Goal: Task Accomplishment & Management: Manage account settings

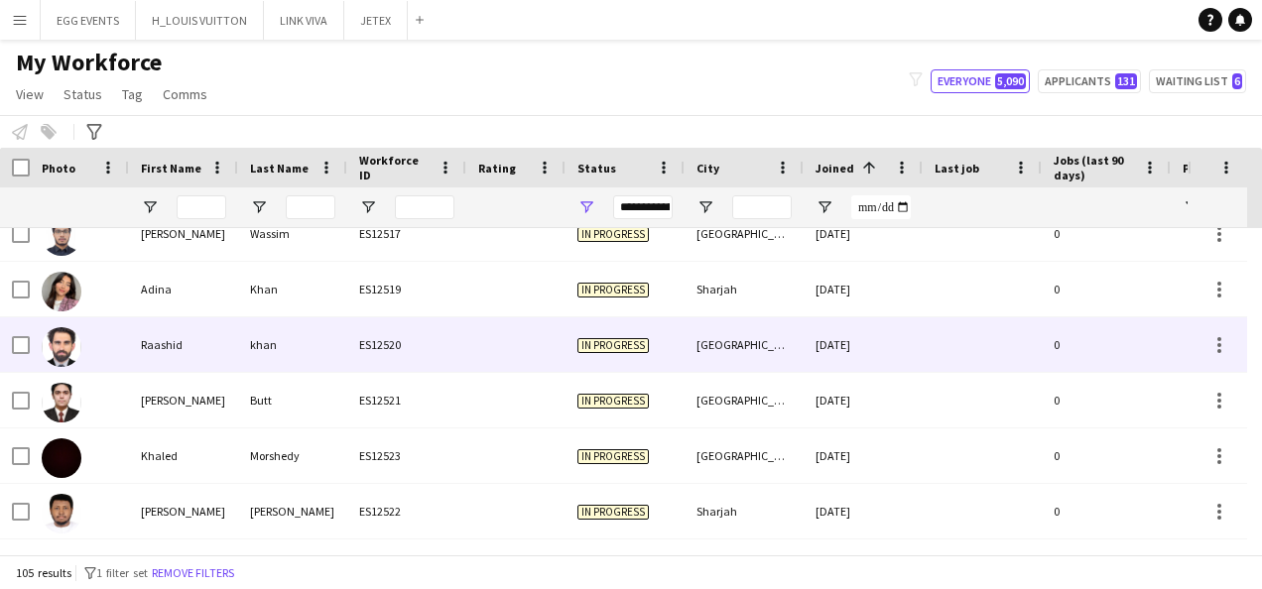
click at [688, 335] on div "[GEOGRAPHIC_DATA]" at bounding box center [743, 344] width 119 height 55
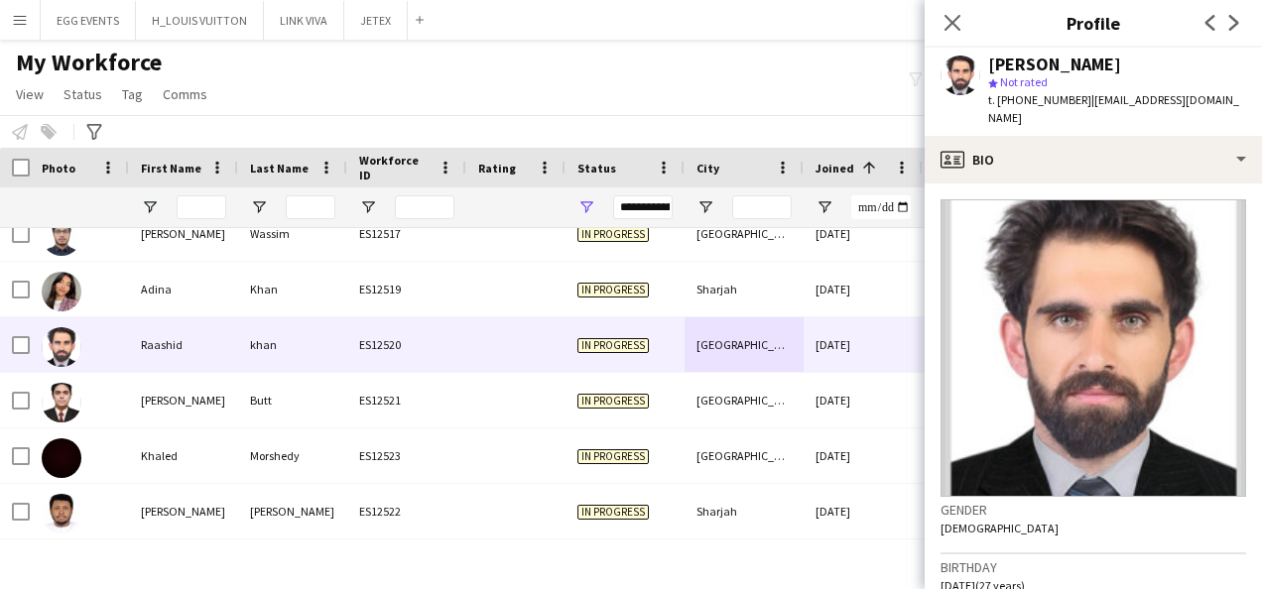
click at [1024, 183] on app-crew-profile-bio "Gender [DEMOGRAPHIC_DATA] Birthday [DEMOGRAPHIC_DATA] (27 years) Location [GEOG…" at bounding box center [1092, 386] width 337 height 406
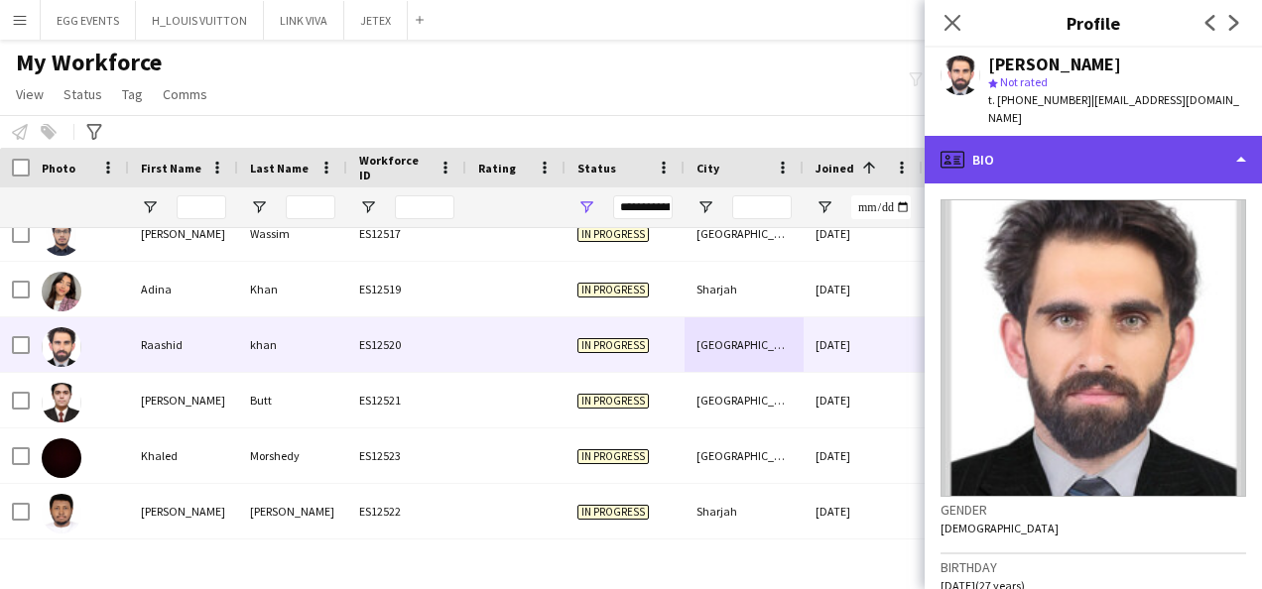
click at [1083, 145] on div "profile Bio" at bounding box center [1092, 160] width 337 height 48
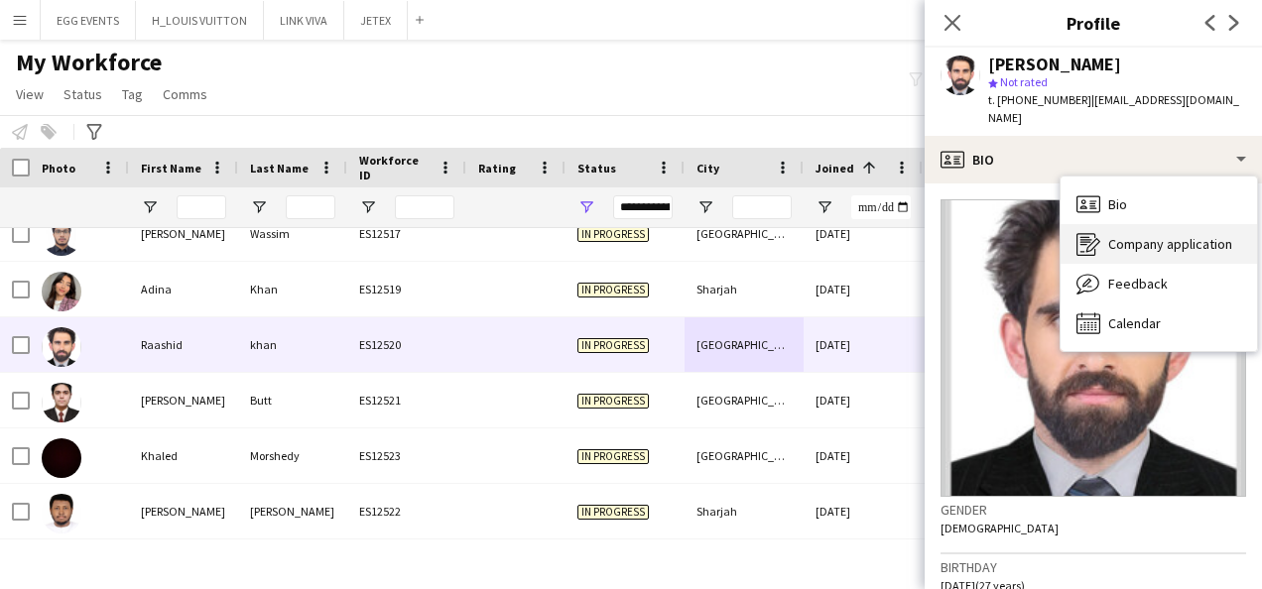
click at [1103, 224] on div "Company application Company application" at bounding box center [1158, 244] width 196 height 40
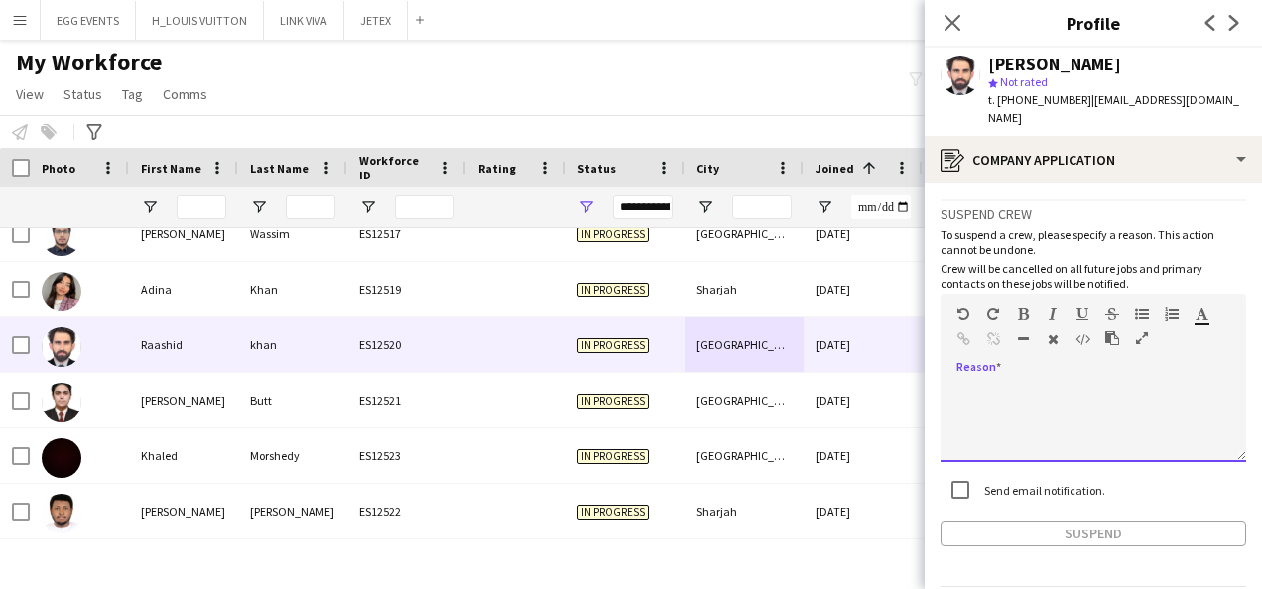
click at [1110, 385] on div at bounding box center [1092, 422] width 305 height 79
paste div
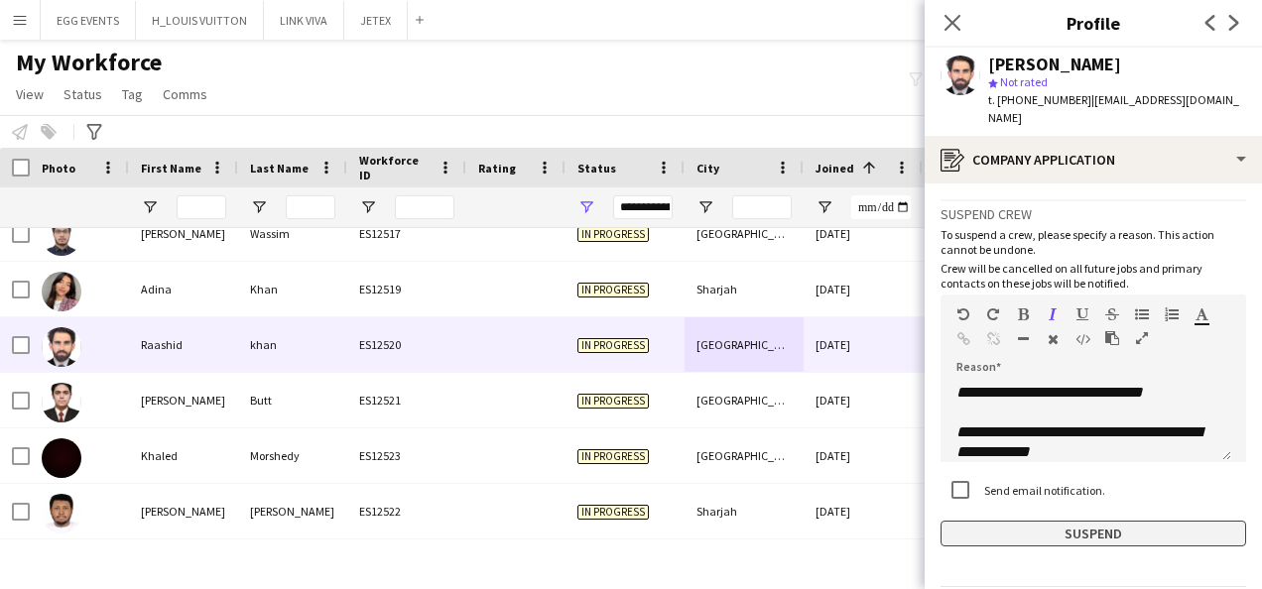
click at [1000, 521] on button "Suspend" at bounding box center [1092, 534] width 305 height 26
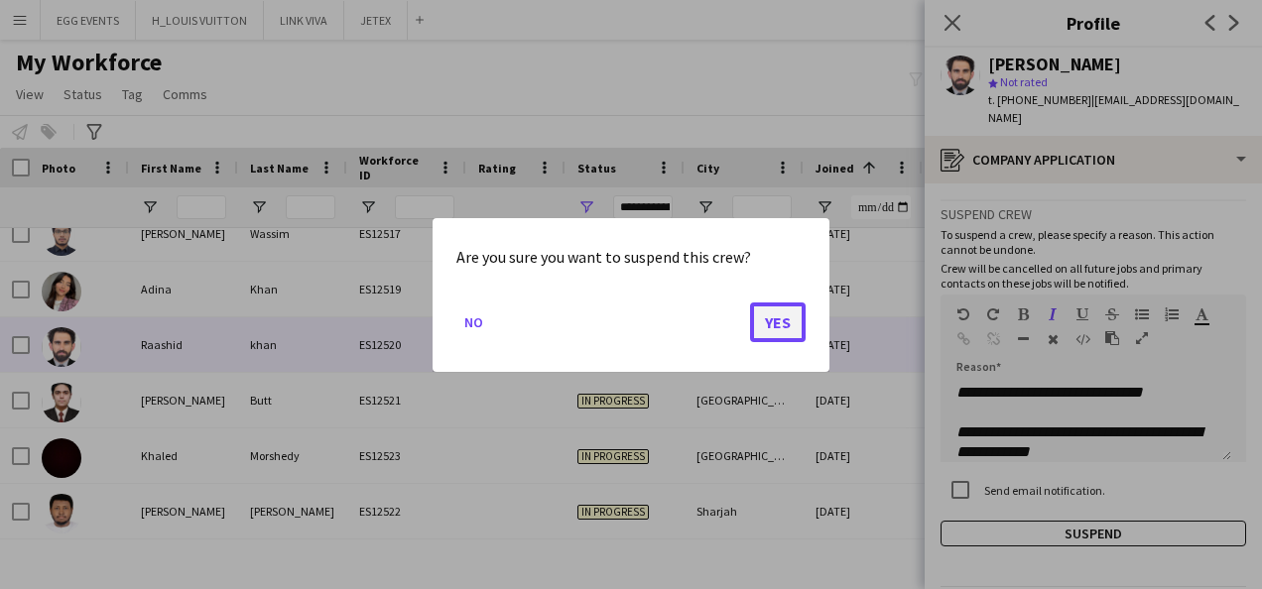
click at [799, 322] on button "Yes" at bounding box center [778, 321] width 56 height 40
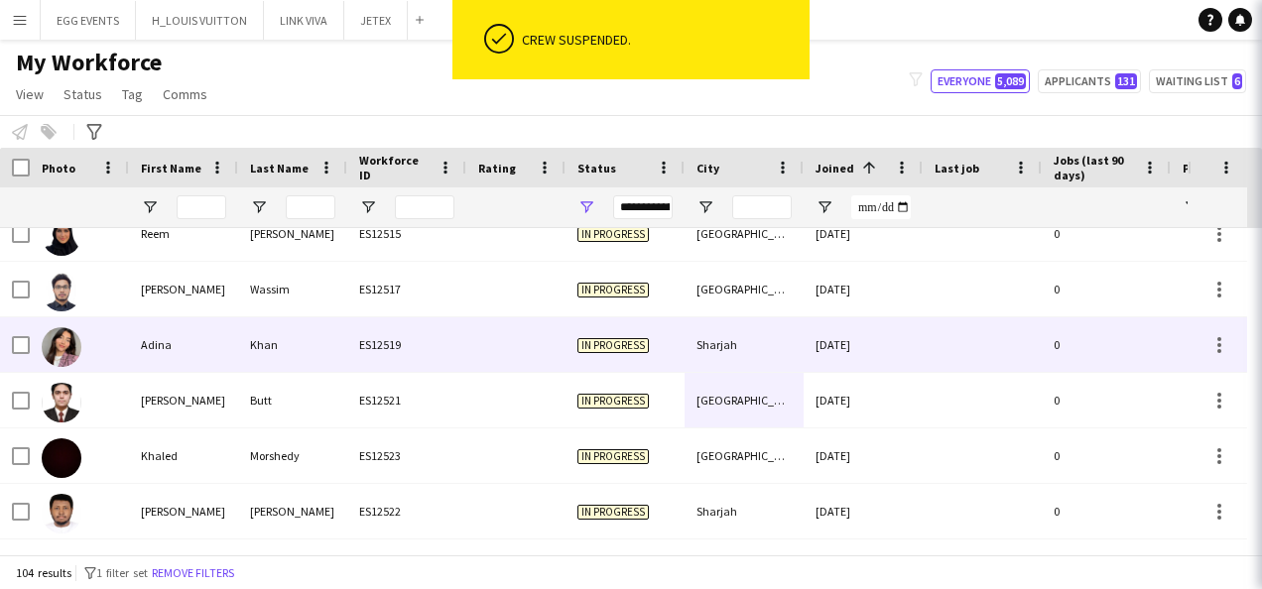
scroll to position [5465, 0]
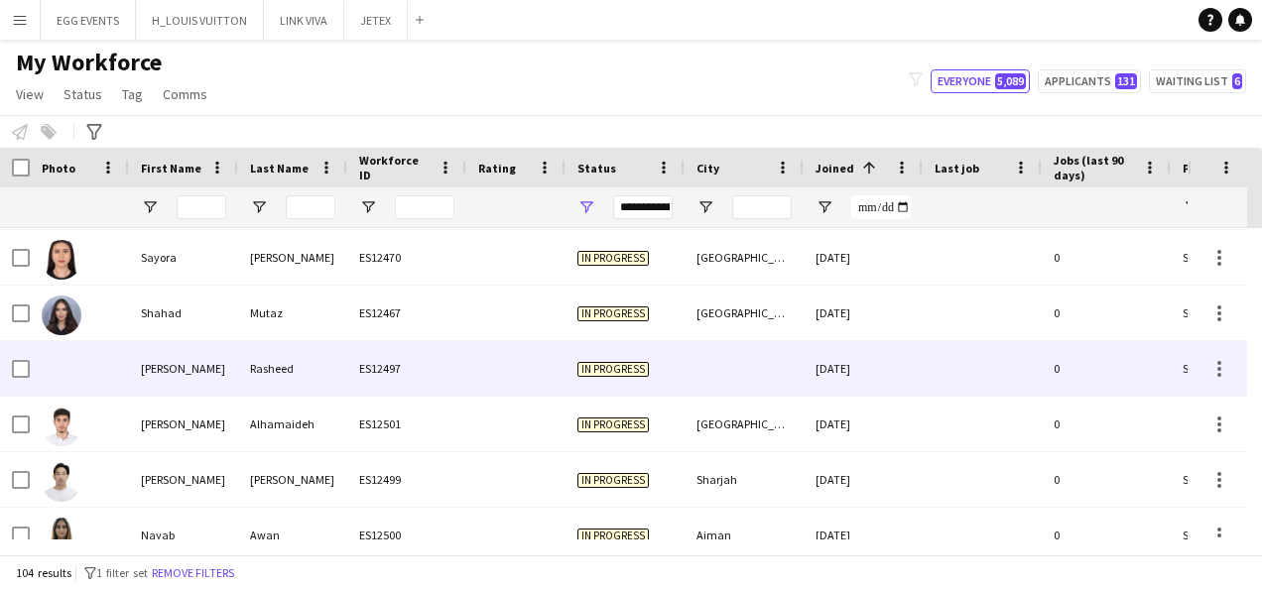
click at [754, 383] on div at bounding box center [743, 368] width 119 height 55
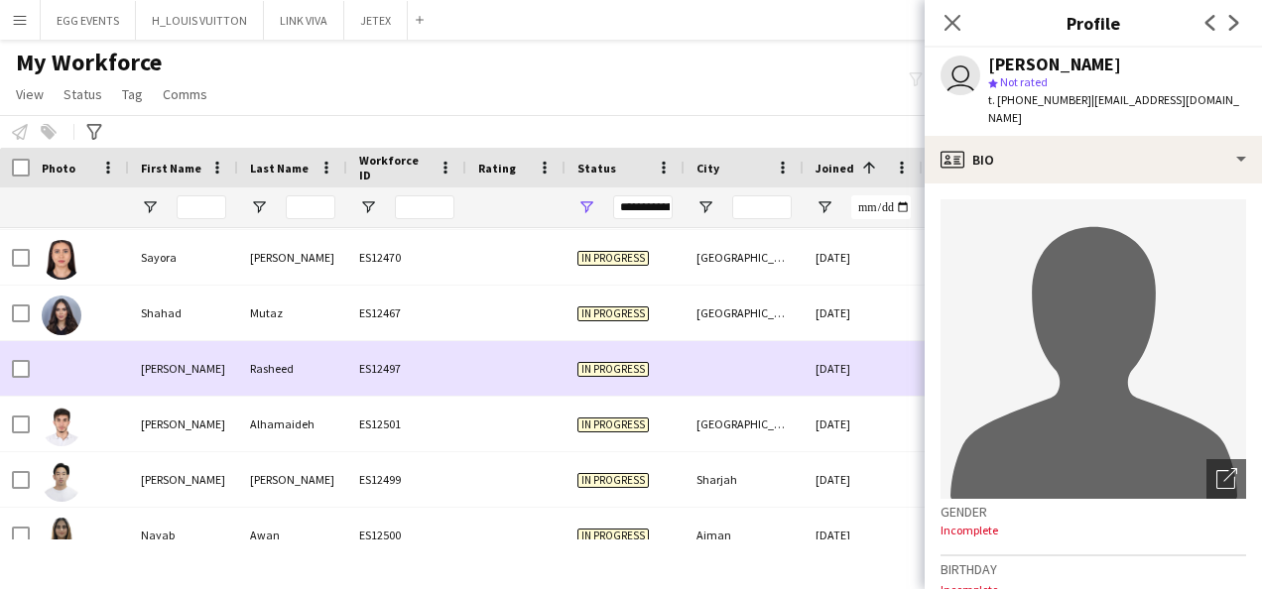
click at [754, 383] on div at bounding box center [743, 368] width 119 height 55
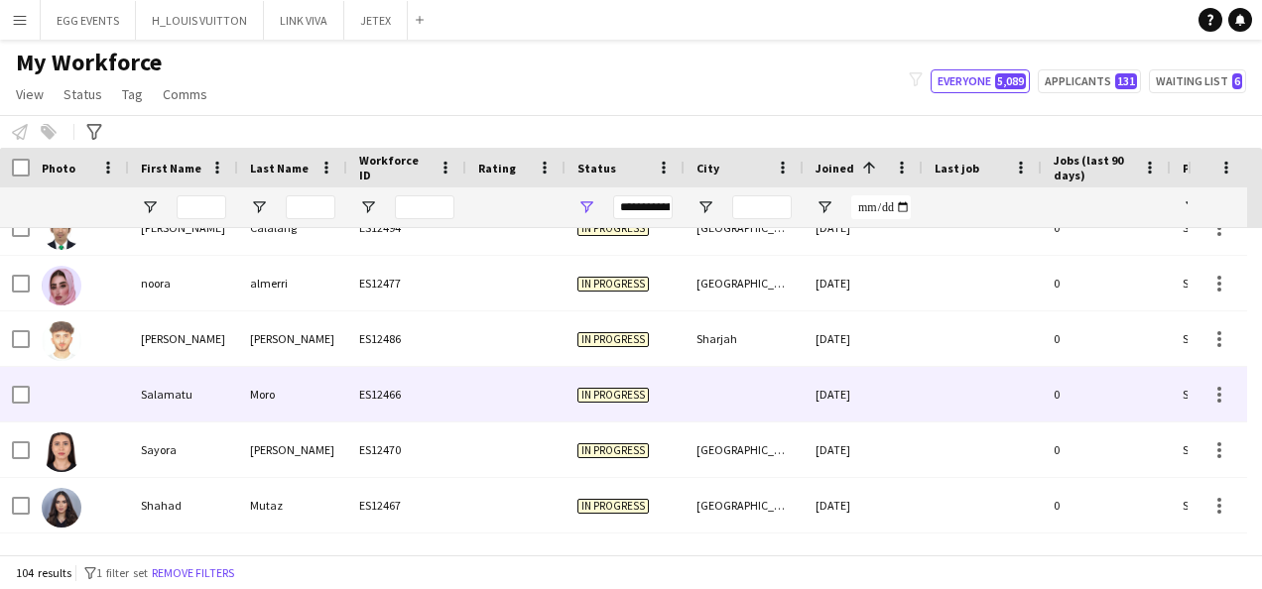
click at [754, 383] on div at bounding box center [743, 394] width 119 height 55
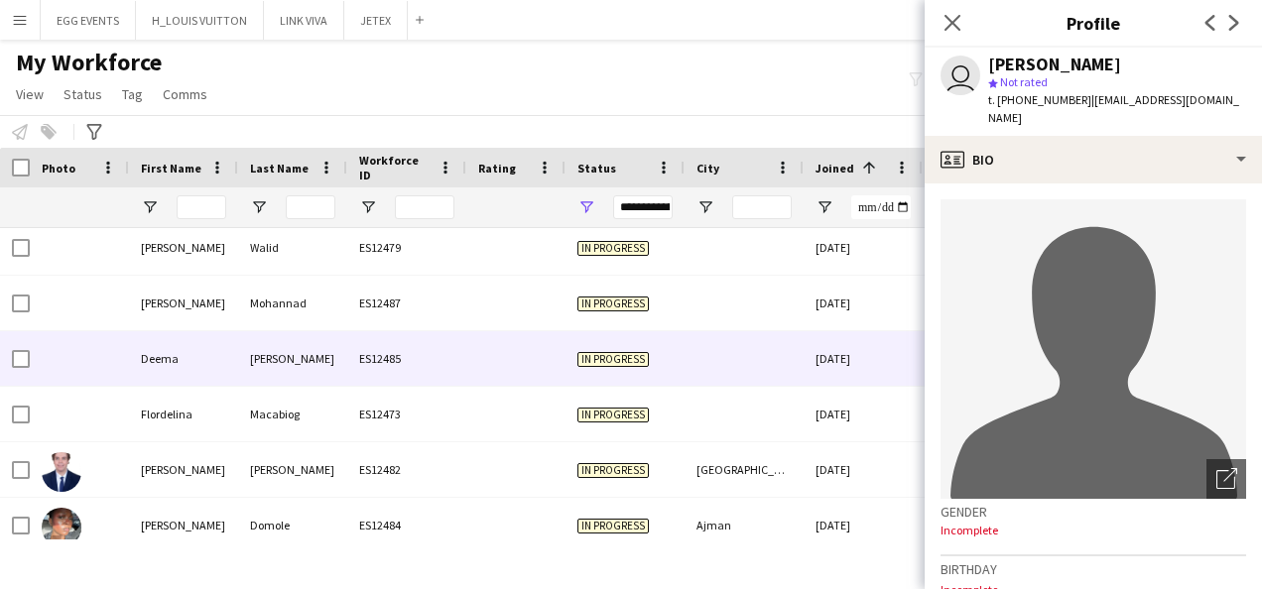
click at [754, 383] on div at bounding box center [743, 358] width 119 height 55
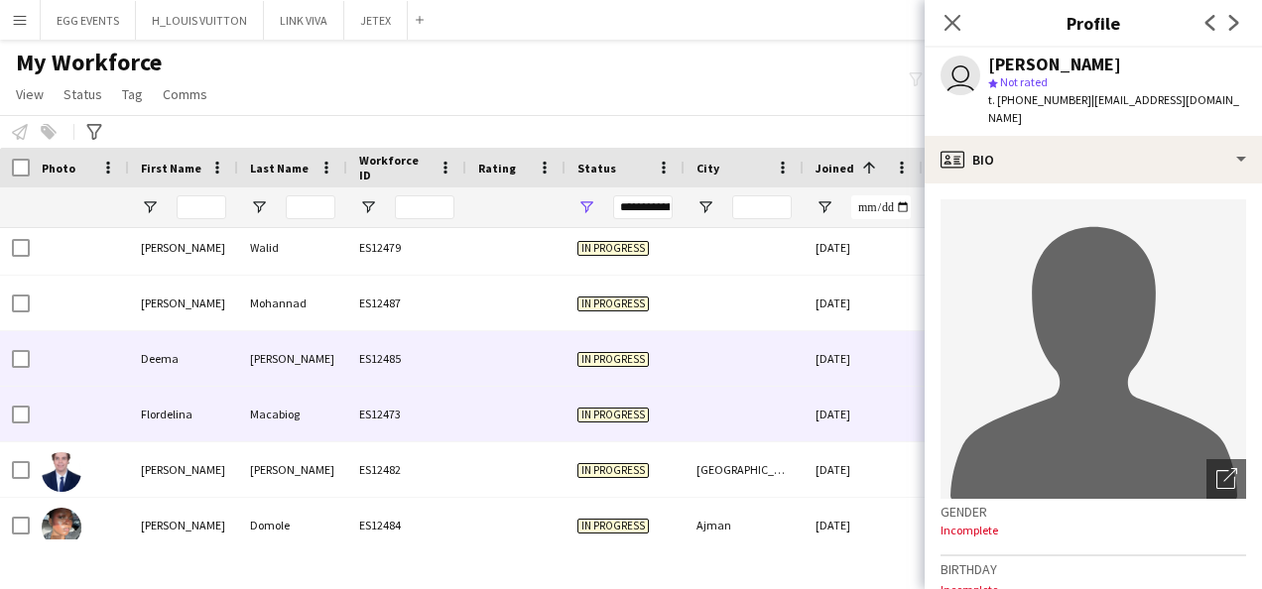
click at [744, 413] on div at bounding box center [743, 414] width 119 height 55
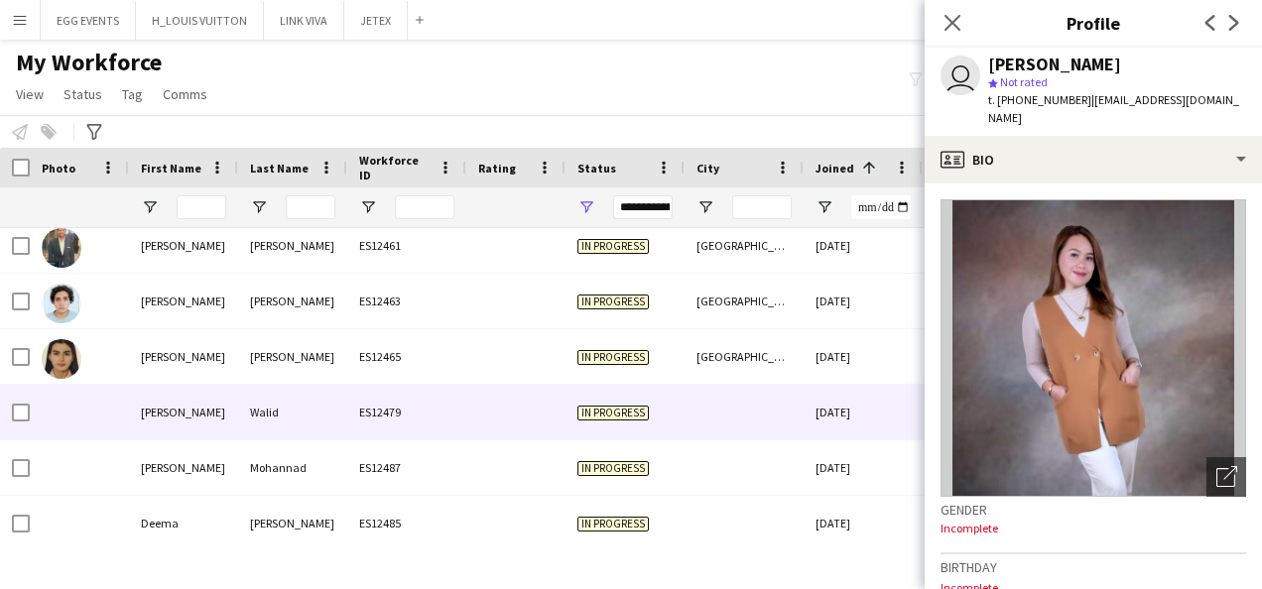
click at [744, 413] on div at bounding box center [743, 412] width 119 height 55
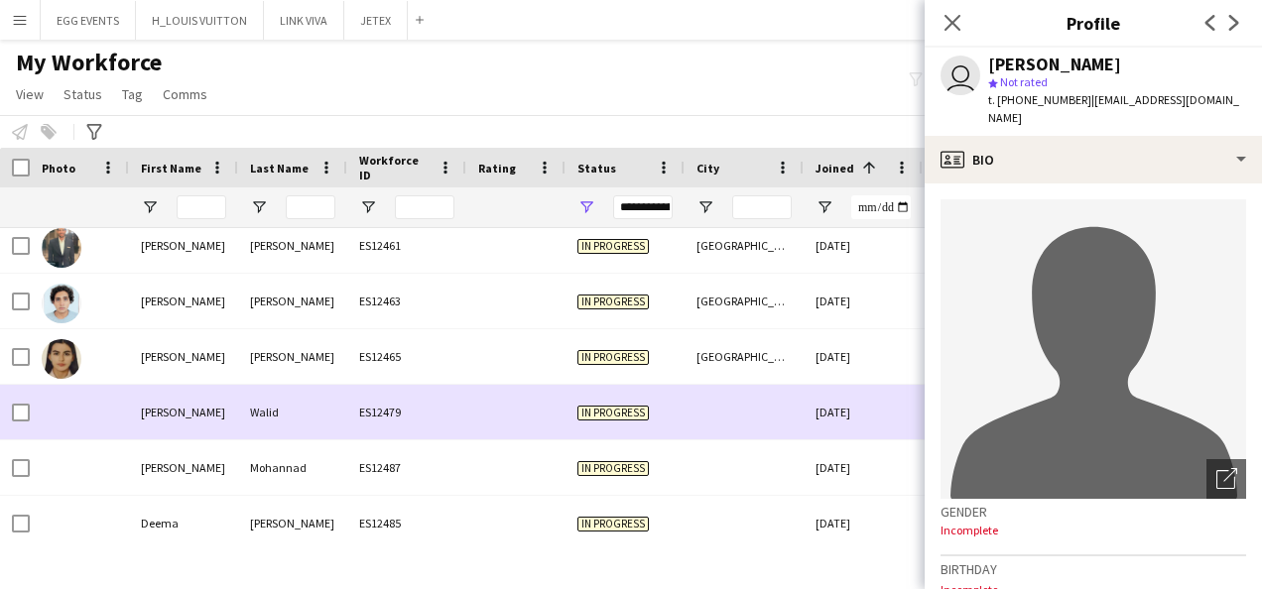
click at [744, 413] on div at bounding box center [743, 412] width 119 height 55
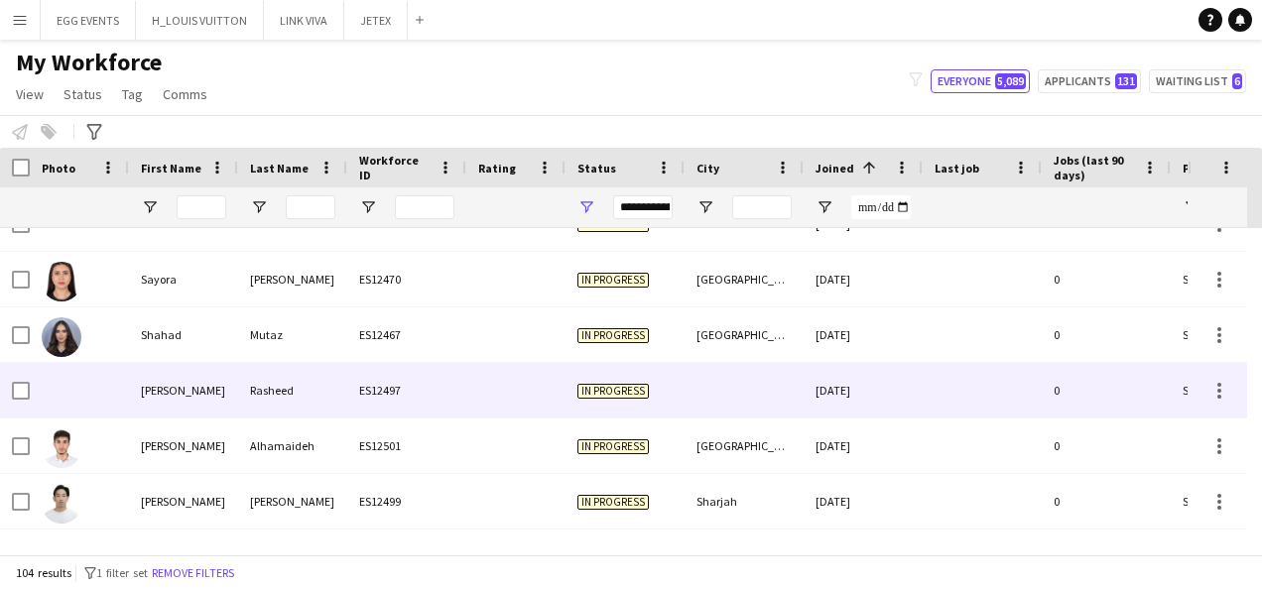
click at [755, 404] on div at bounding box center [743, 390] width 119 height 55
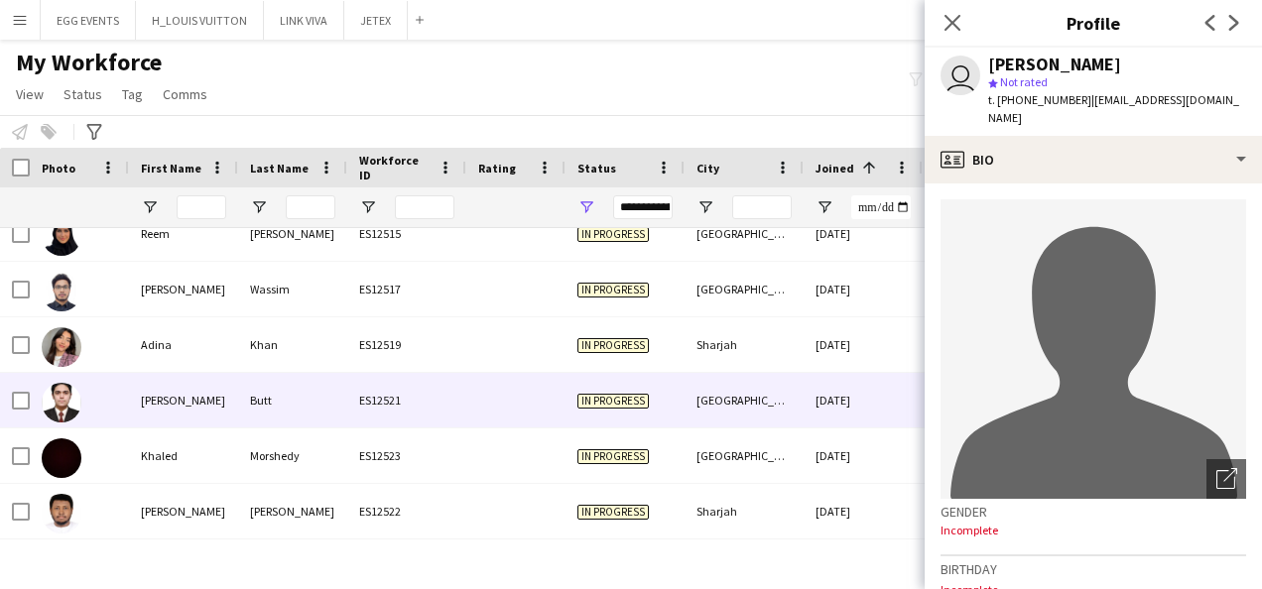
click at [755, 404] on div "[GEOGRAPHIC_DATA]" at bounding box center [743, 400] width 119 height 55
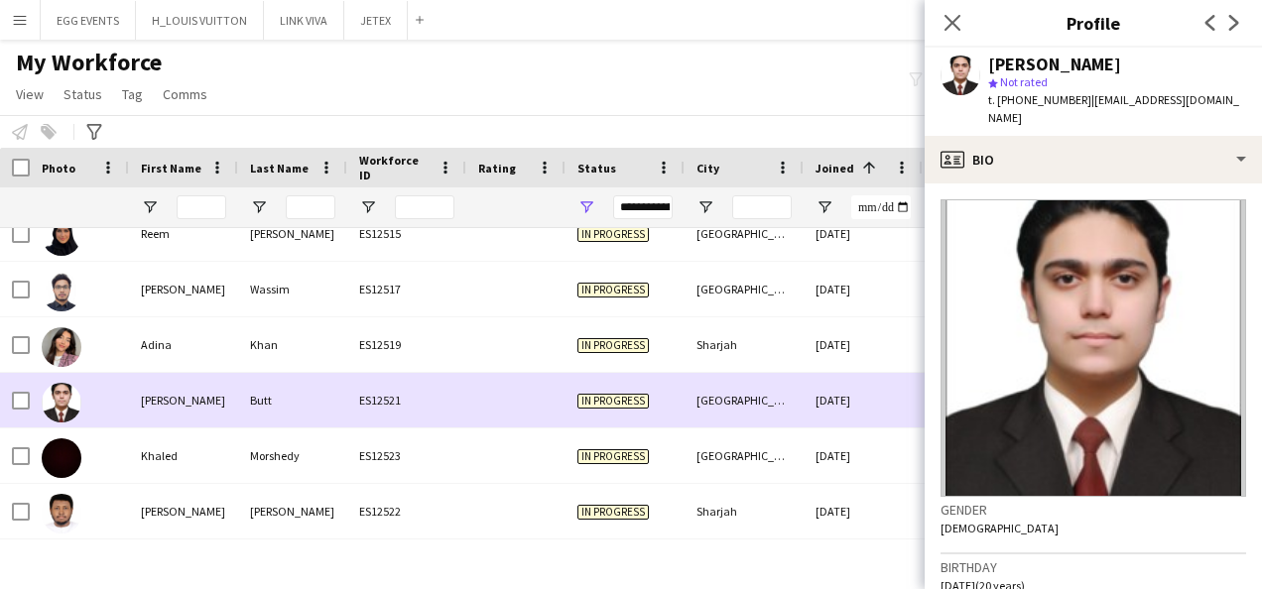
click at [755, 404] on div "[GEOGRAPHIC_DATA]" at bounding box center [743, 400] width 119 height 55
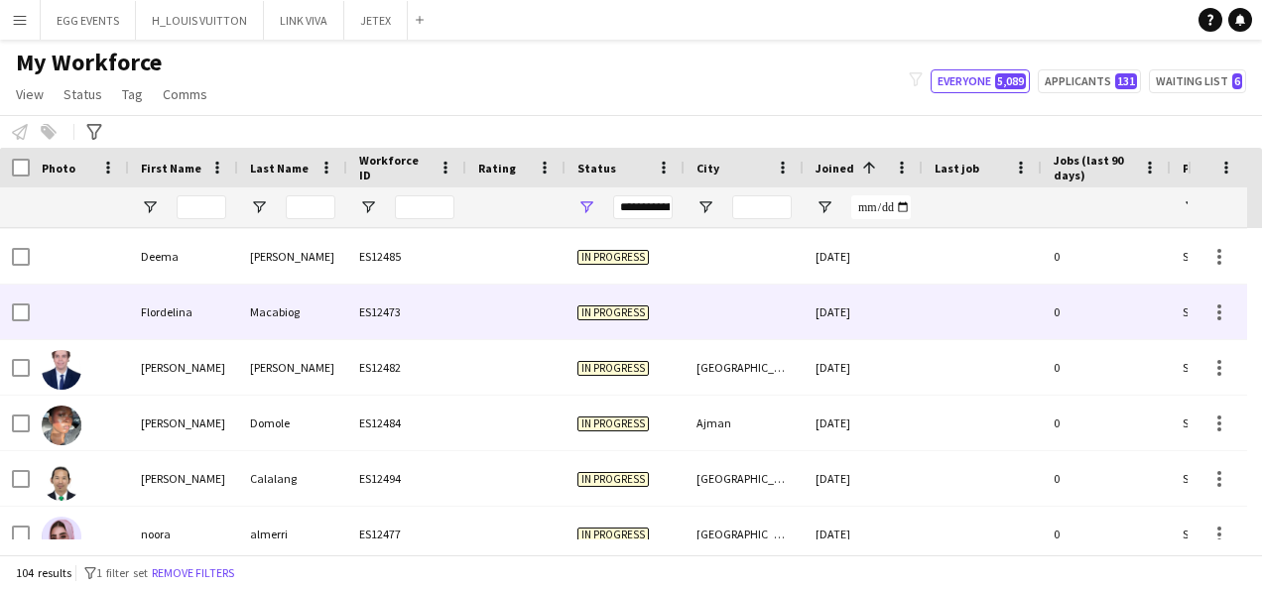
click at [798, 329] on div at bounding box center [743, 312] width 119 height 55
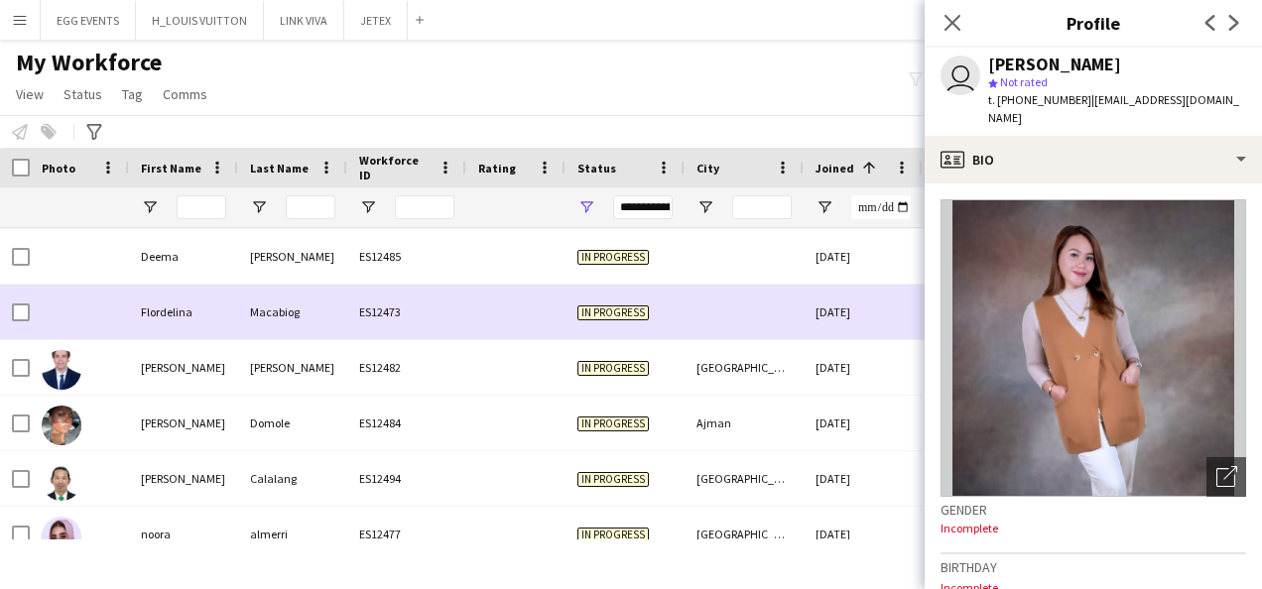
click at [798, 329] on div at bounding box center [743, 312] width 119 height 55
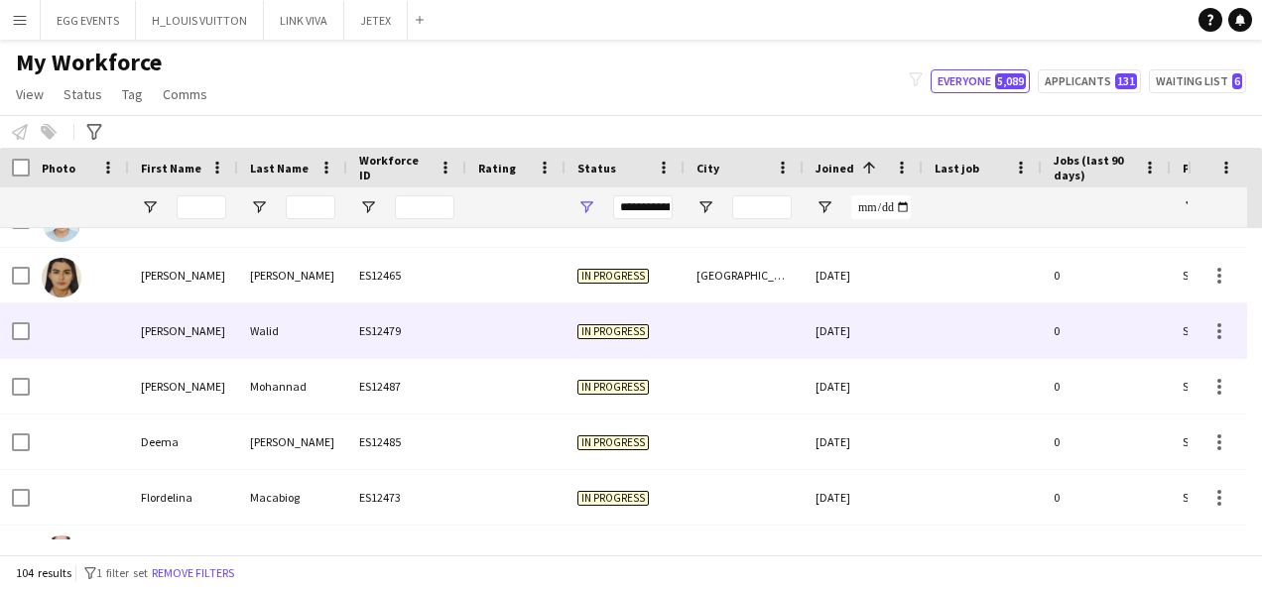
click at [798, 329] on div at bounding box center [743, 330] width 119 height 55
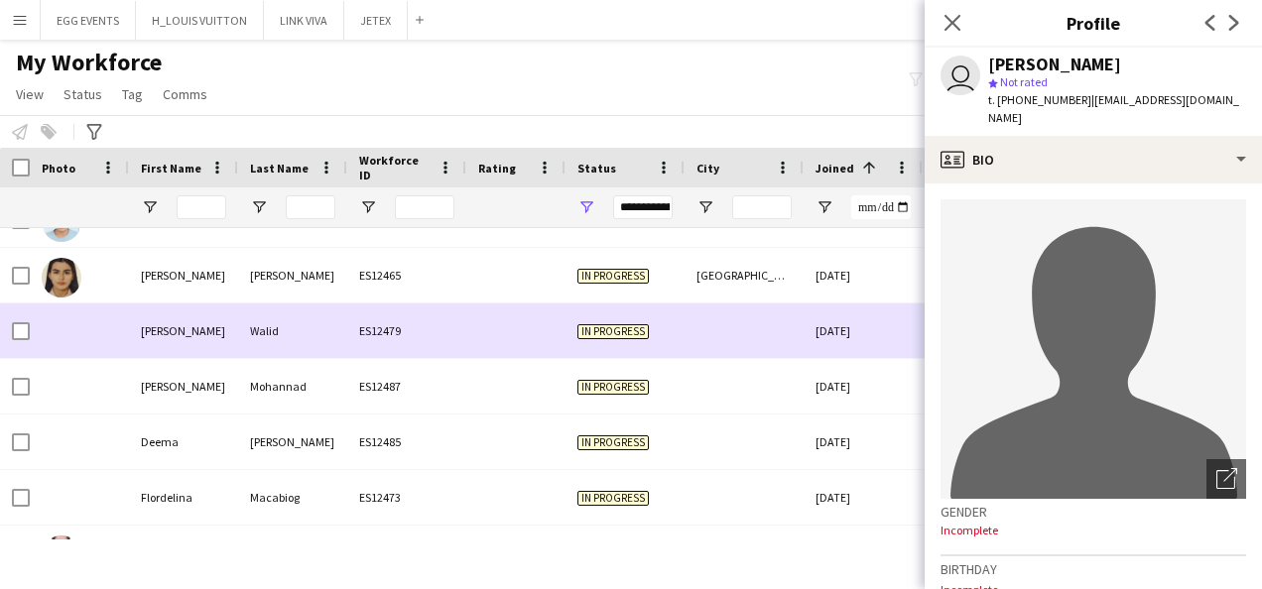
click at [798, 329] on div at bounding box center [743, 330] width 119 height 55
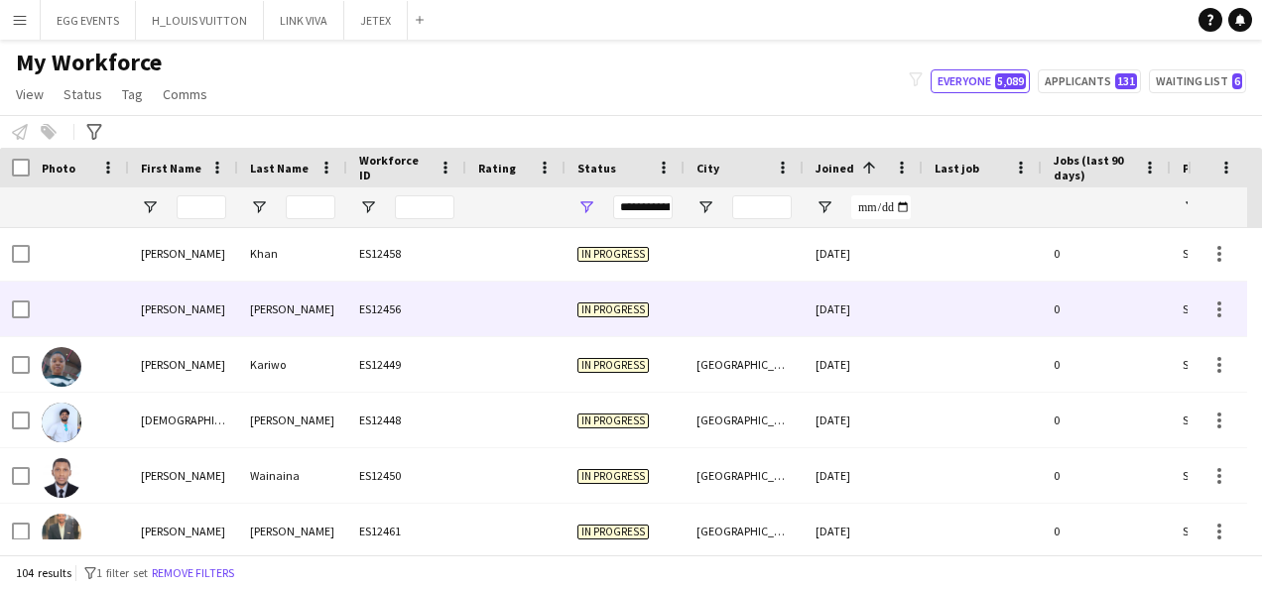
click at [798, 329] on div at bounding box center [743, 309] width 119 height 55
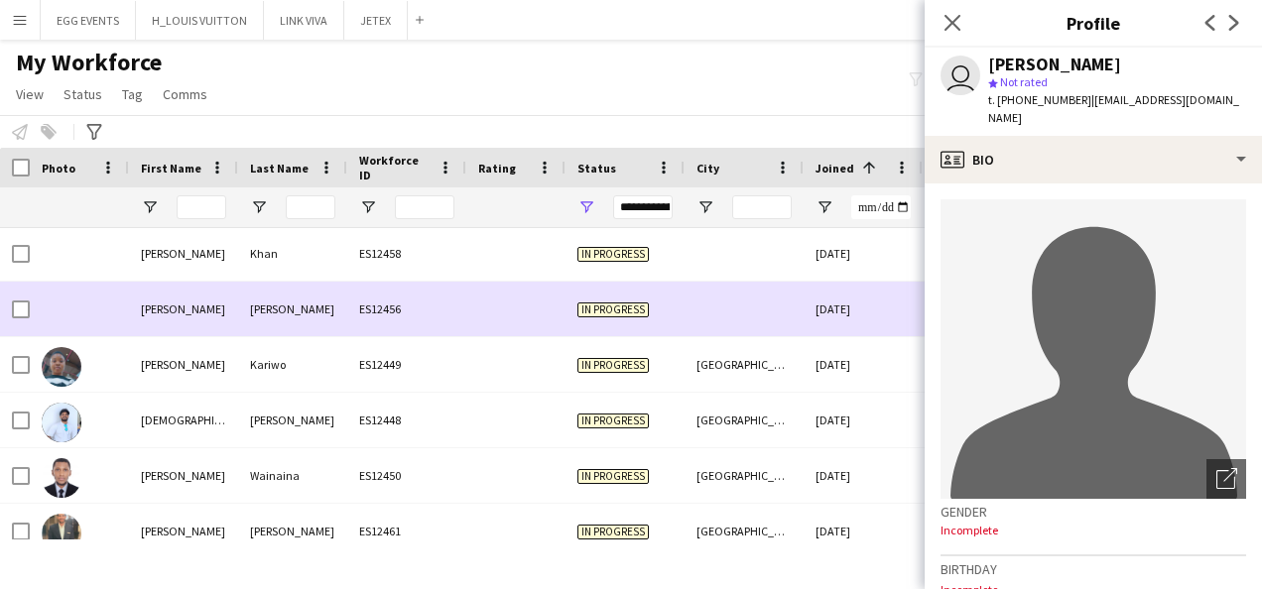
click at [798, 329] on div at bounding box center [743, 309] width 119 height 55
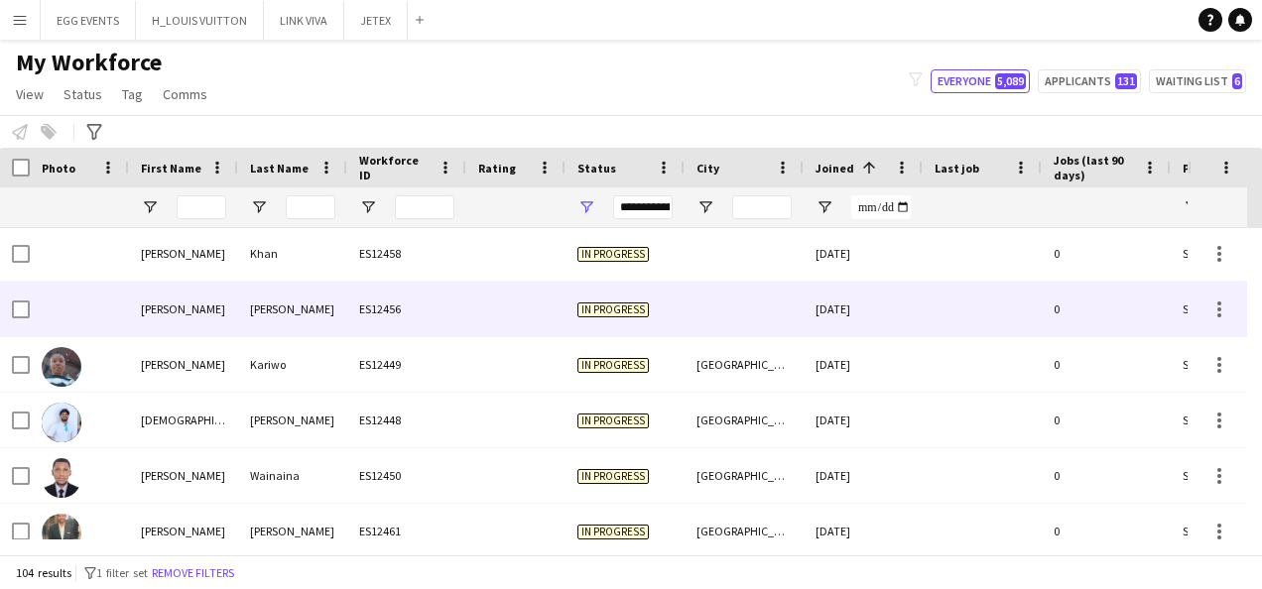
click at [787, 325] on div at bounding box center [743, 309] width 119 height 55
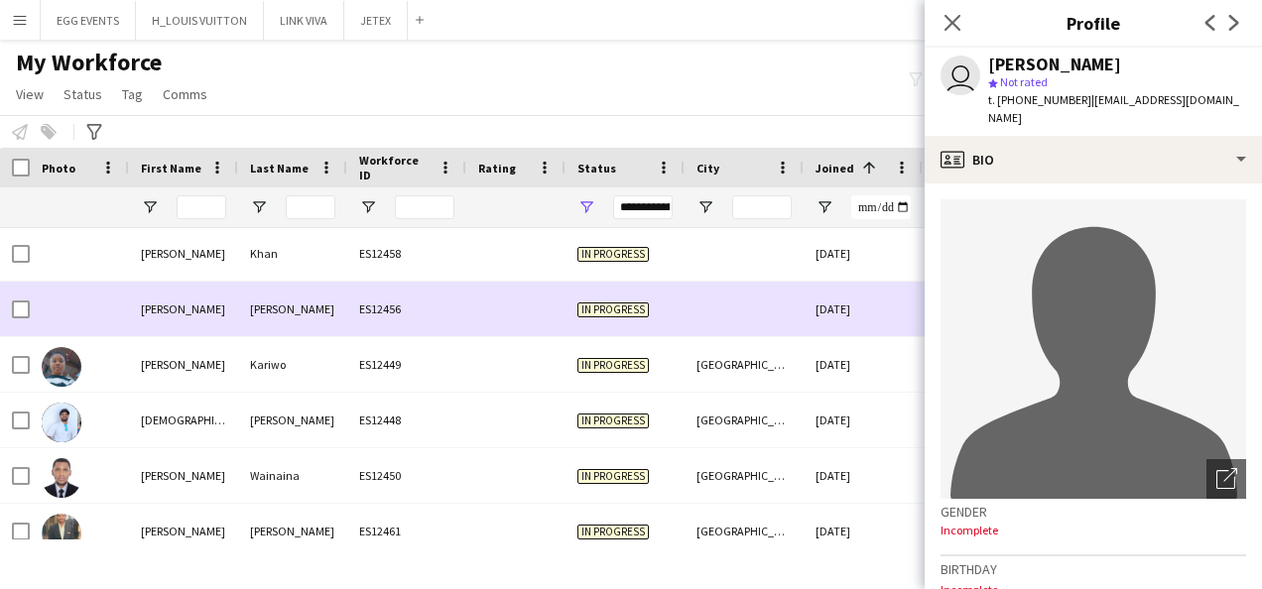
click at [787, 325] on div at bounding box center [743, 309] width 119 height 55
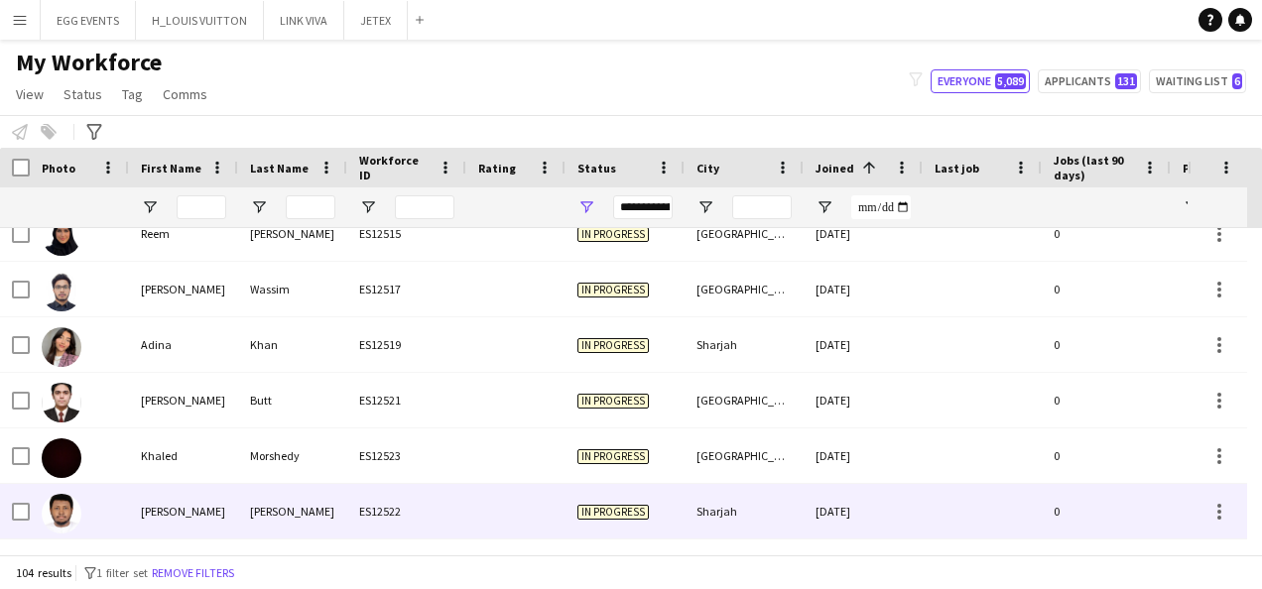
click at [816, 501] on div "[DATE]" at bounding box center [862, 511] width 119 height 55
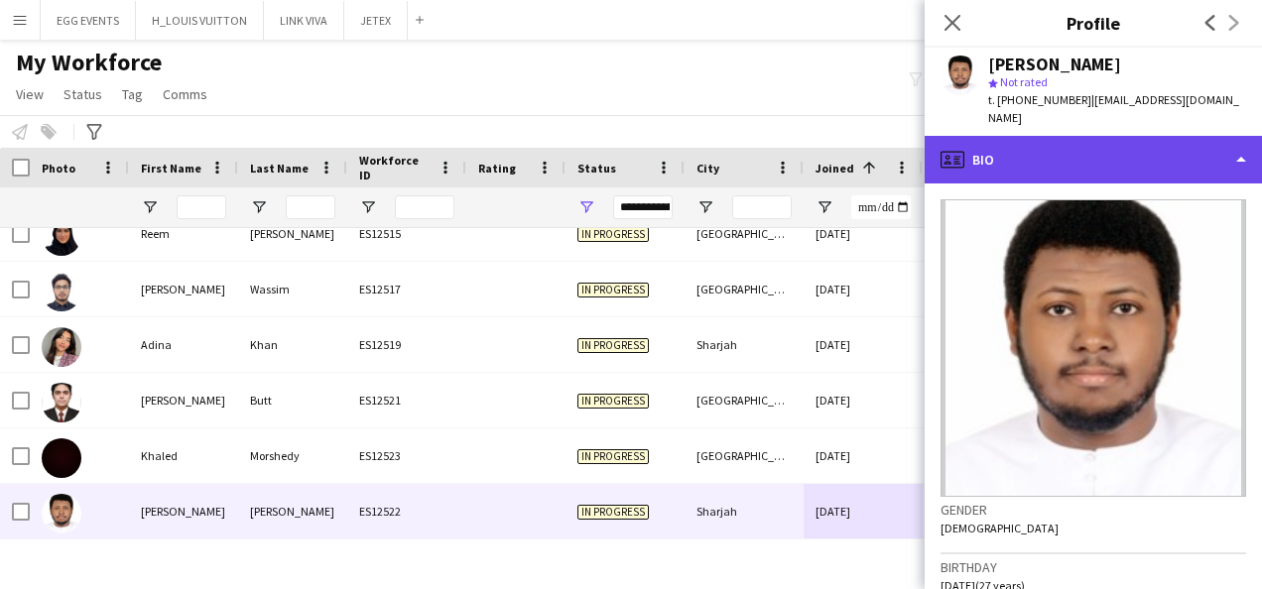
click at [1027, 137] on div "profile Bio" at bounding box center [1092, 160] width 337 height 48
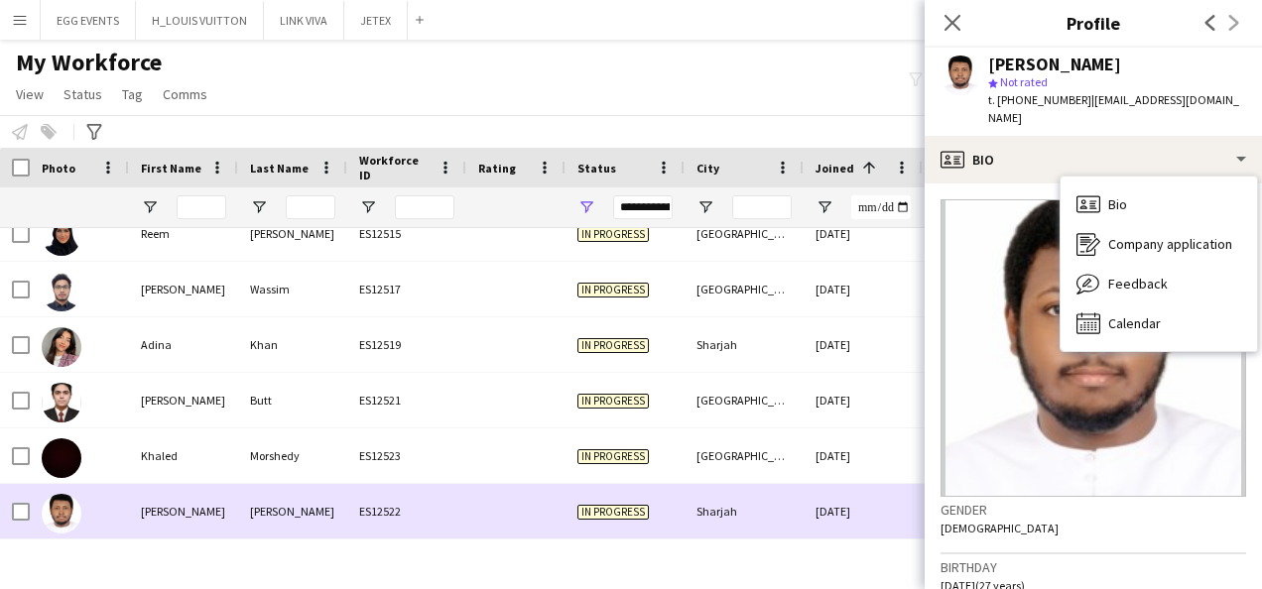
click at [773, 505] on div "Sharjah" at bounding box center [743, 511] width 119 height 55
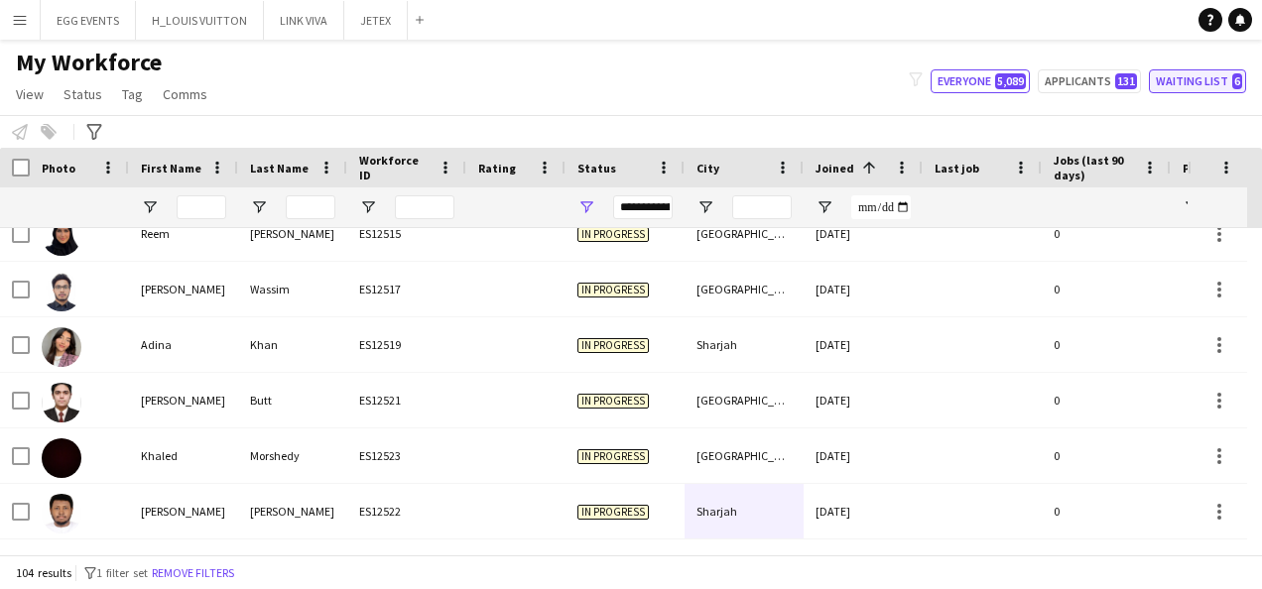
click at [1159, 92] on button "Waiting list 6" at bounding box center [1196, 81] width 97 height 24
type input "**********"
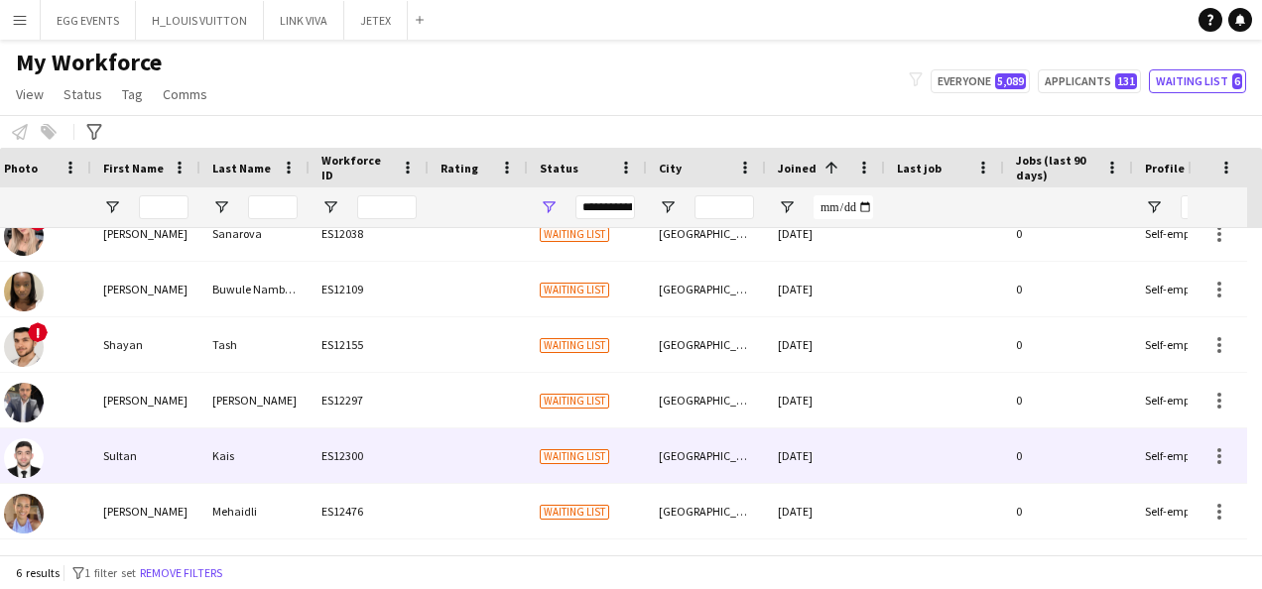
scroll to position [0, 0]
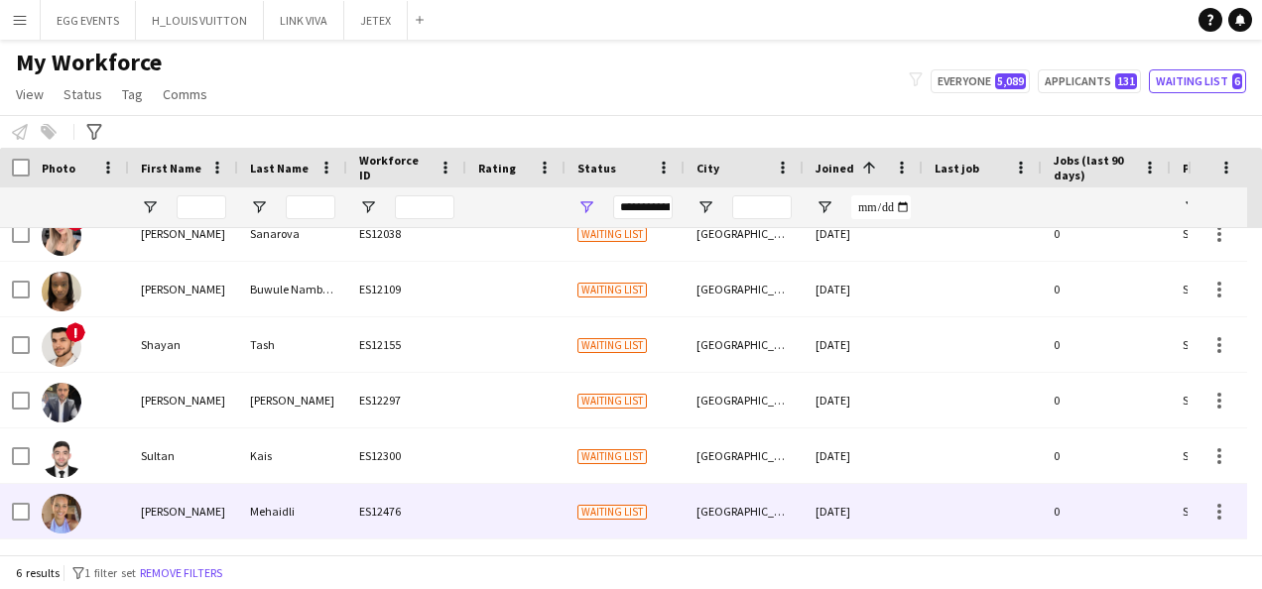
click at [922, 496] on div at bounding box center [981, 511] width 119 height 55
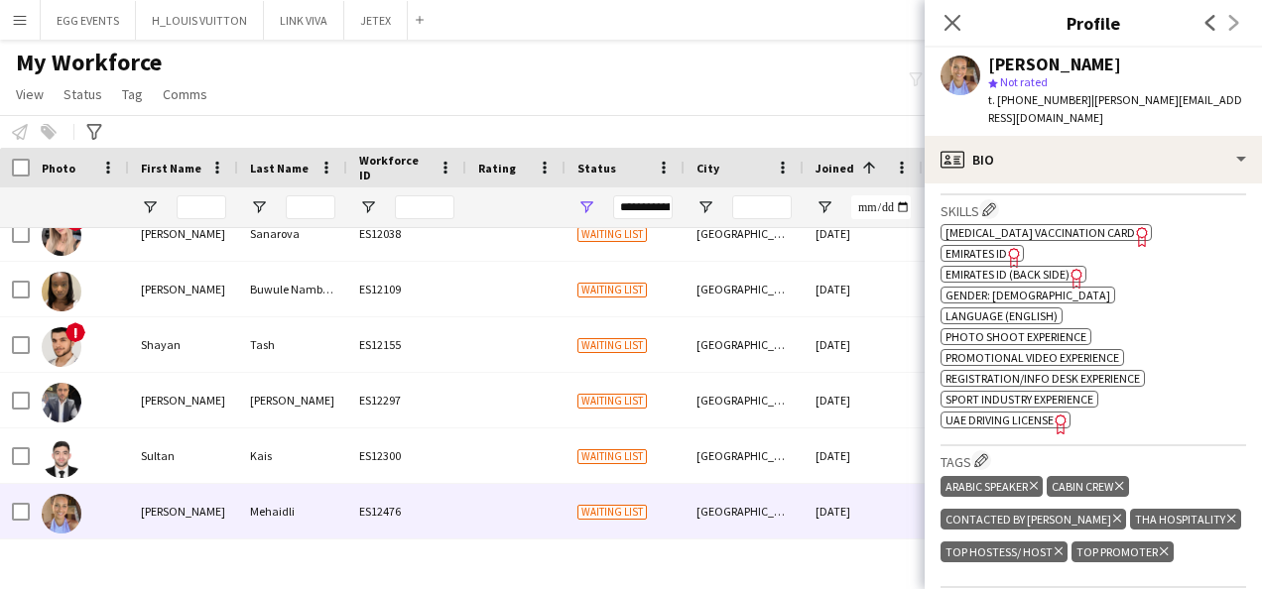
scroll to position [730, 0]
click at [988, 245] on span "Emirates ID" at bounding box center [975, 252] width 61 height 15
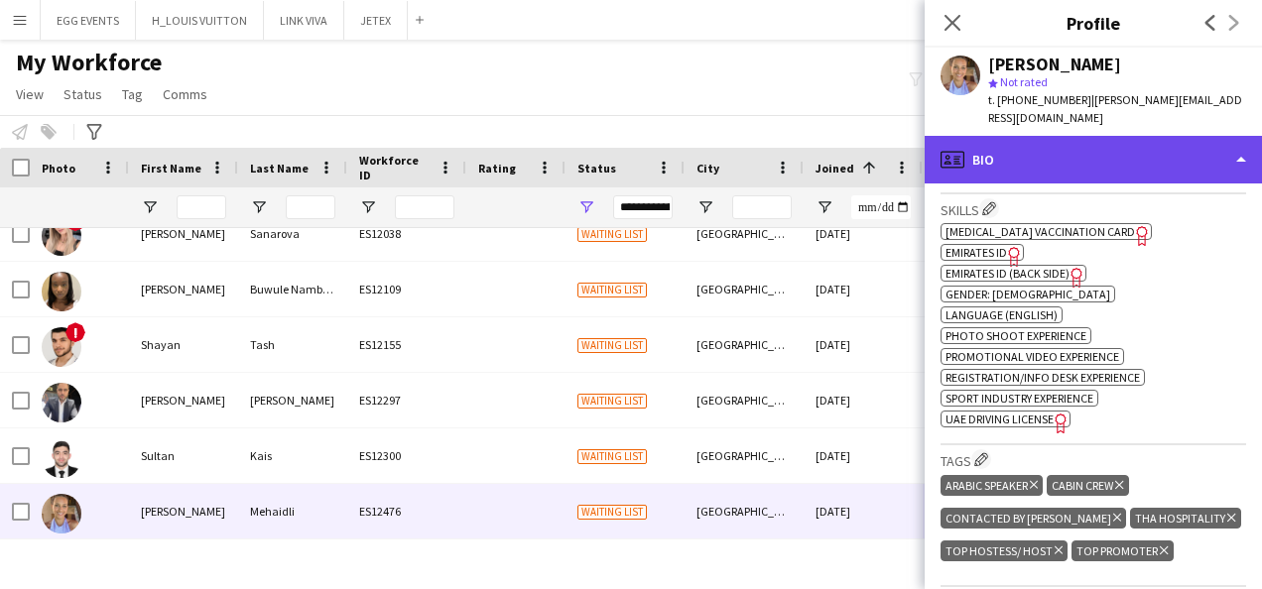
click at [1013, 151] on div "profile Bio" at bounding box center [1092, 160] width 337 height 48
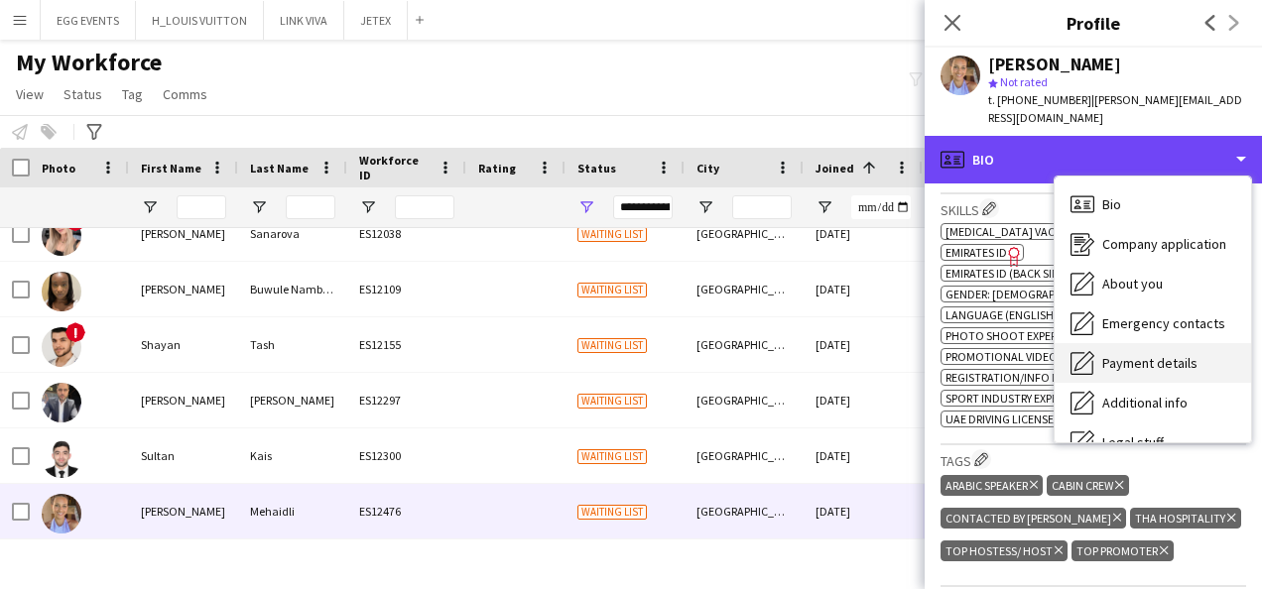
scroll to position [107, 0]
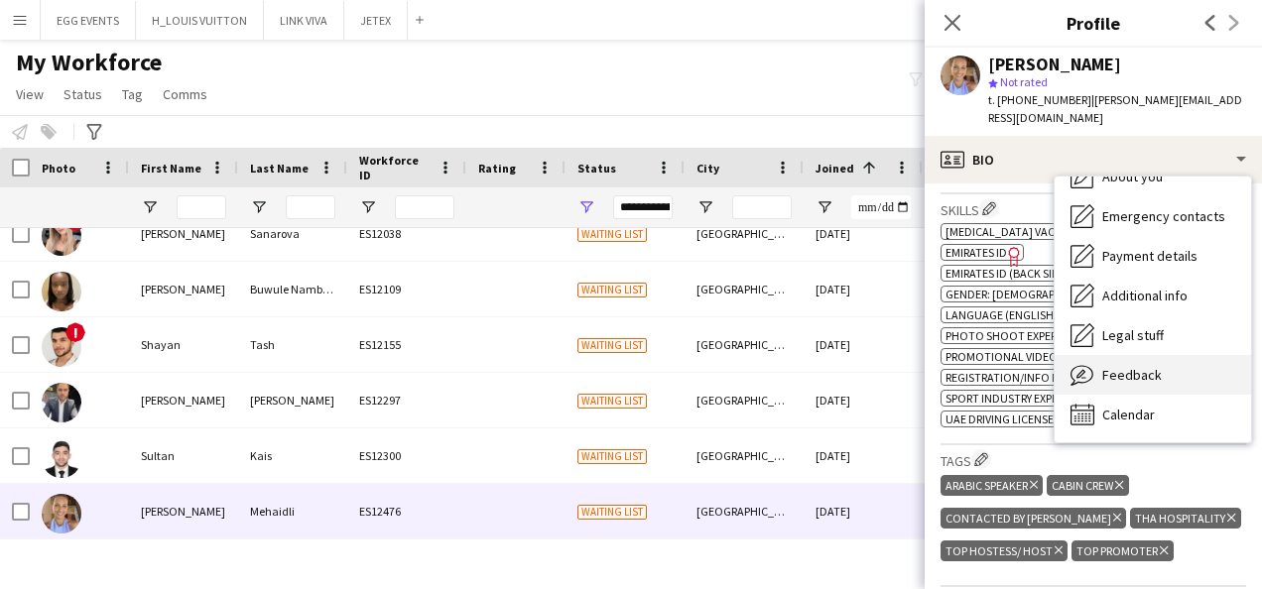
click at [1107, 371] on div "Feedback Feedback" at bounding box center [1152, 375] width 196 height 40
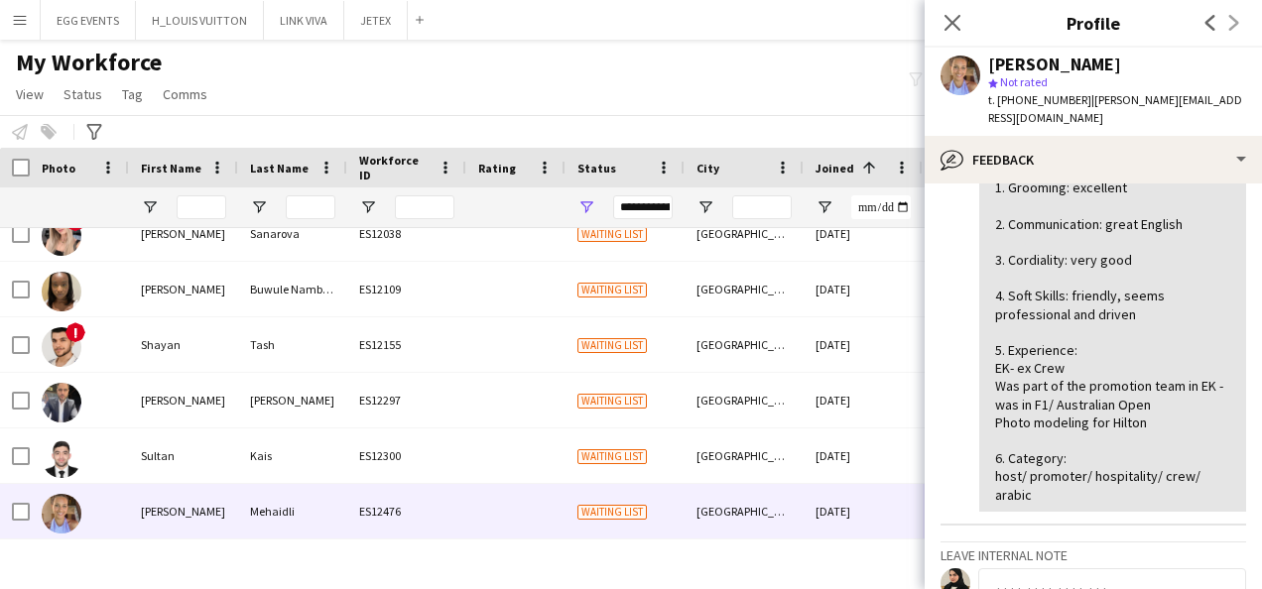
scroll to position [241, 0]
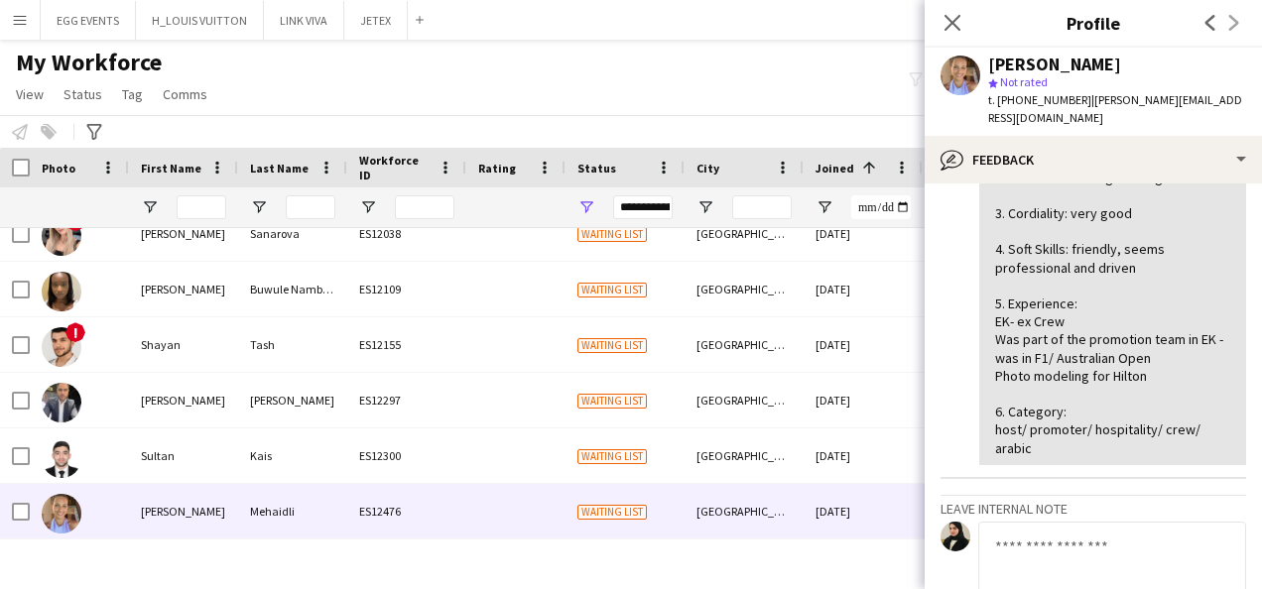
click at [1019, 522] on textarea at bounding box center [1112, 569] width 268 height 94
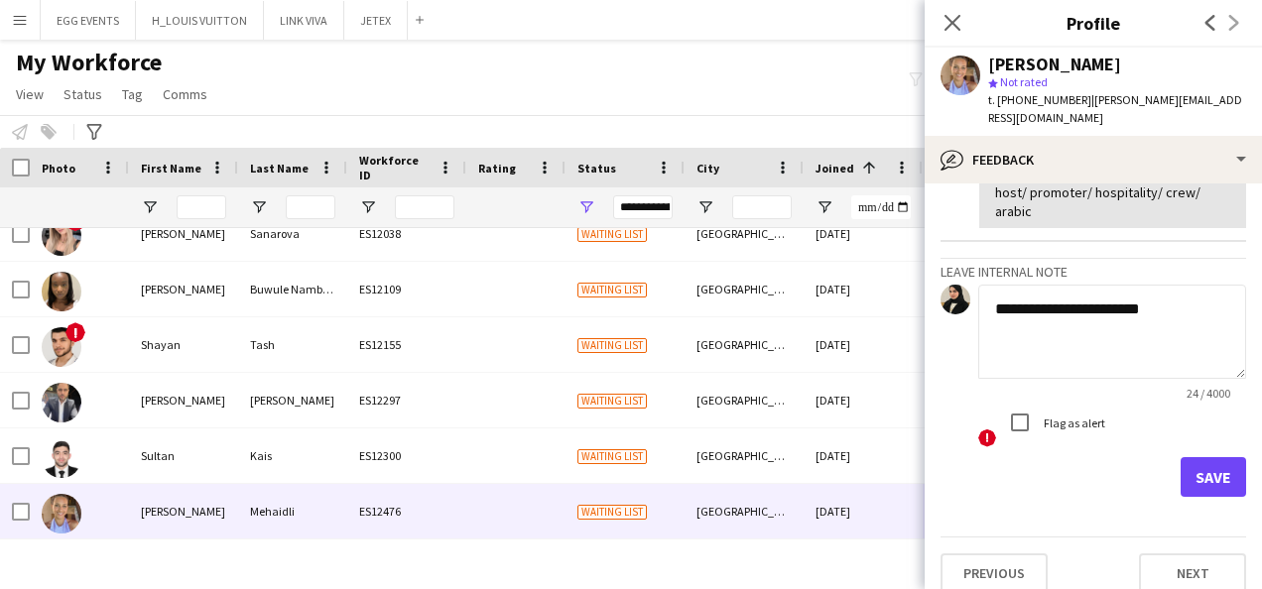
type textarea "**********"
click at [1199, 474] on button "Save" at bounding box center [1212, 477] width 65 height 40
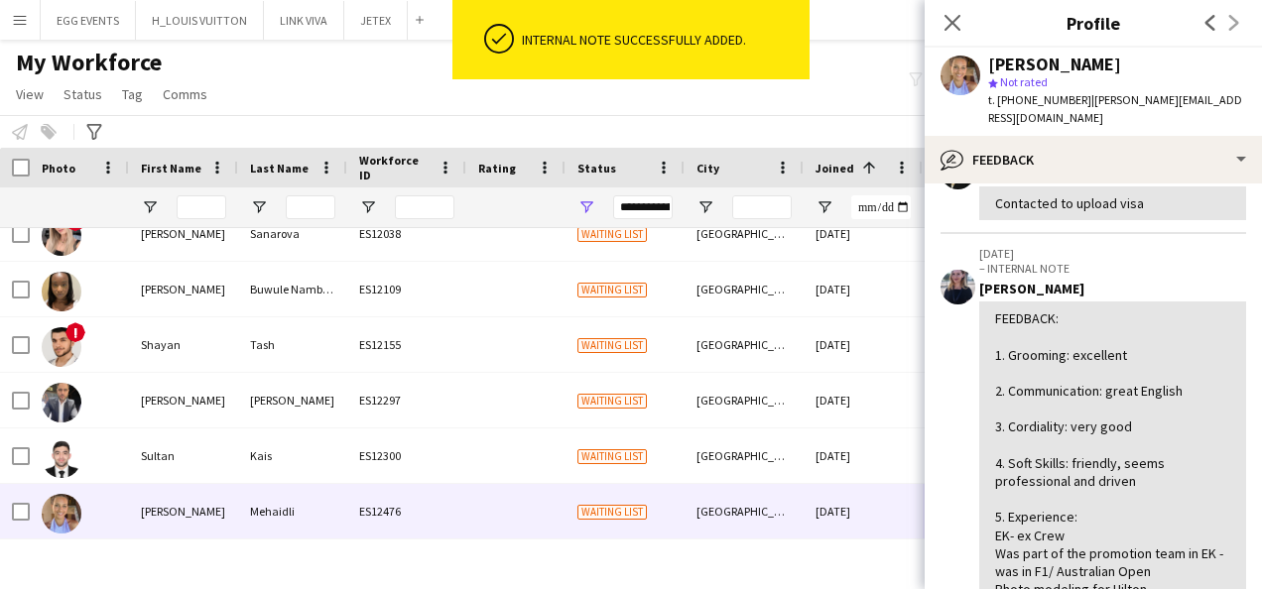
scroll to position [593, 0]
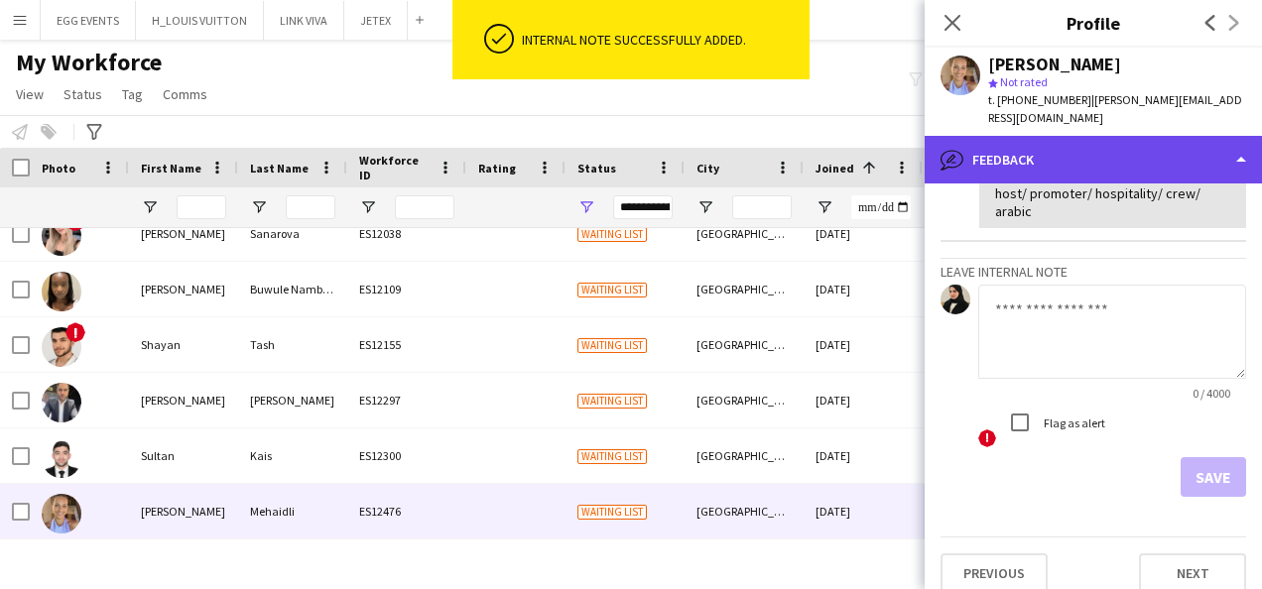
click at [1158, 139] on div "bubble-pencil Feedback" at bounding box center [1092, 160] width 337 height 48
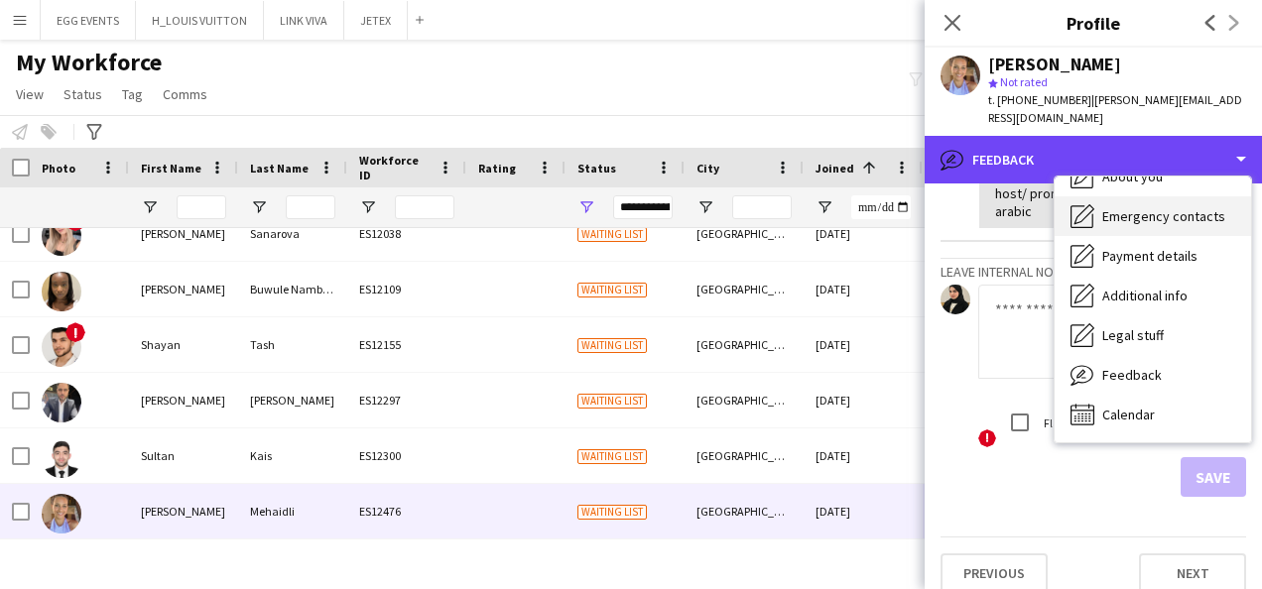
scroll to position [0, 0]
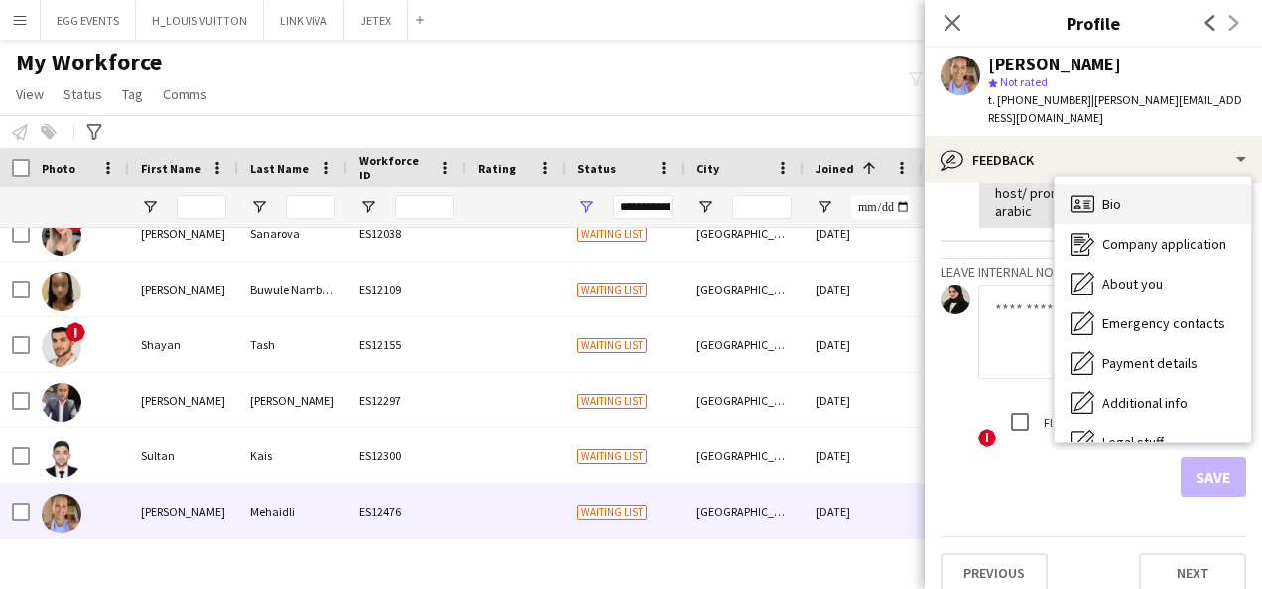
click at [1118, 195] on span "Bio" at bounding box center [1111, 204] width 19 height 18
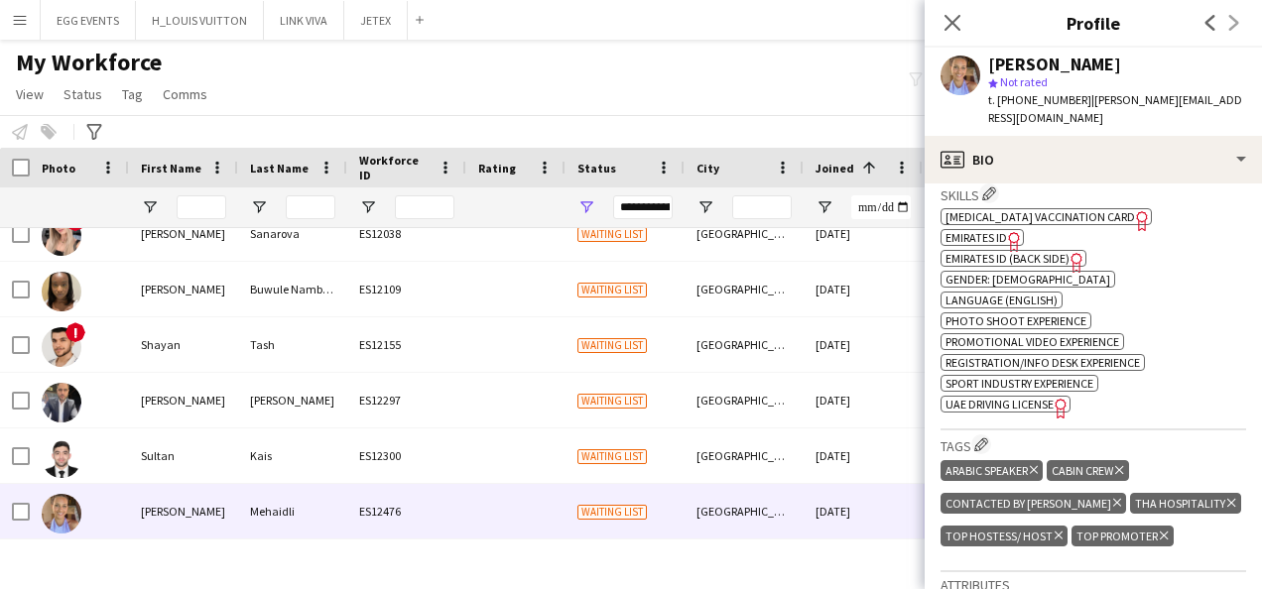
scroll to position [745, 0]
drag, startPoint x: 1028, startPoint y: 98, endPoint x: 1073, endPoint y: 98, distance: 44.6
click at [1073, 98] on span "t. [PHONE_NUMBER]" at bounding box center [1039, 99] width 103 height 15
copy span "44460770"
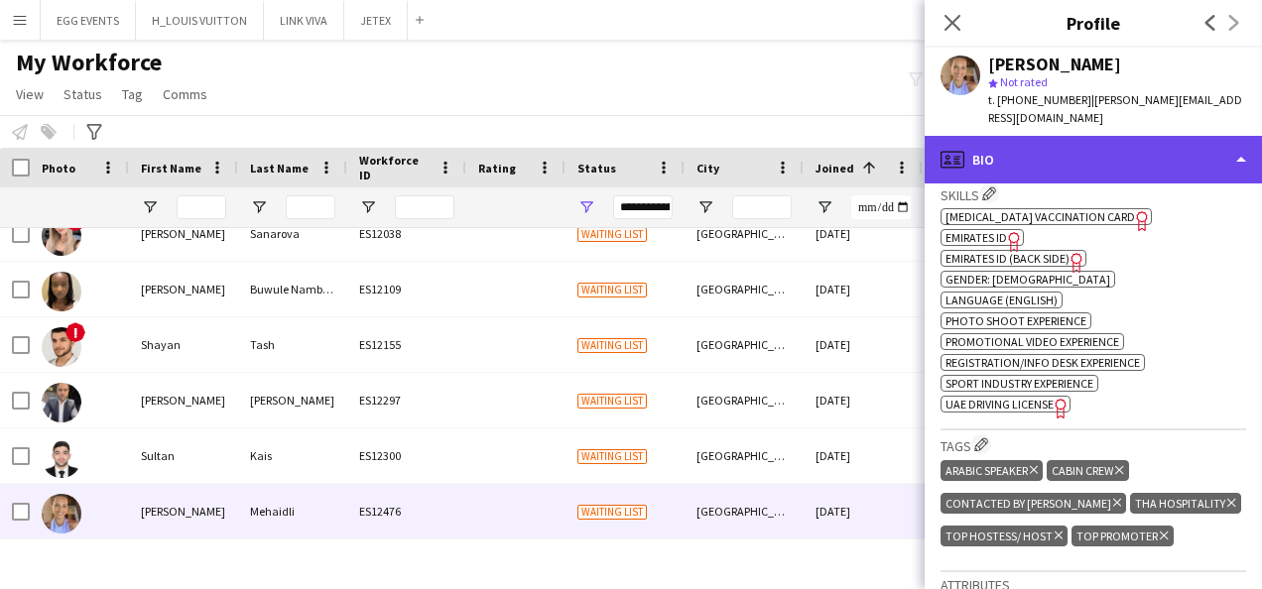
click at [1164, 136] on div "profile Bio" at bounding box center [1092, 160] width 337 height 48
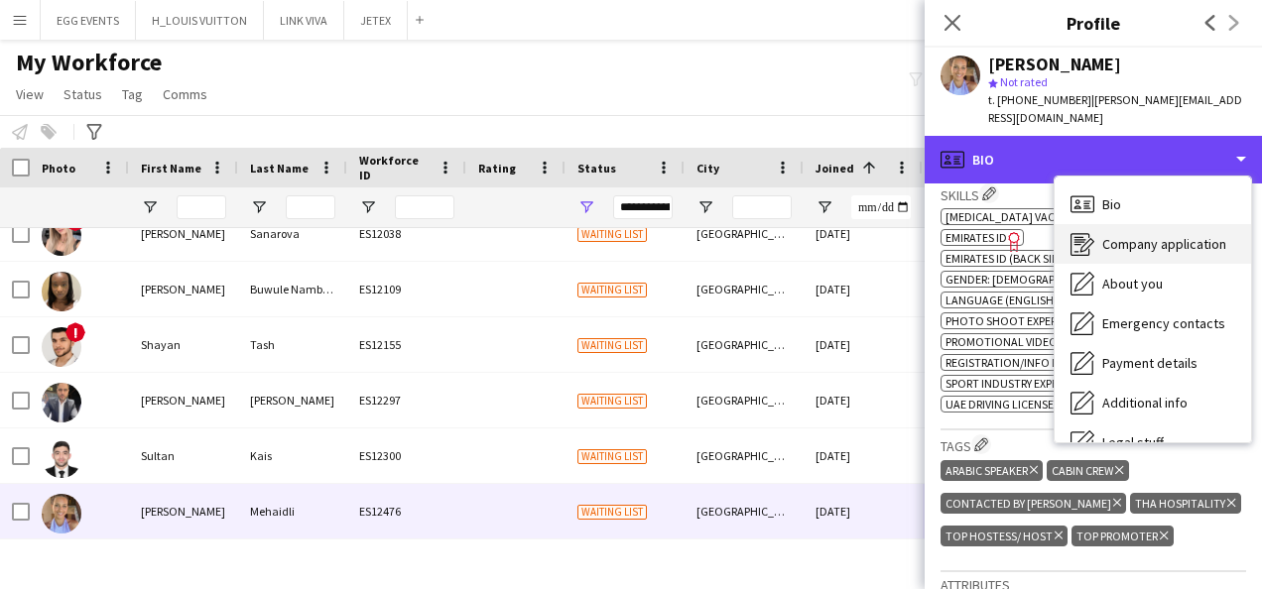
scroll to position [107, 0]
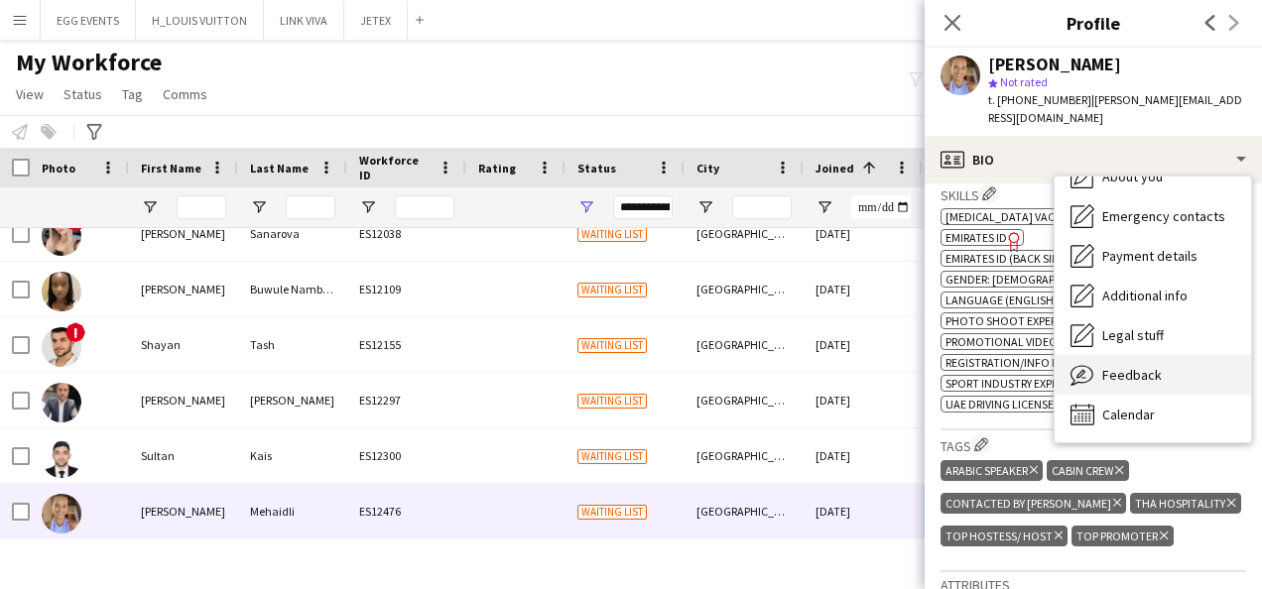
click at [1083, 363] on icon "Feedback" at bounding box center [1082, 375] width 24 height 24
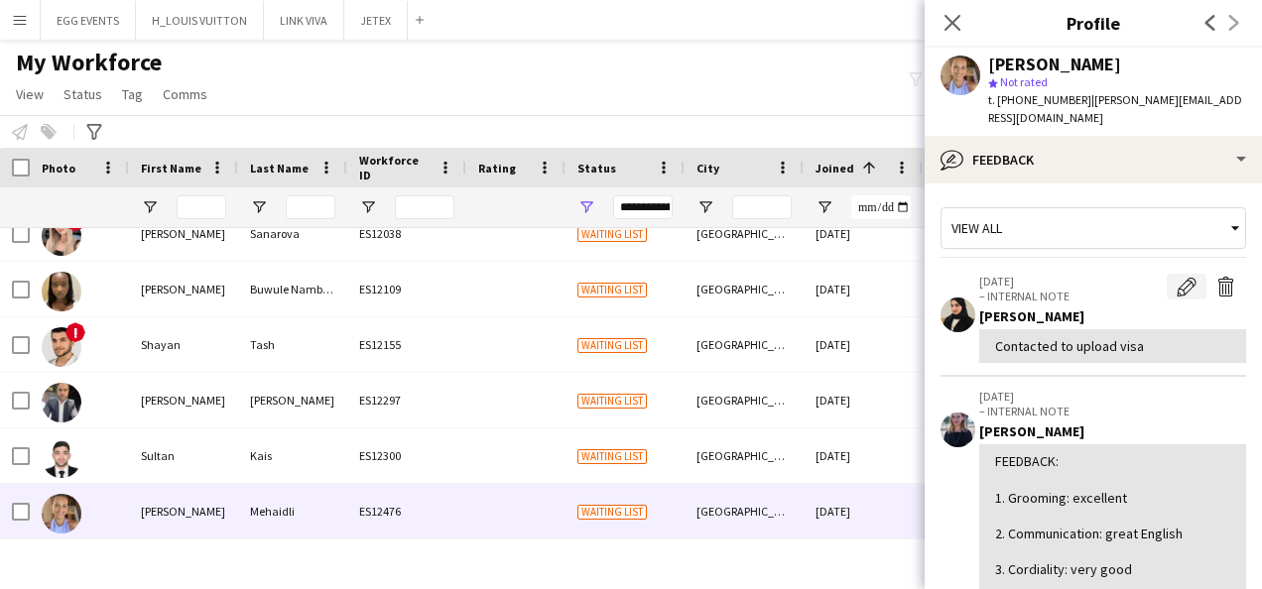
click at [1176, 277] on app-icon "Edit internal note" at bounding box center [1186, 287] width 20 height 20
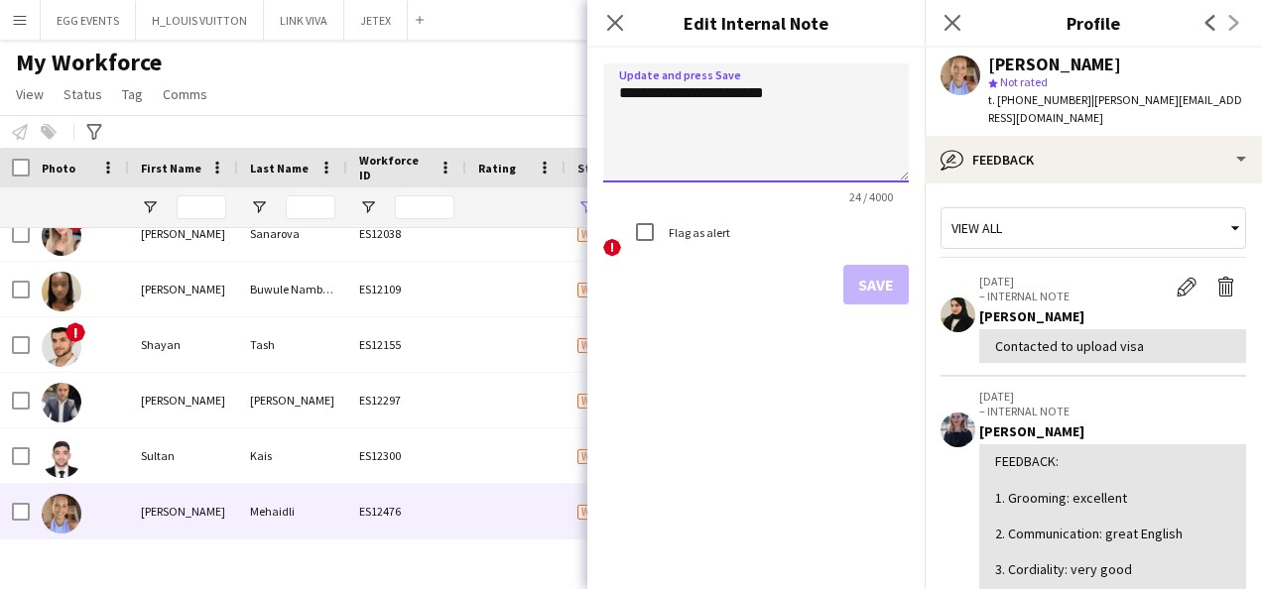
click at [796, 109] on textarea "**********" at bounding box center [755, 122] width 305 height 119
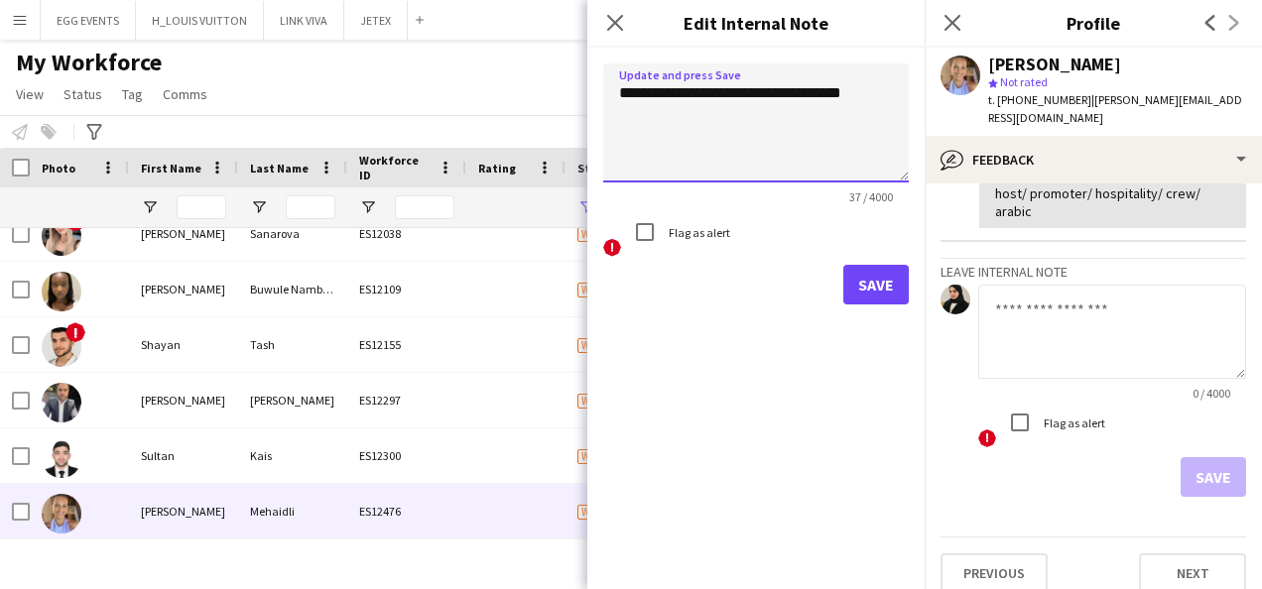
type textarea "**********"
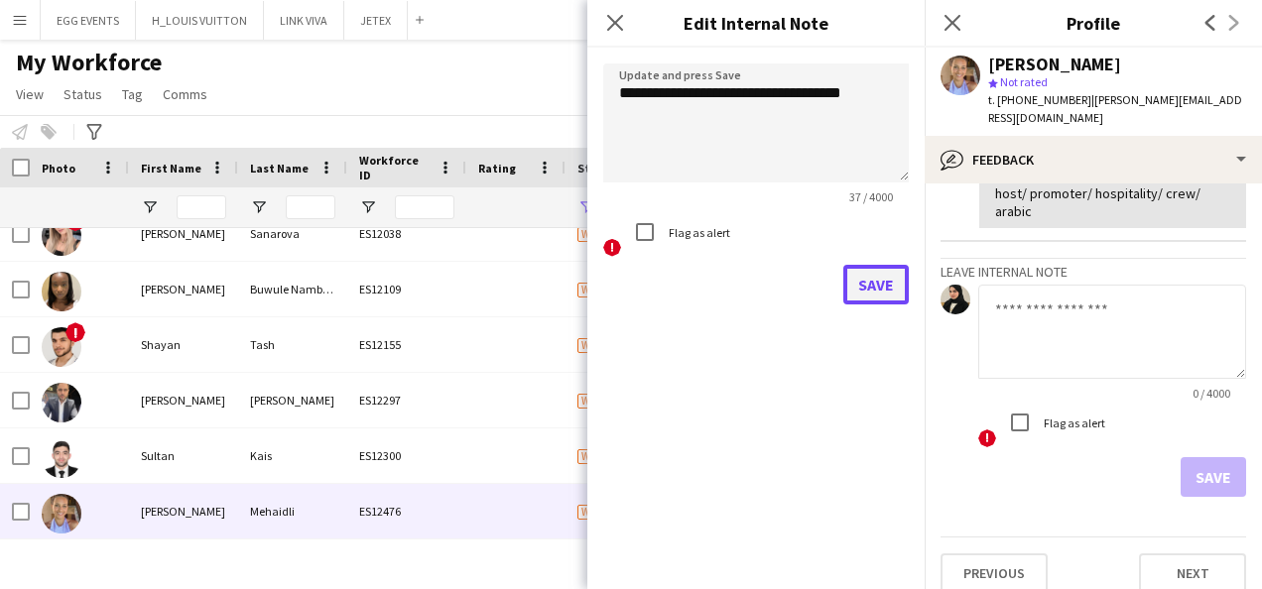
click at [902, 268] on button "Save" at bounding box center [875, 285] width 65 height 40
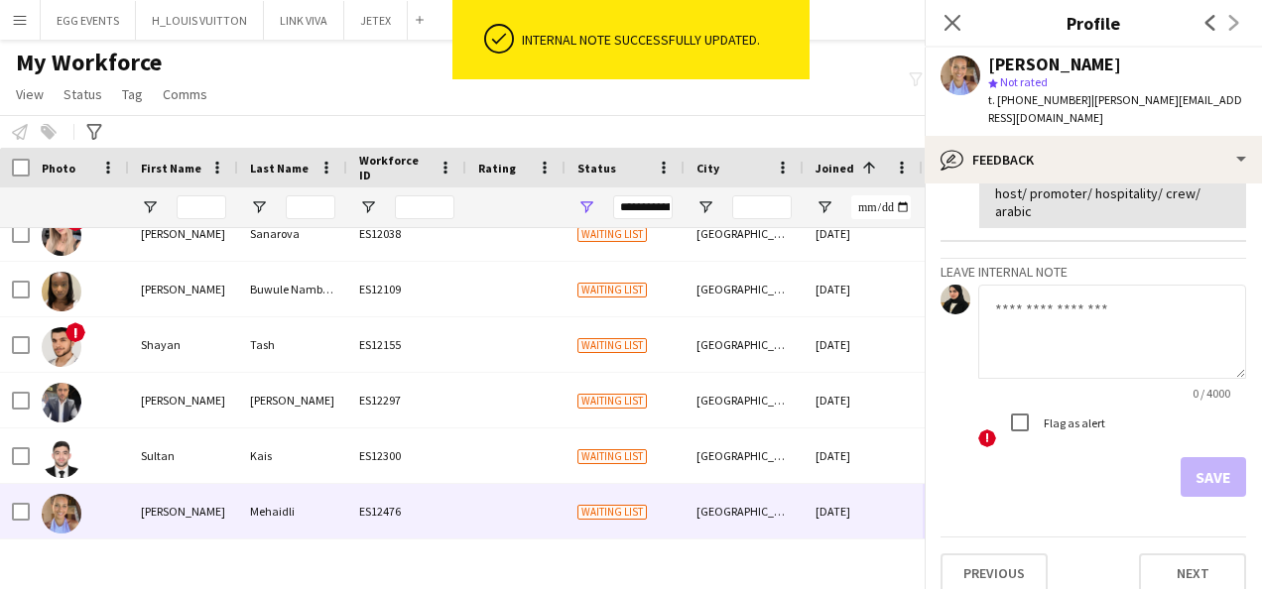
scroll to position [611, 0]
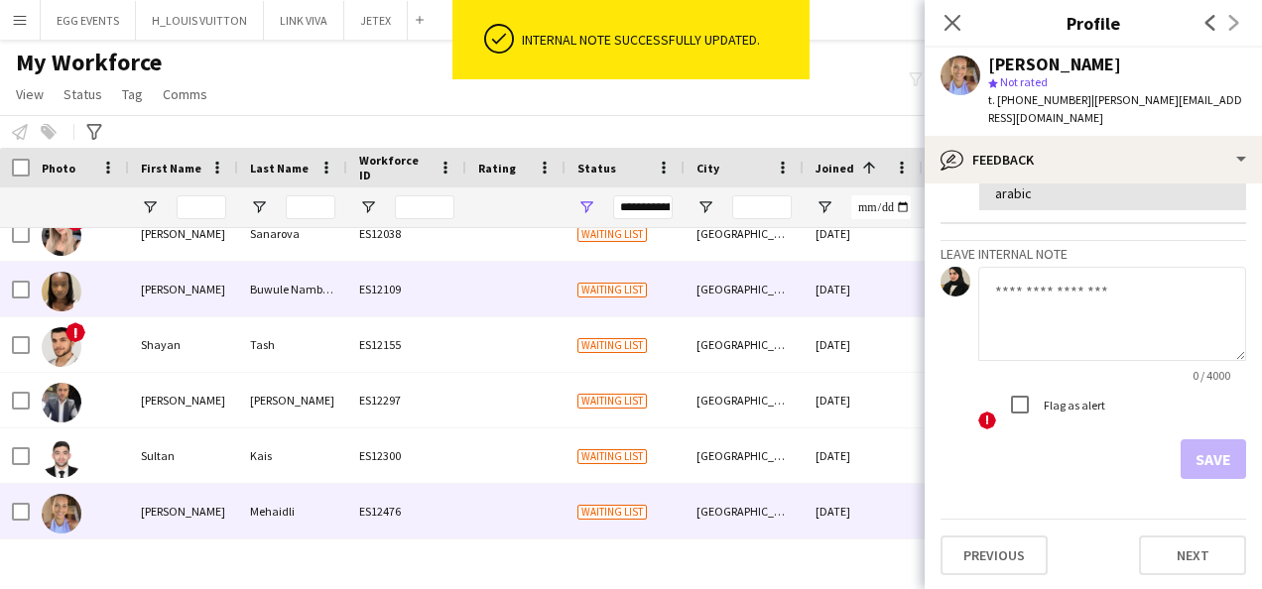
click at [637, 279] on div "Waiting list" at bounding box center [624, 289] width 119 height 55
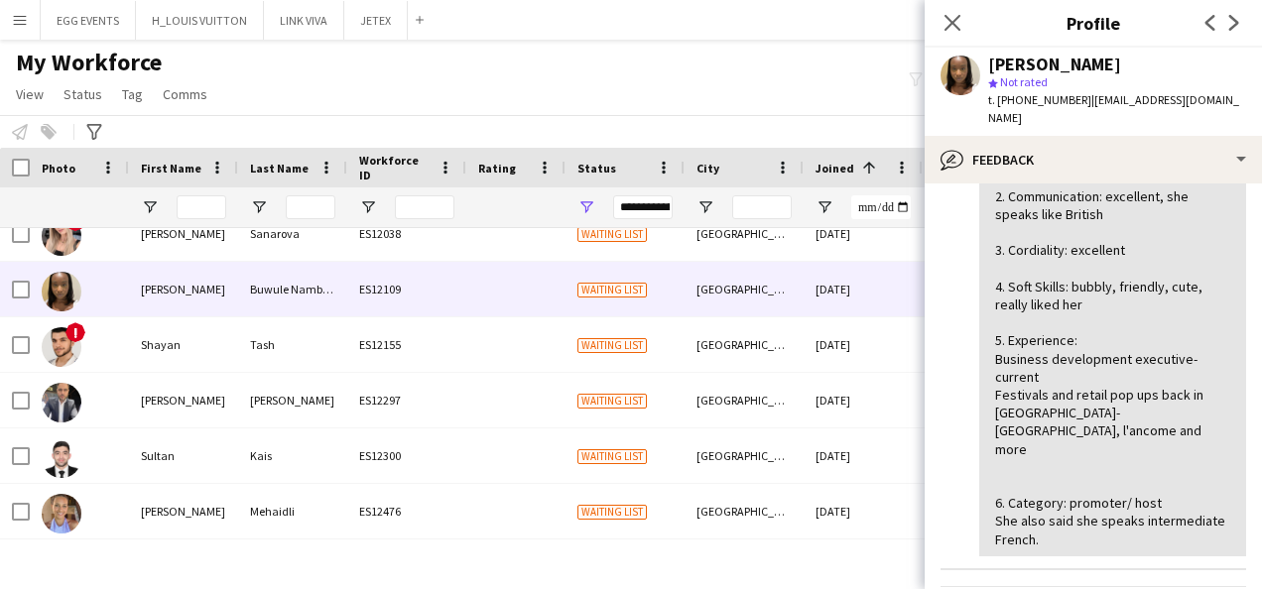
scroll to position [0, 0]
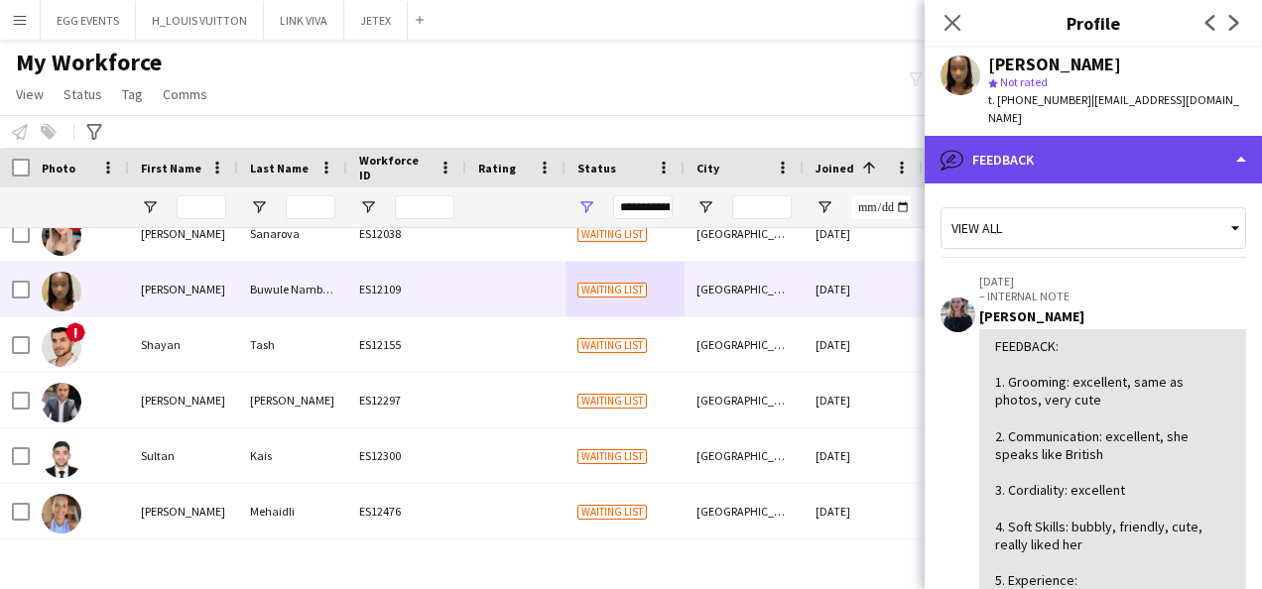
click at [1109, 141] on div "bubble-pencil Feedback" at bounding box center [1092, 160] width 337 height 48
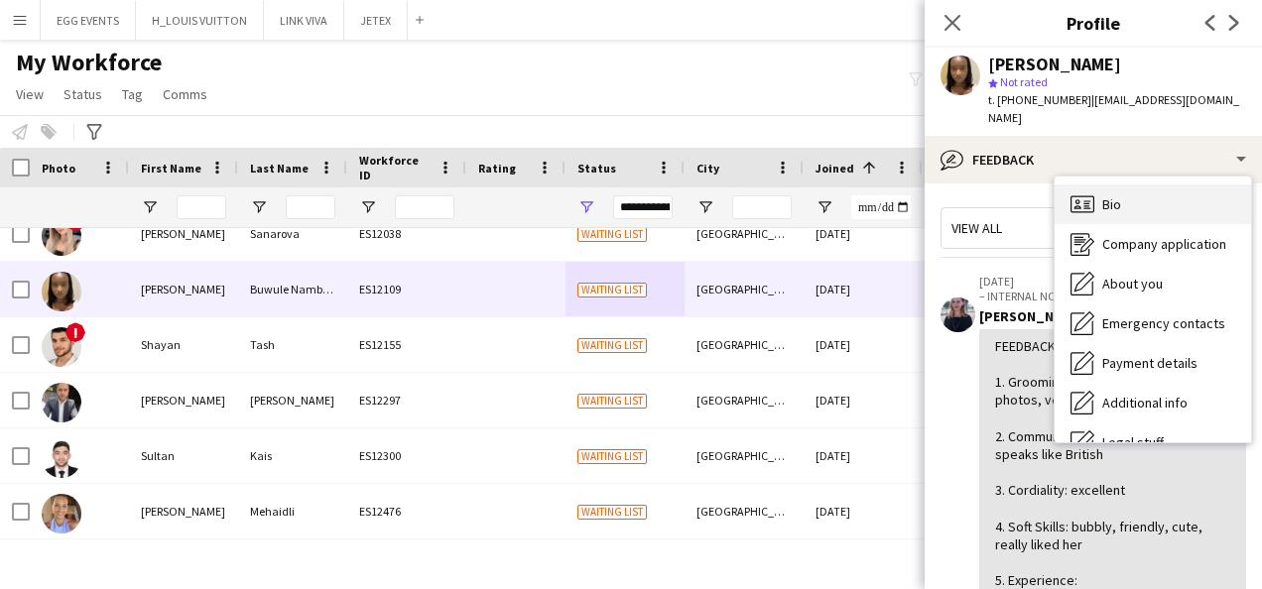
click at [1091, 192] on icon "Bio" at bounding box center [1082, 204] width 24 height 24
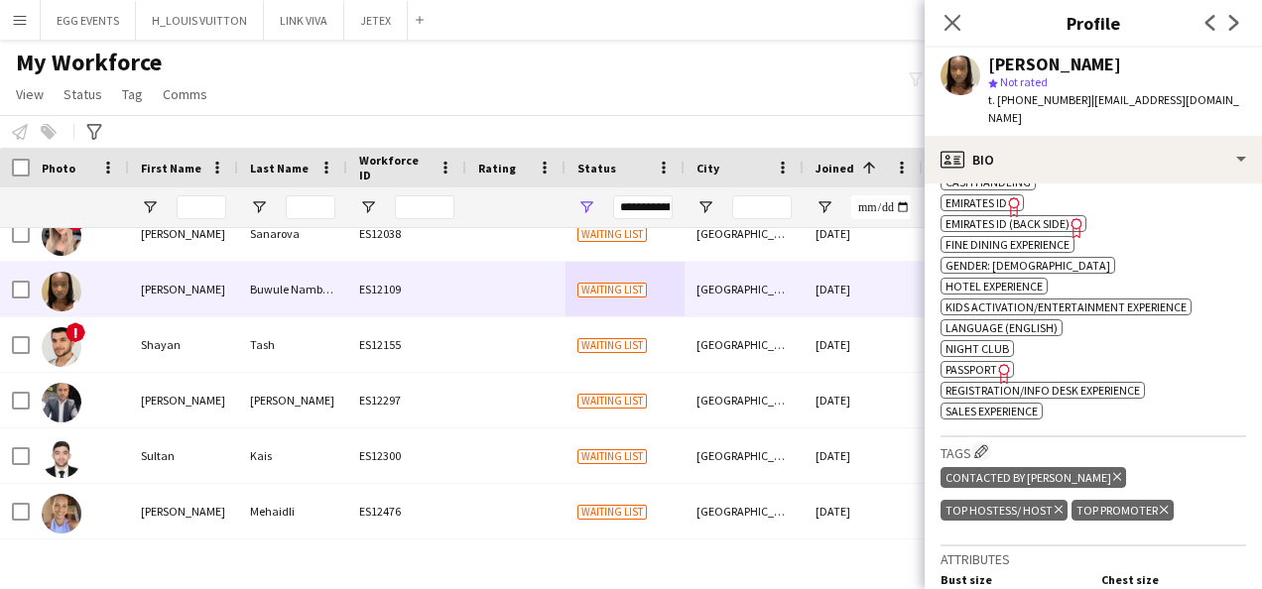
scroll to position [758, 0]
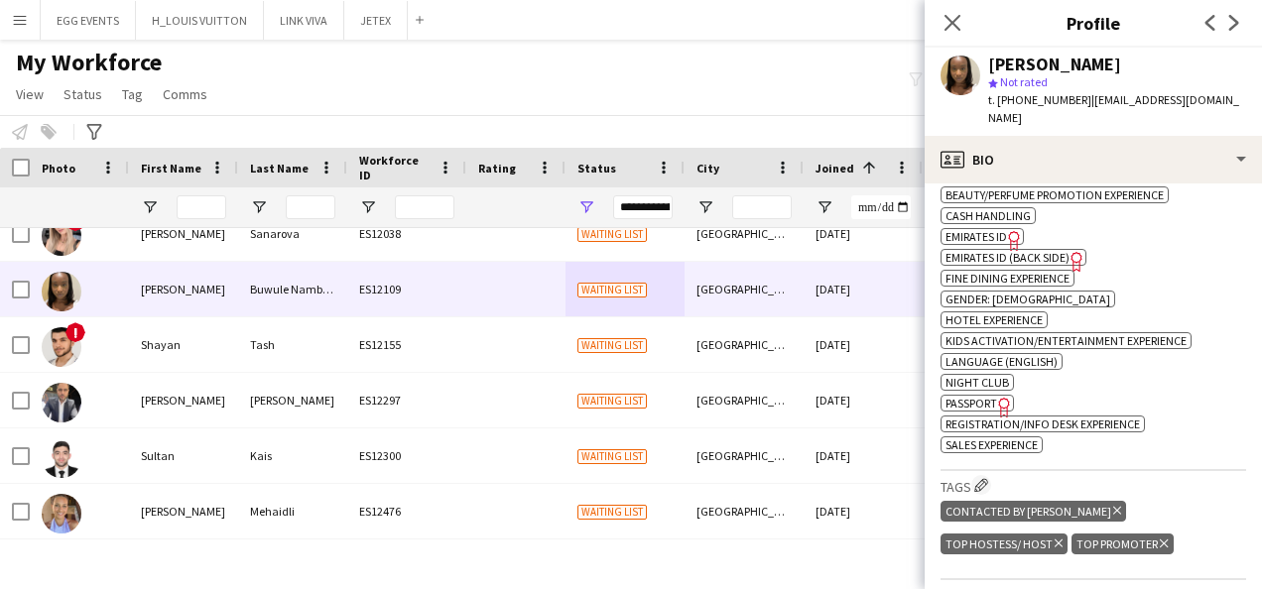
click at [996, 236] on span "Emirates ID" at bounding box center [975, 236] width 61 height 15
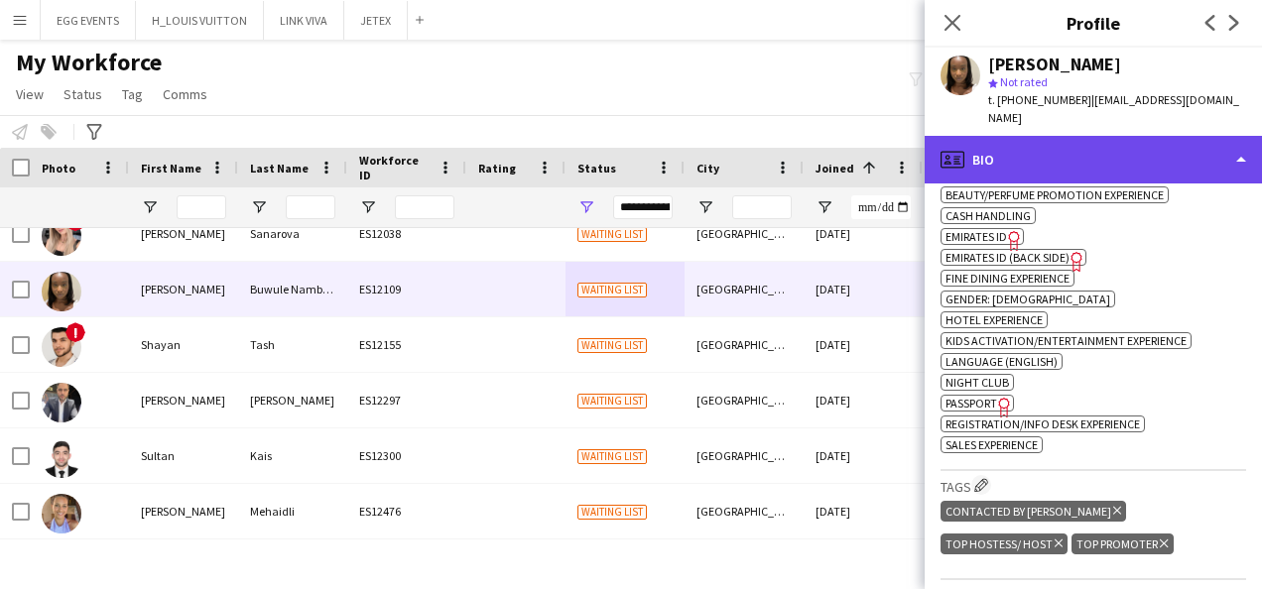
click at [1151, 149] on div "profile Bio" at bounding box center [1092, 160] width 337 height 48
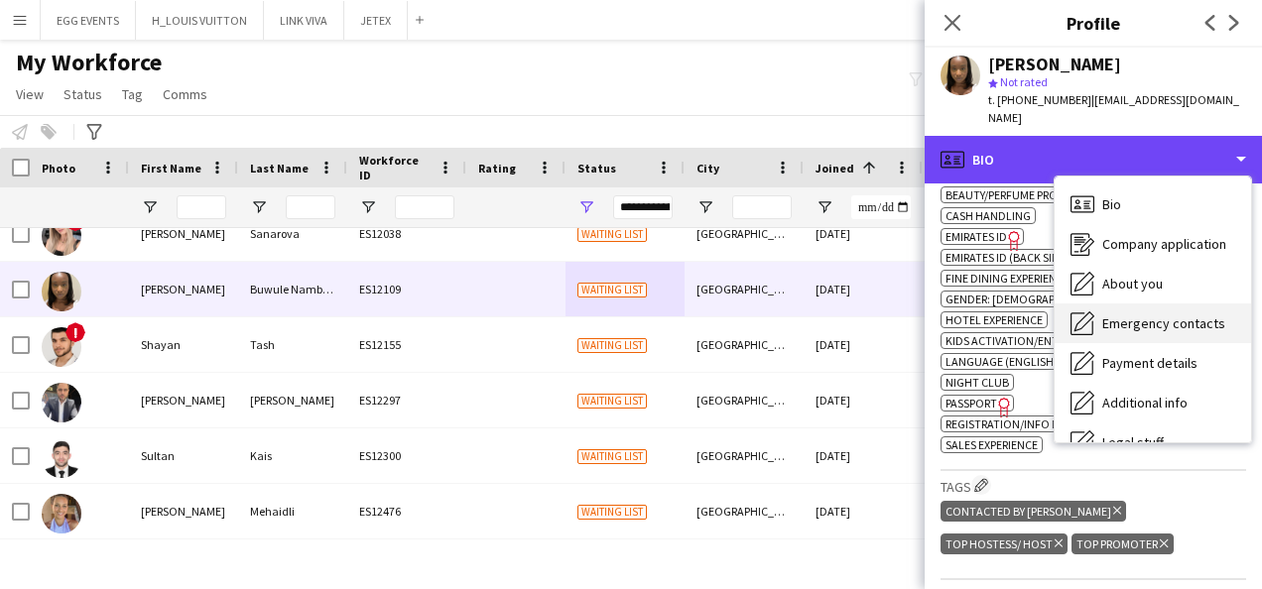
scroll to position [107, 0]
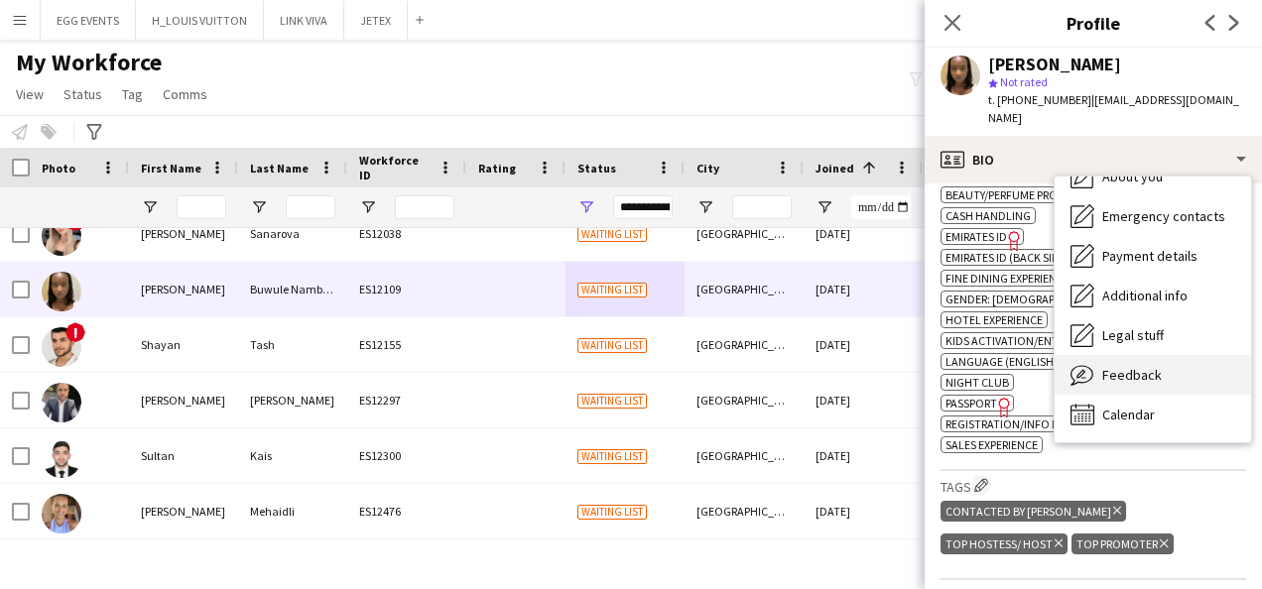
click at [1111, 366] on span "Feedback" at bounding box center [1132, 375] width 60 height 18
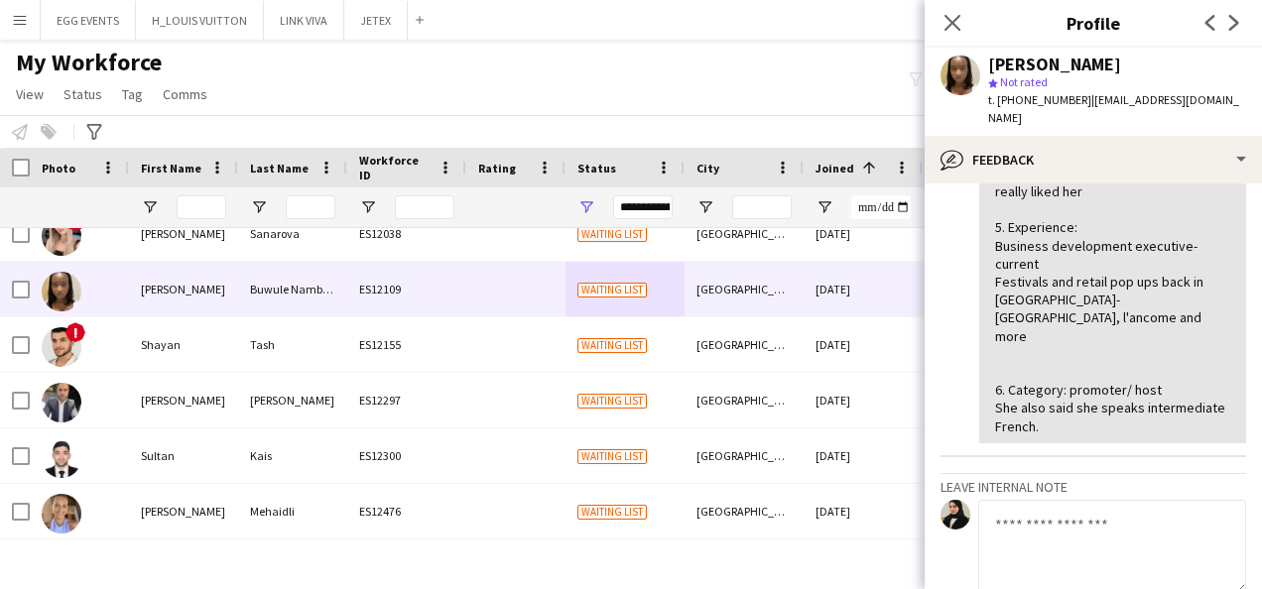
scroll to position [473, 0]
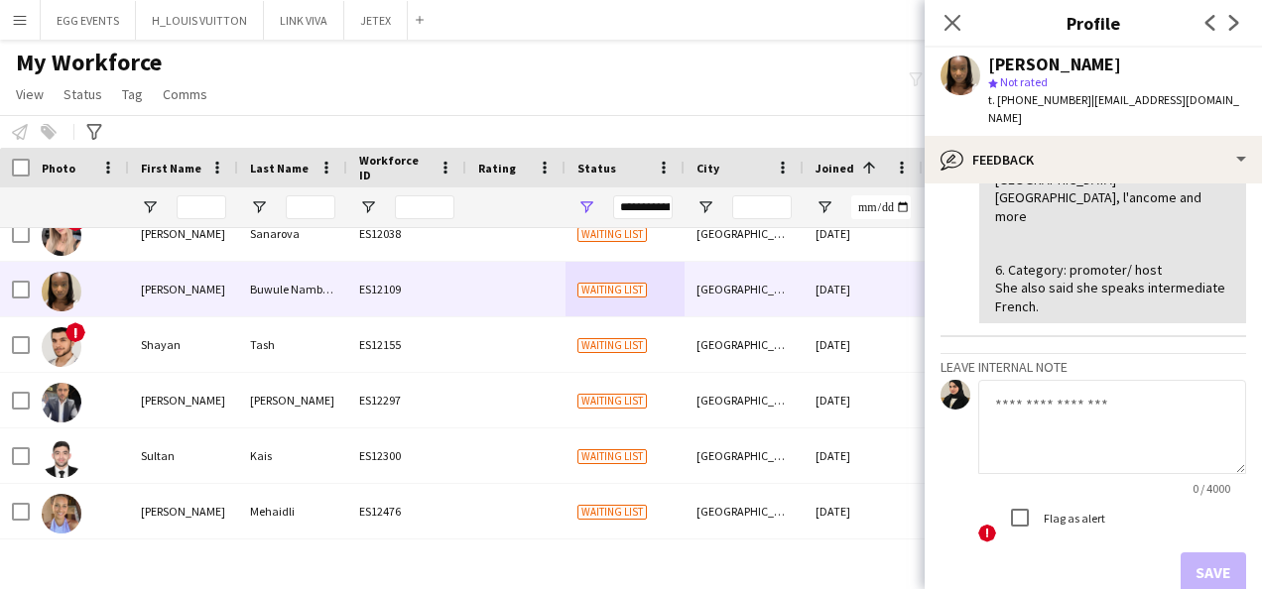
click at [1103, 380] on textarea at bounding box center [1112, 427] width 268 height 94
type textarea "**********"
click at [1195, 552] on button "Save" at bounding box center [1212, 572] width 65 height 40
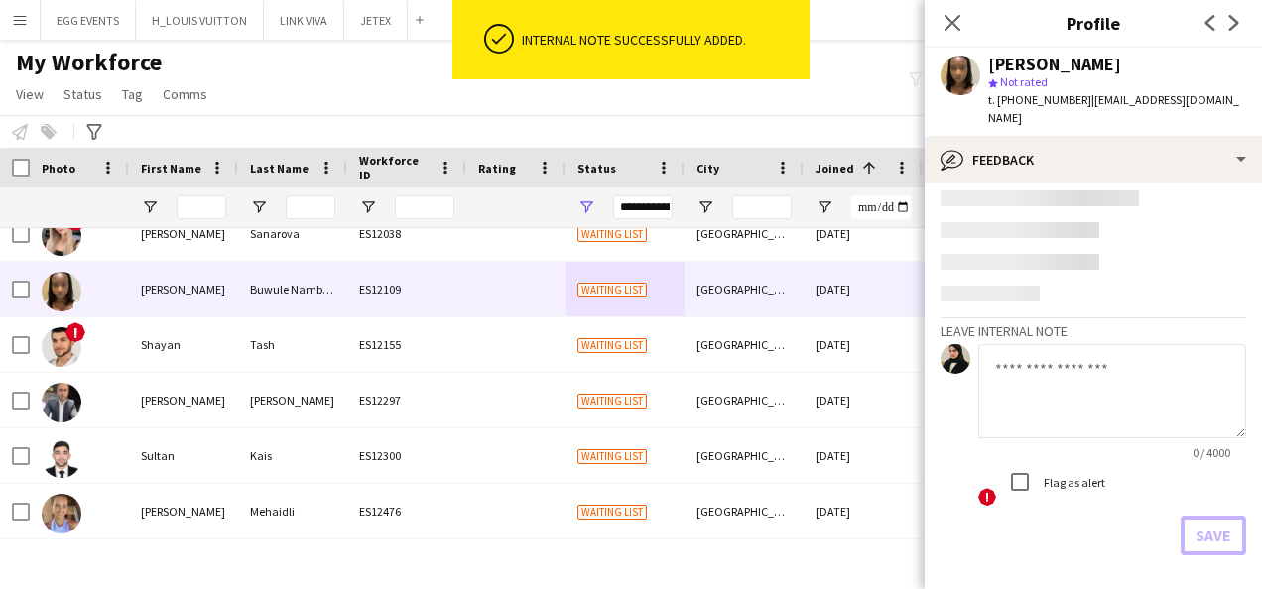
scroll to position [589, 0]
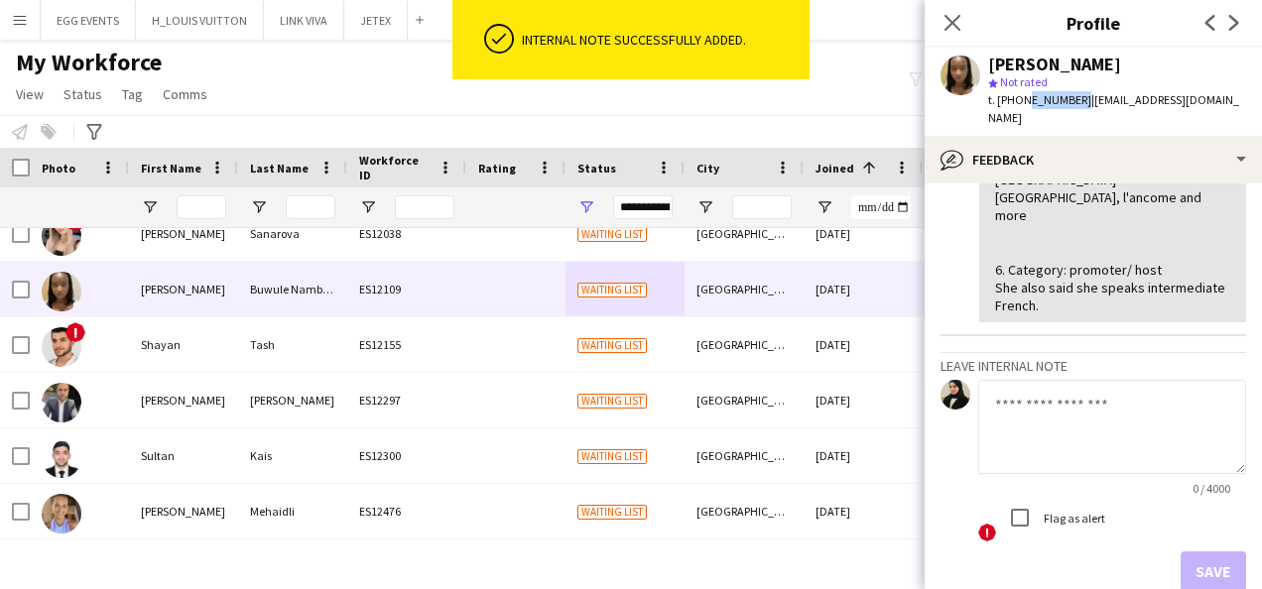
drag, startPoint x: 1020, startPoint y: 98, endPoint x: 1073, endPoint y: 98, distance: 53.6
click at [1073, 98] on span "t. [PHONE_NUMBER]" at bounding box center [1039, 99] width 103 height 15
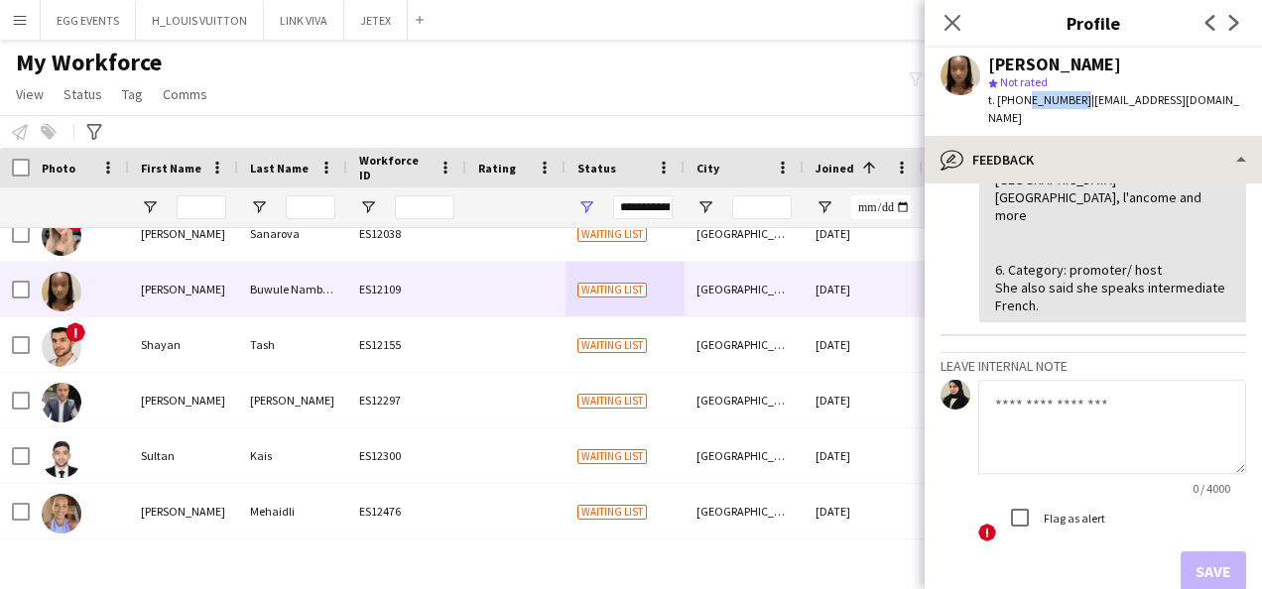
copy span "503562043"
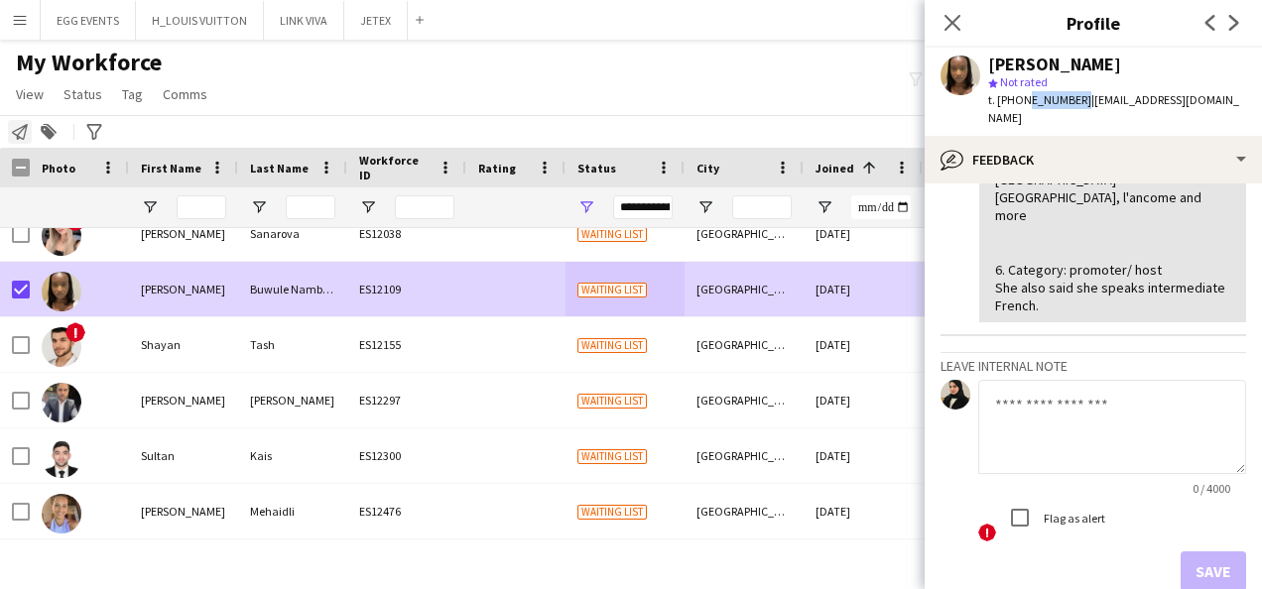
click at [24, 131] on icon "Notify workforce" at bounding box center [20, 132] width 16 height 16
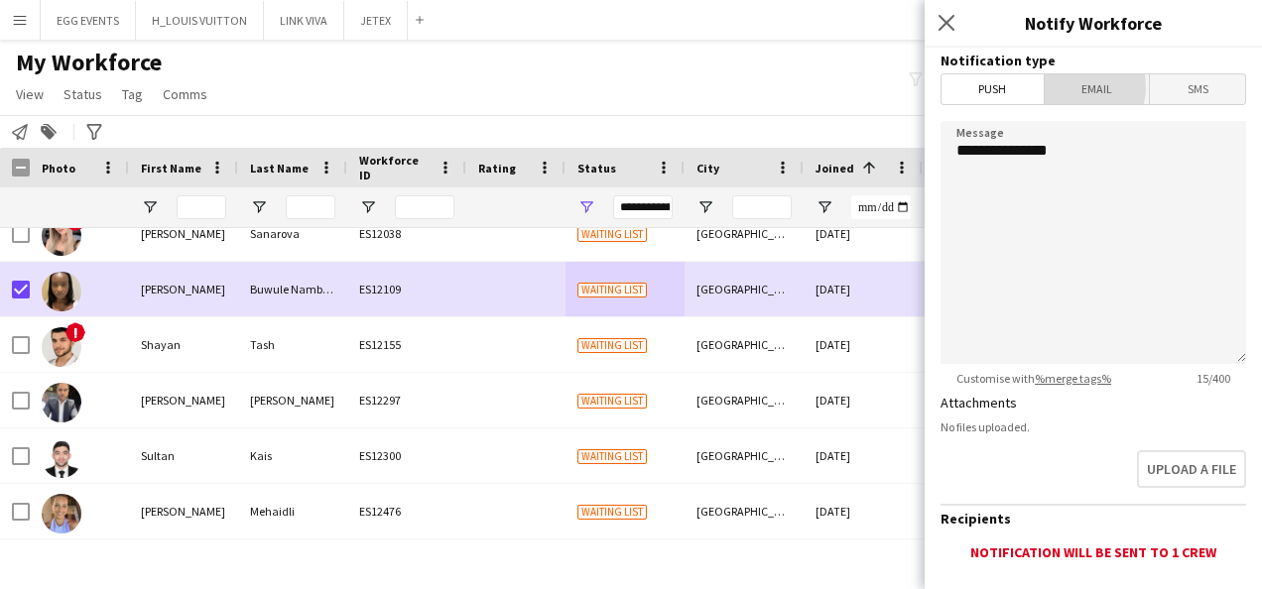
click at [1073, 86] on span "Email" at bounding box center [1096, 89] width 105 height 30
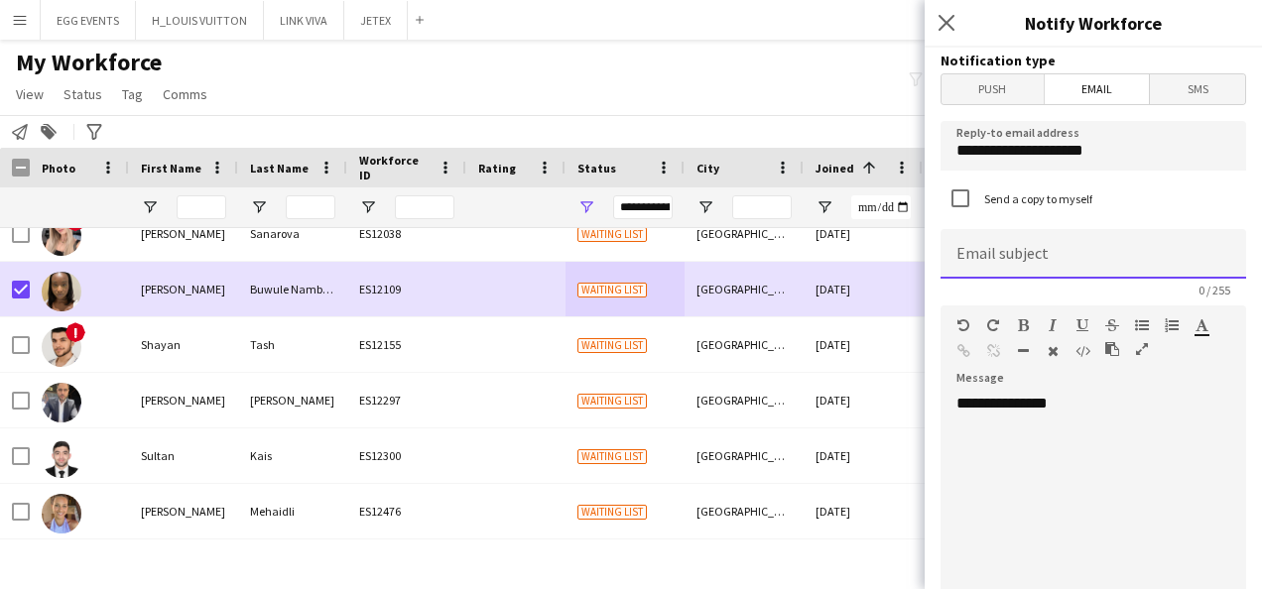
click at [1044, 262] on input at bounding box center [1092, 254] width 305 height 50
type input "****"
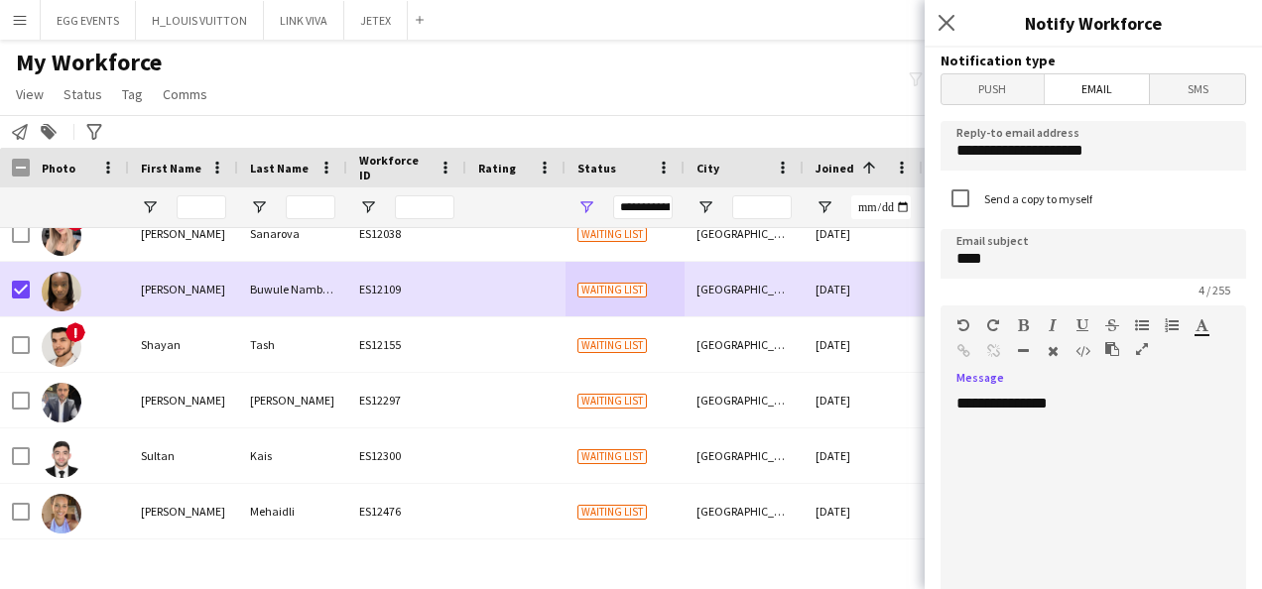
click at [1099, 448] on div "**********" at bounding box center [1085, 513] width 291 height 238
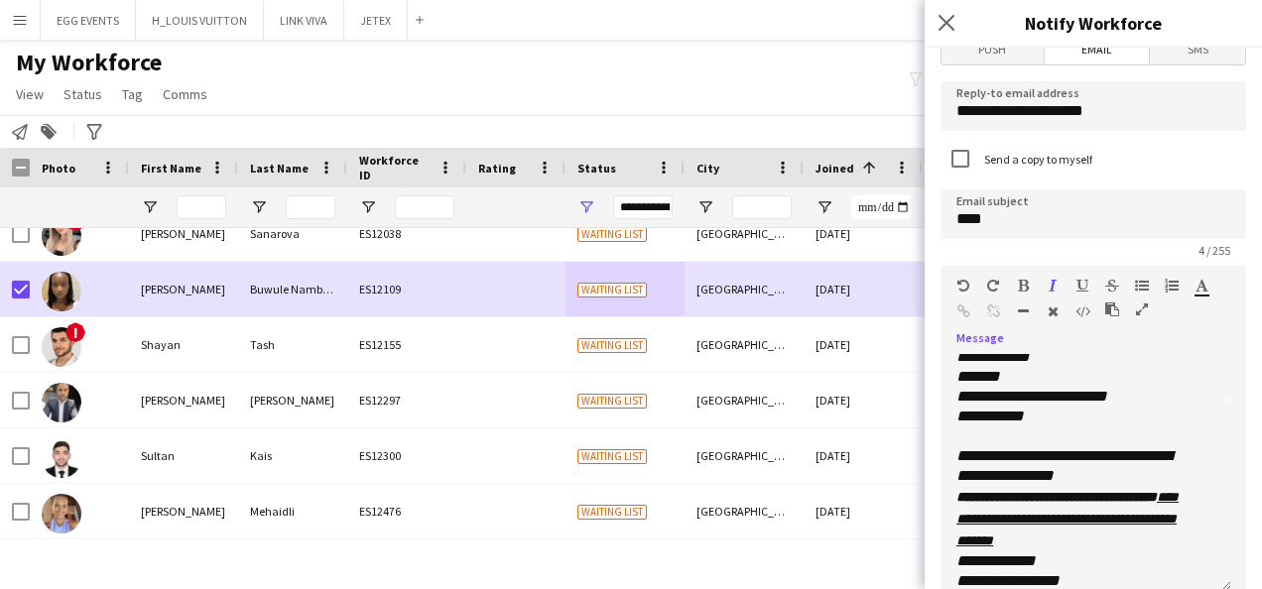
scroll to position [172, 0]
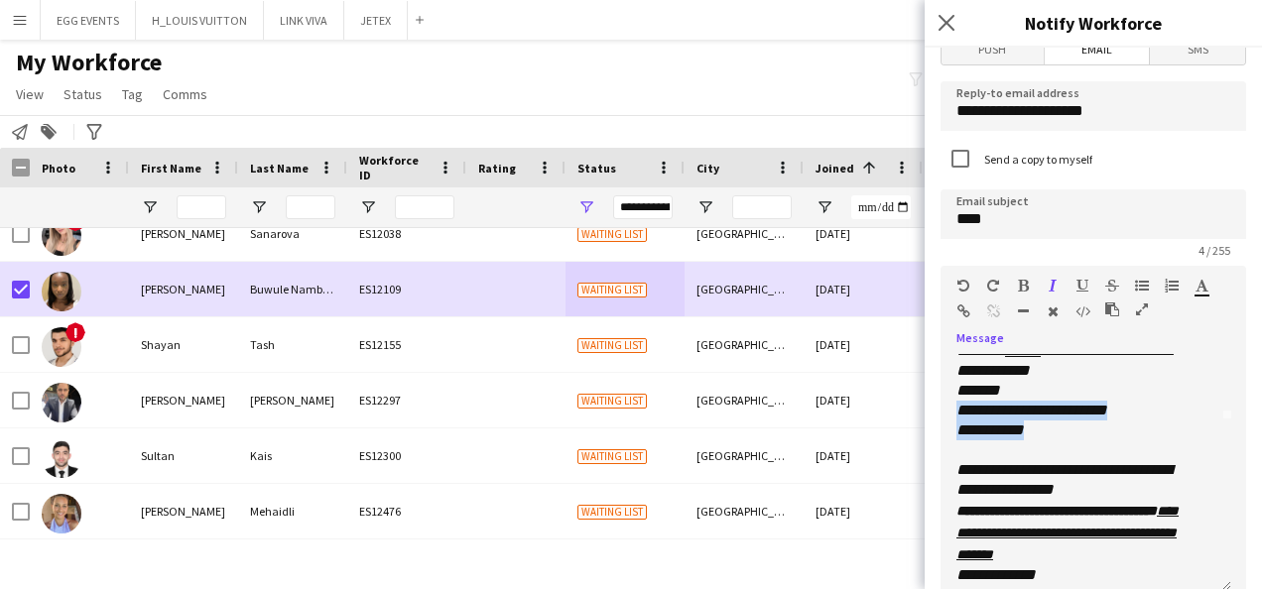
drag, startPoint x: 1042, startPoint y: 437, endPoint x: 936, endPoint y: 410, distance: 109.7
click at [936, 410] on form "**********" at bounding box center [1092, 559] width 337 height 1103
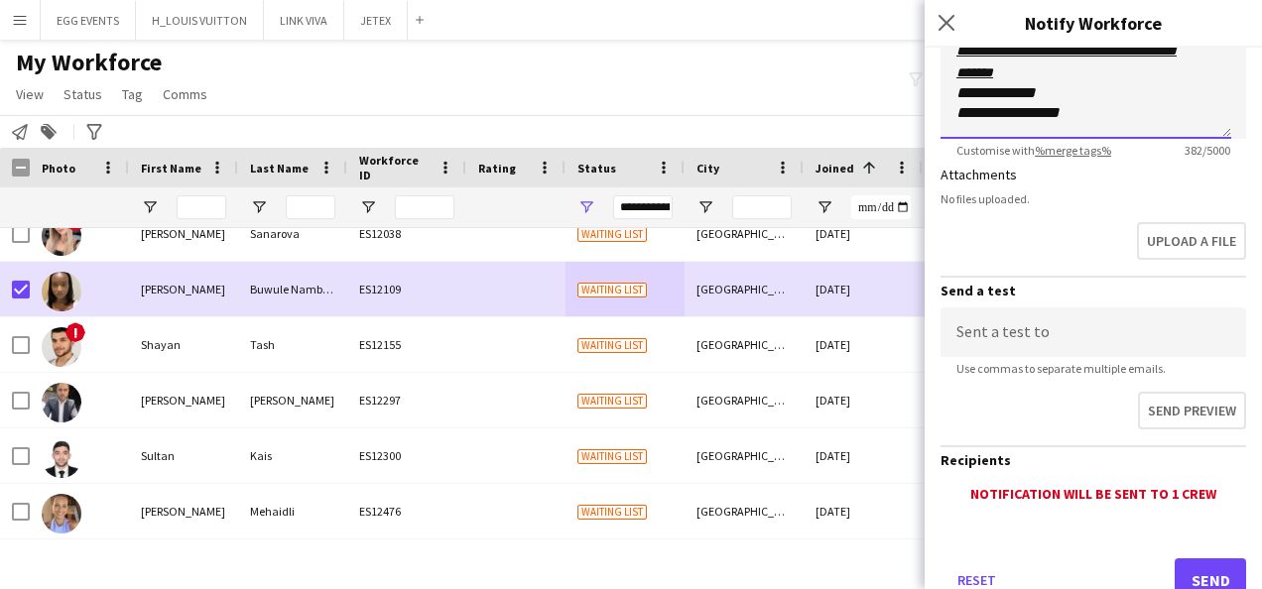
scroll to position [561, 0]
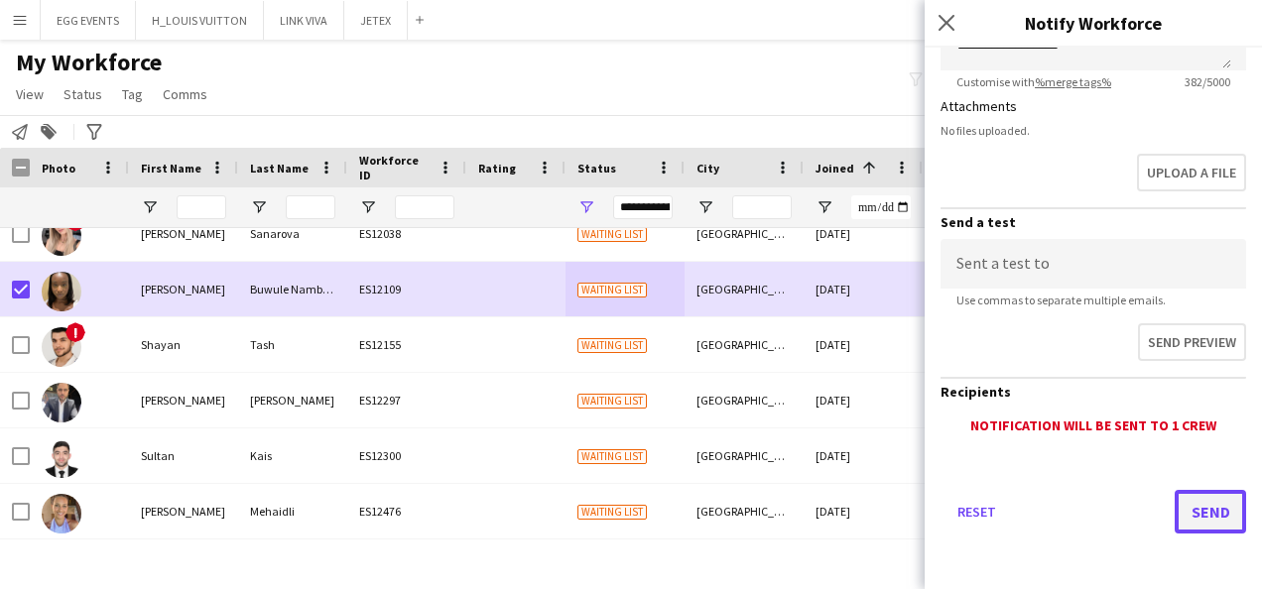
click at [1174, 522] on button "Send" at bounding box center [1209, 512] width 71 height 44
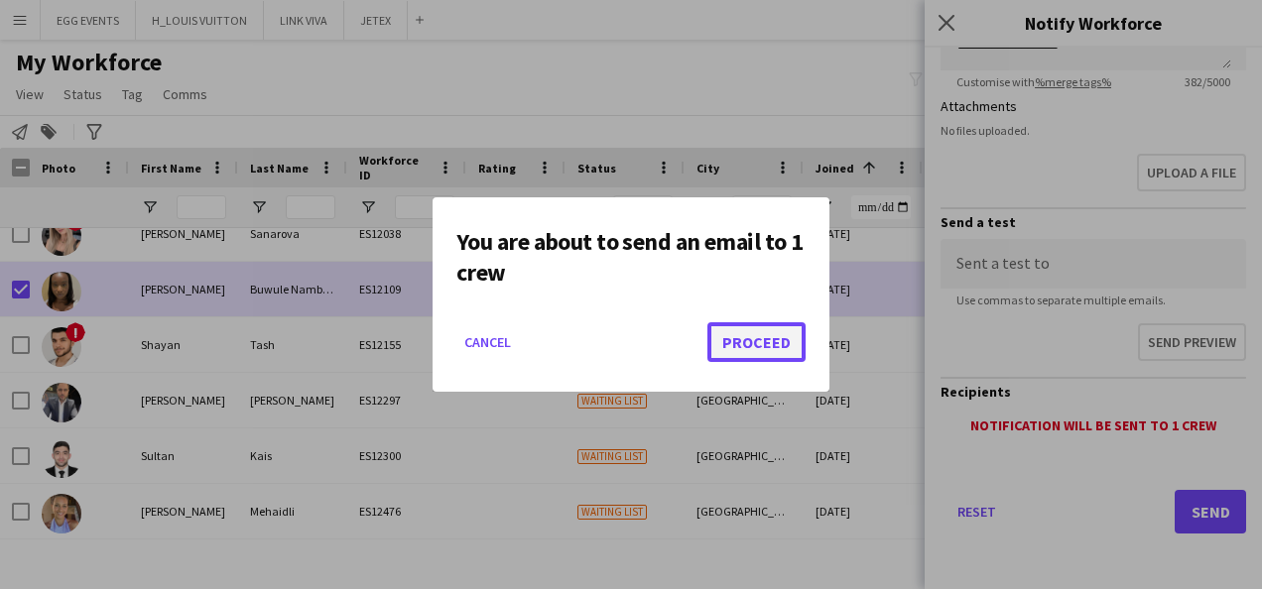
click at [776, 322] on button "Proceed" at bounding box center [756, 342] width 98 height 40
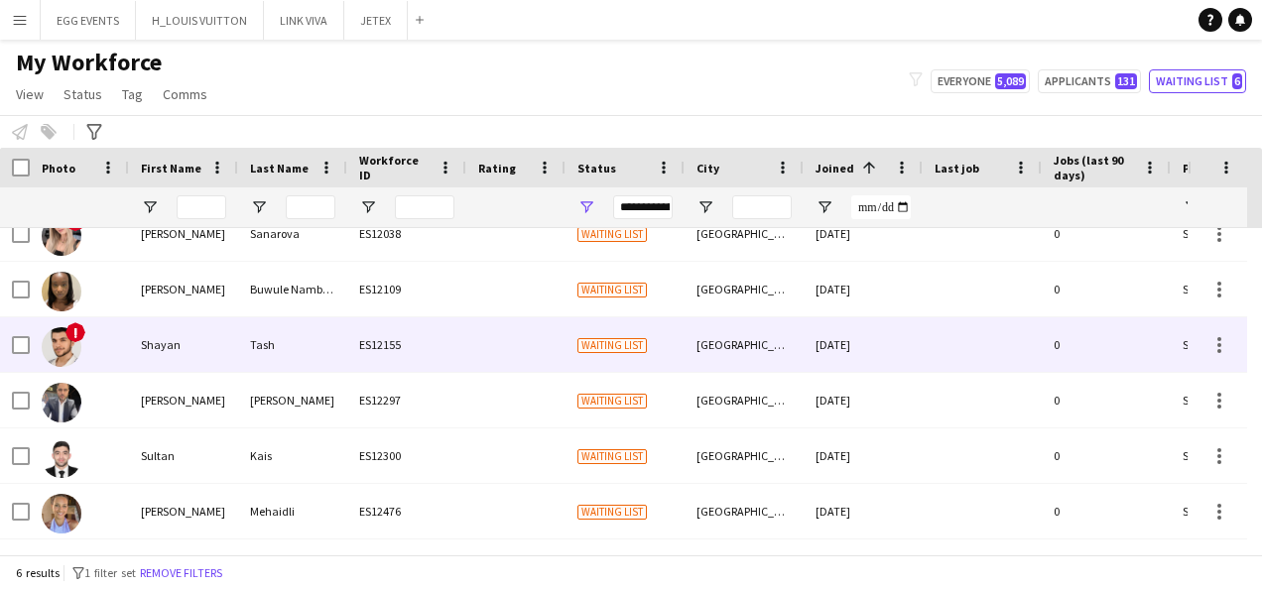
click at [174, 345] on div "Shayan" at bounding box center [183, 344] width 109 height 55
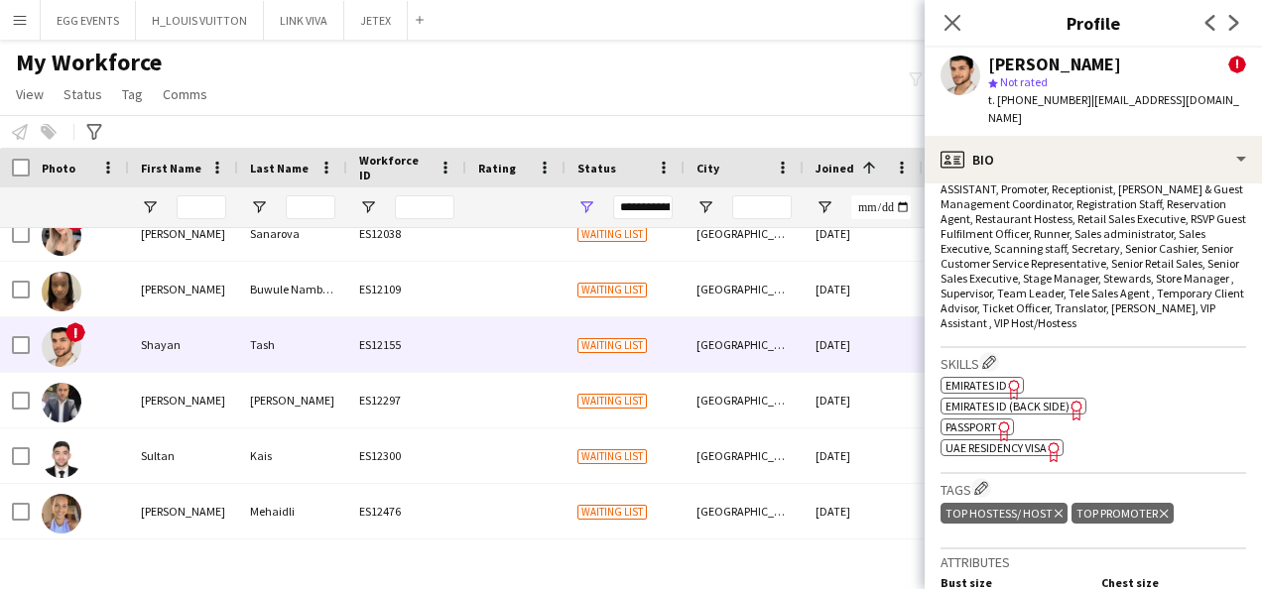
scroll to position [935, 0]
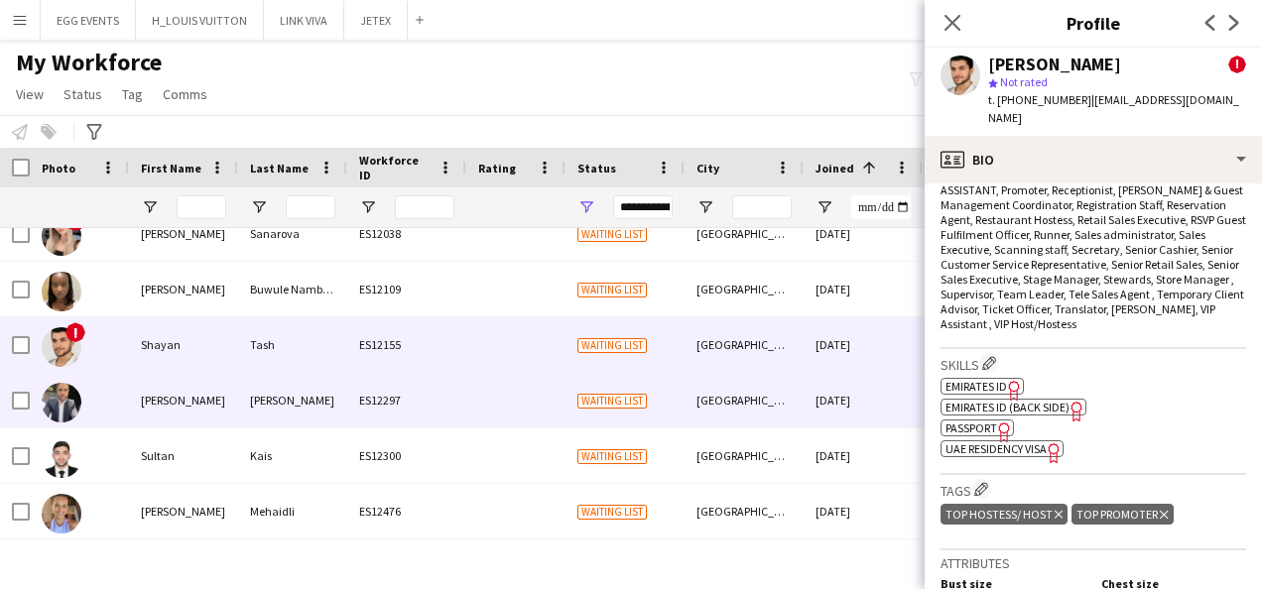
click at [809, 399] on div "[DATE]" at bounding box center [862, 400] width 119 height 55
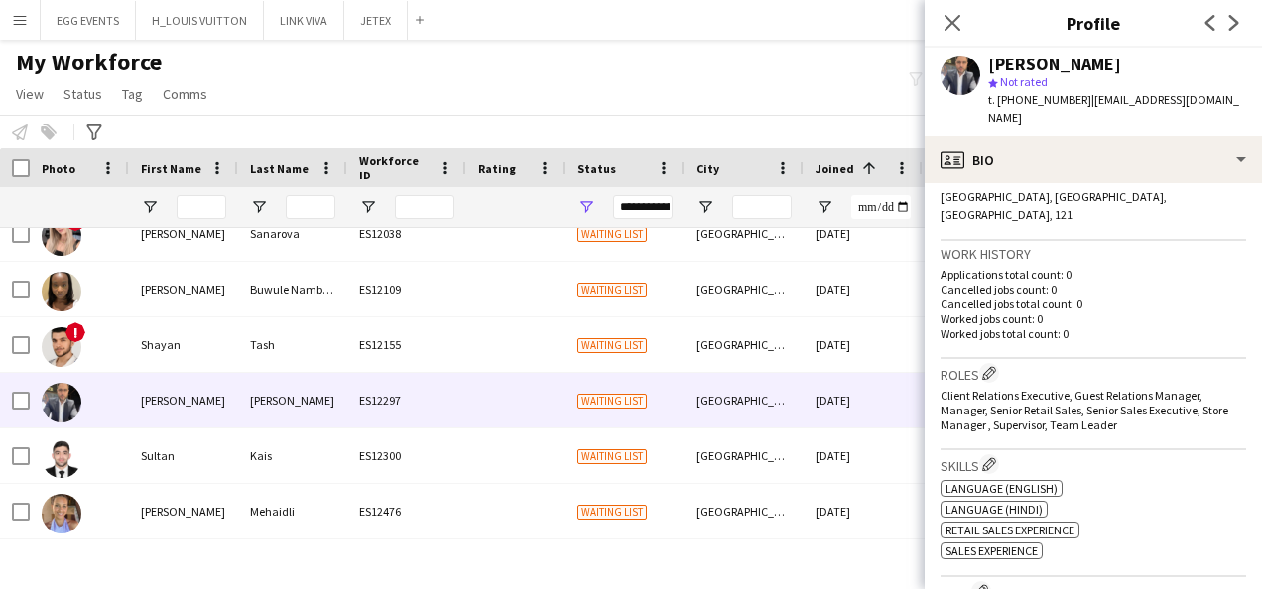
scroll to position [574, 0]
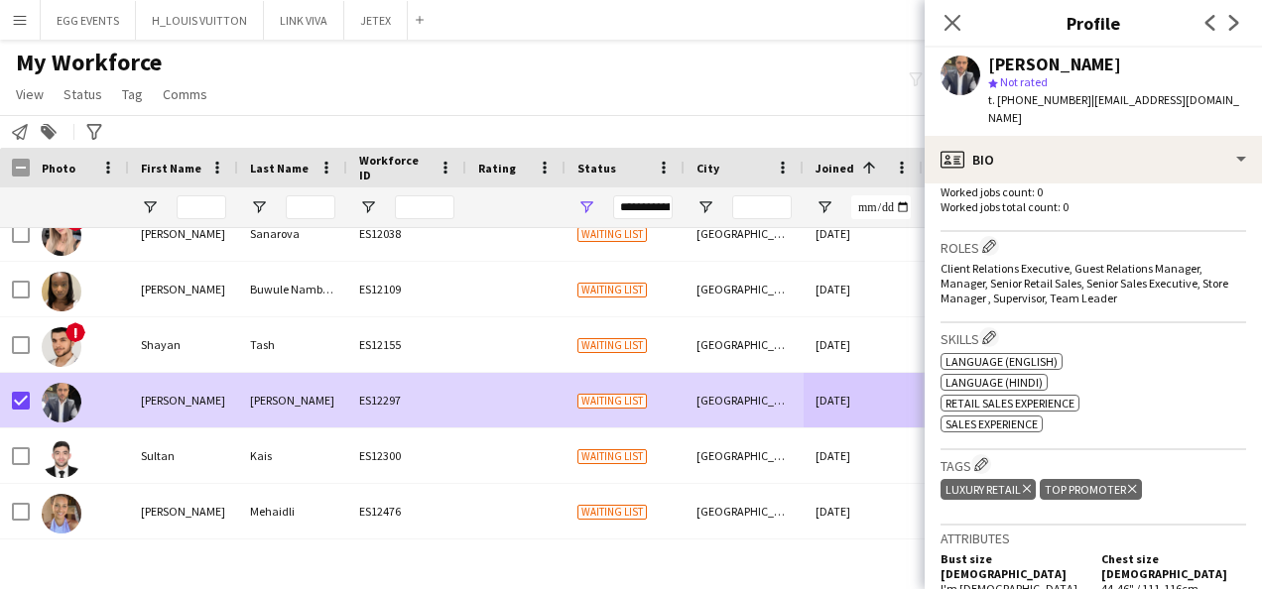
click at [7, 123] on div "Notify workforce Add to tag Search tags magnifier Add tag Advanced filters Adva…" at bounding box center [631, 131] width 1262 height 33
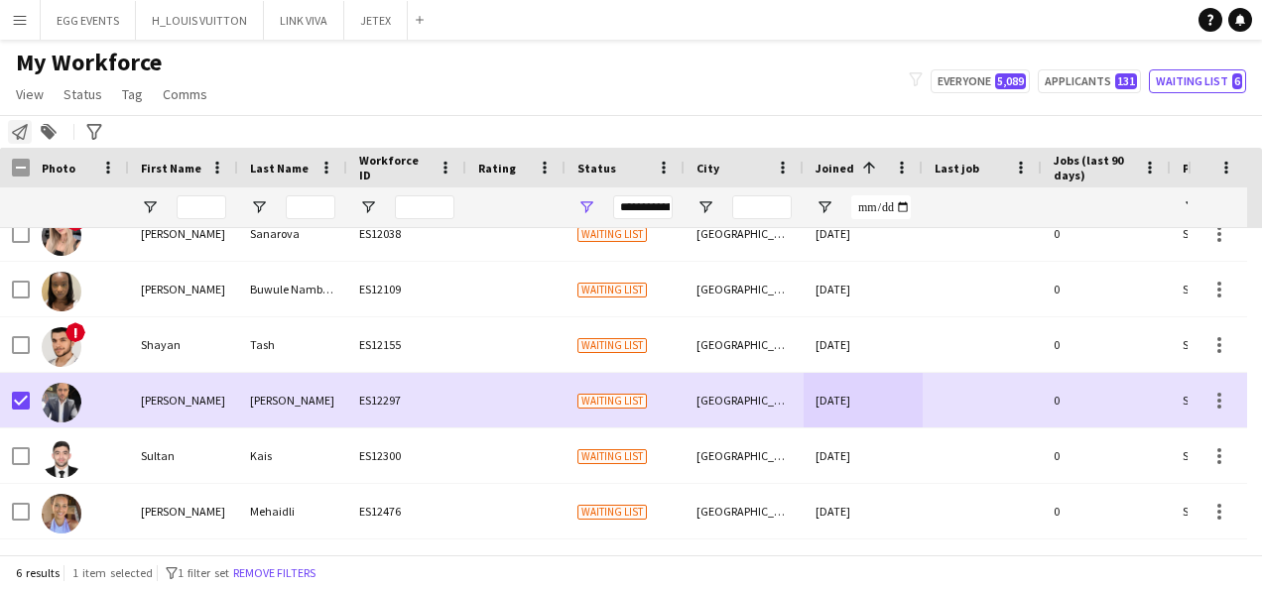
click at [20, 136] on icon "Notify workforce" at bounding box center [20, 132] width 16 height 16
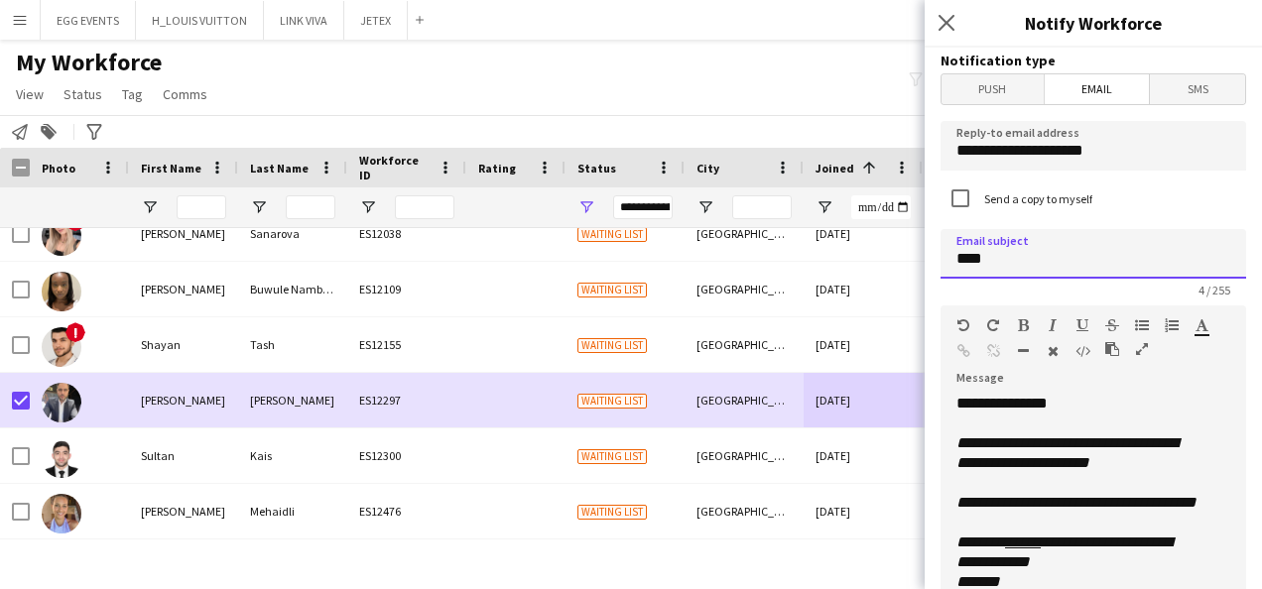
drag, startPoint x: 1115, startPoint y: 264, endPoint x: 958, endPoint y: 258, distance: 156.8
click at [958, 258] on input "****" at bounding box center [1092, 254] width 305 height 50
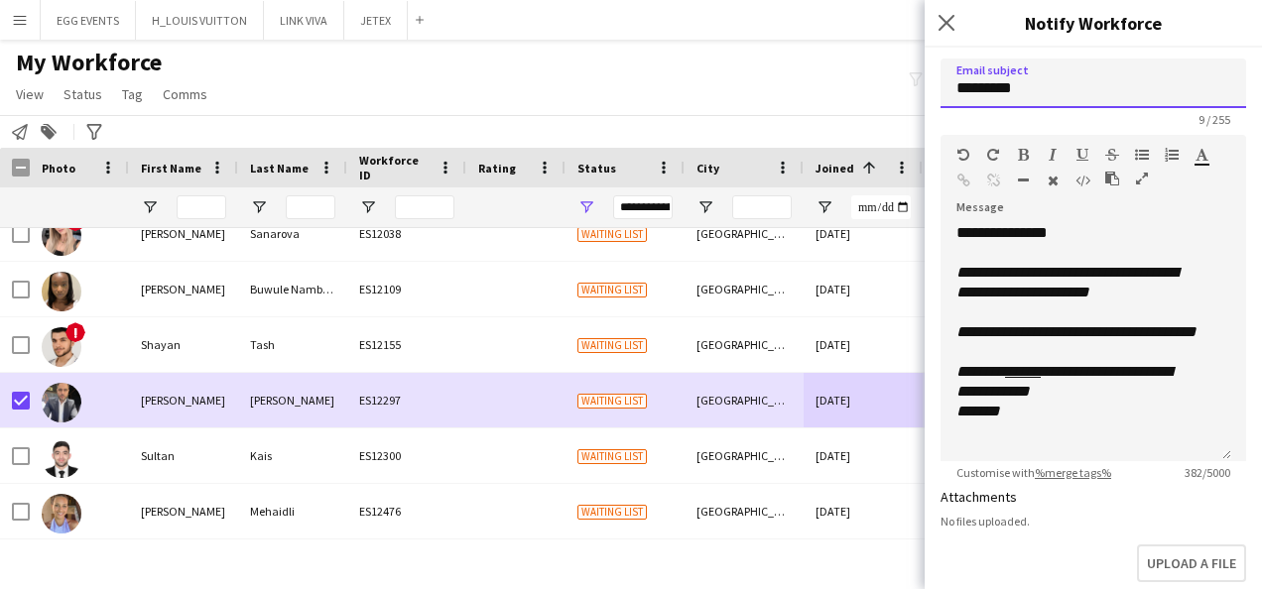
scroll to position [93, 0]
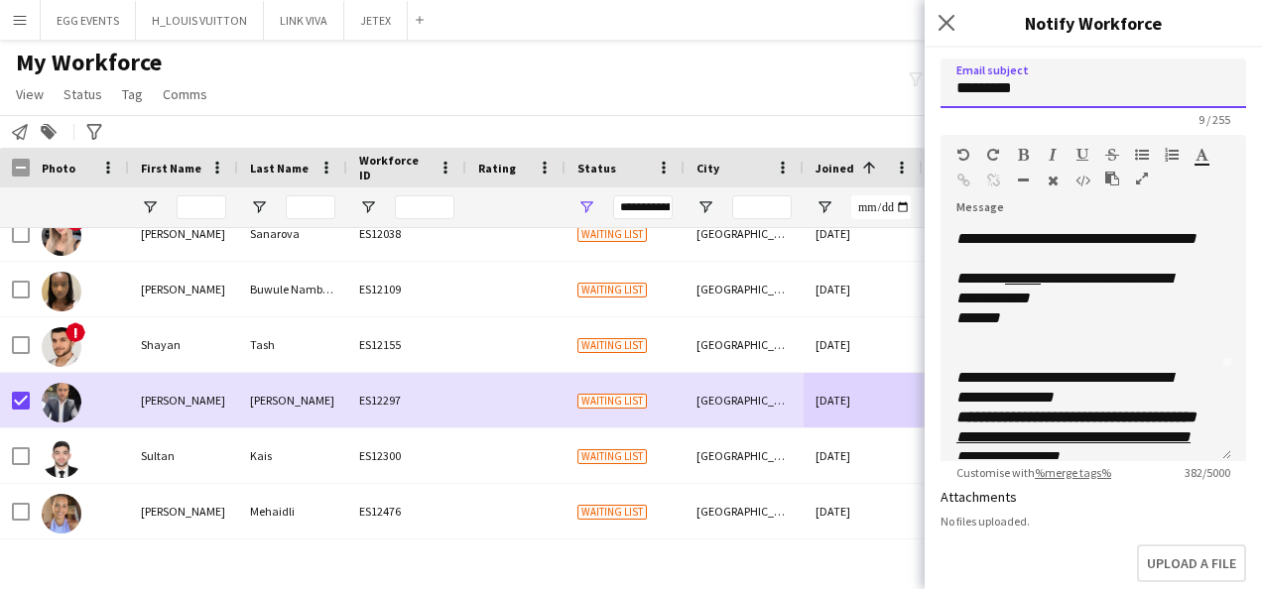
type input "*********"
click at [1016, 348] on p at bounding box center [1077, 338] width 243 height 20
paste div
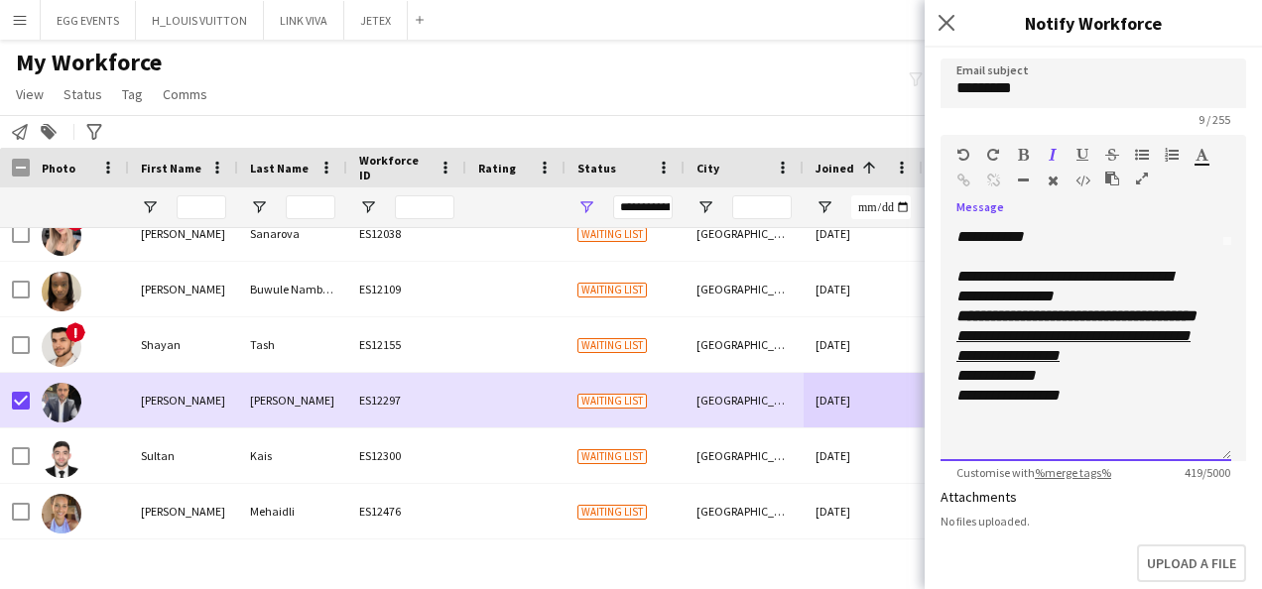
scroll to position [561, 0]
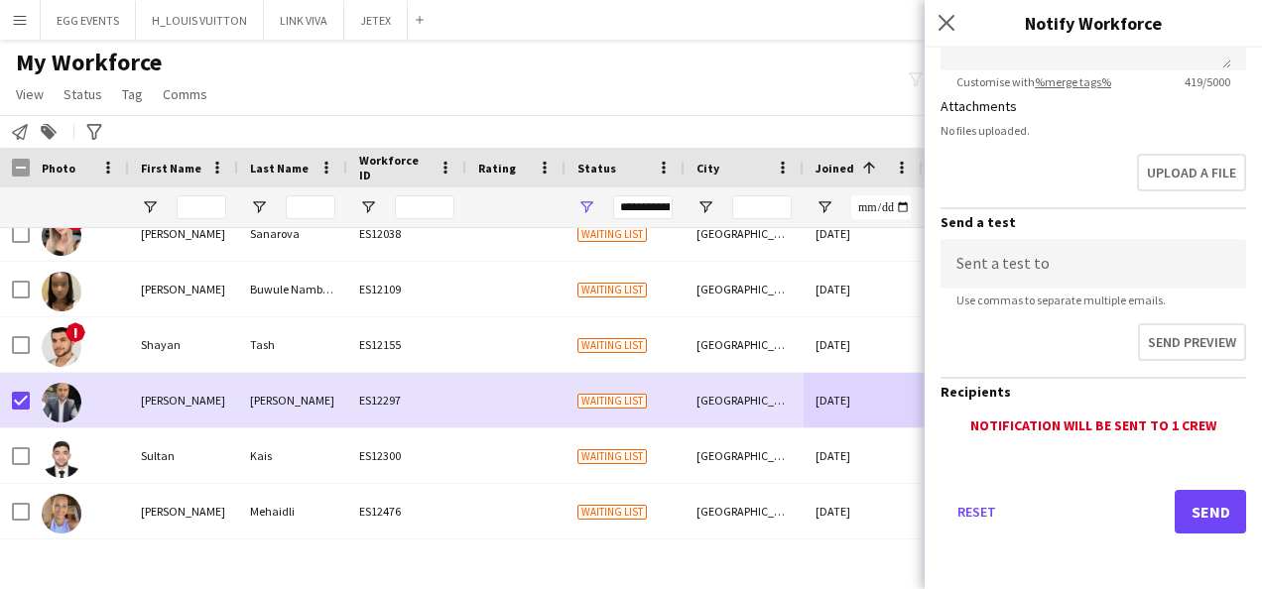
click at [1171, 487] on div "Reset Send" at bounding box center [1092, 519] width 305 height 139
click at [1177, 501] on button "Send" at bounding box center [1209, 512] width 71 height 44
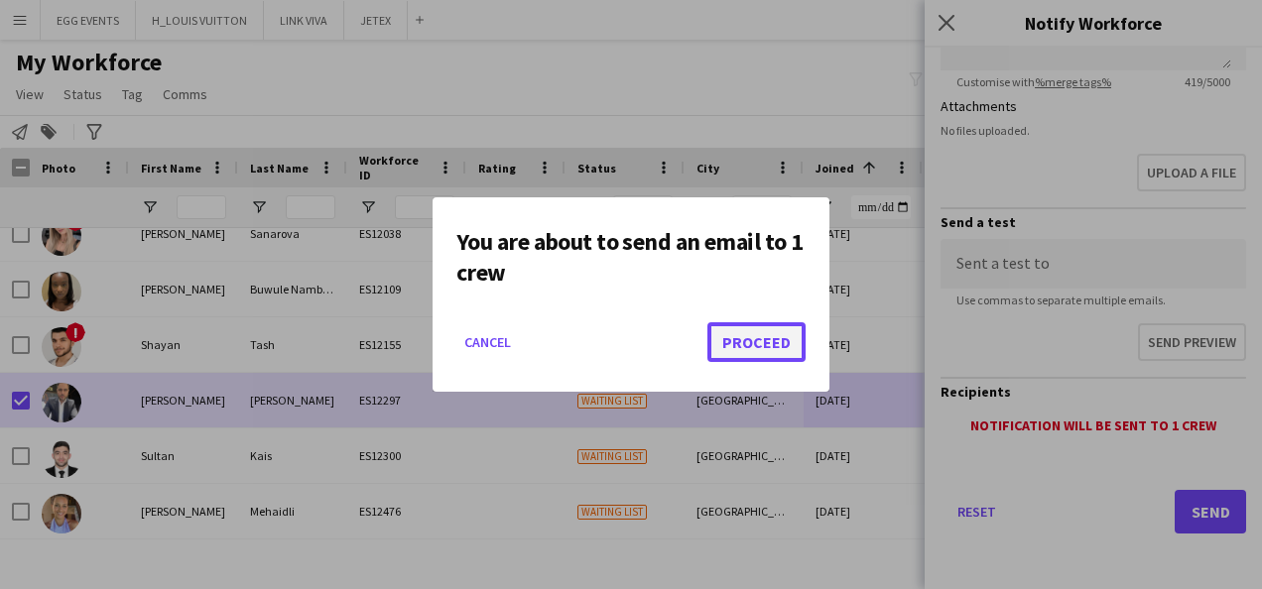
click at [784, 332] on button "Proceed" at bounding box center [756, 342] width 98 height 40
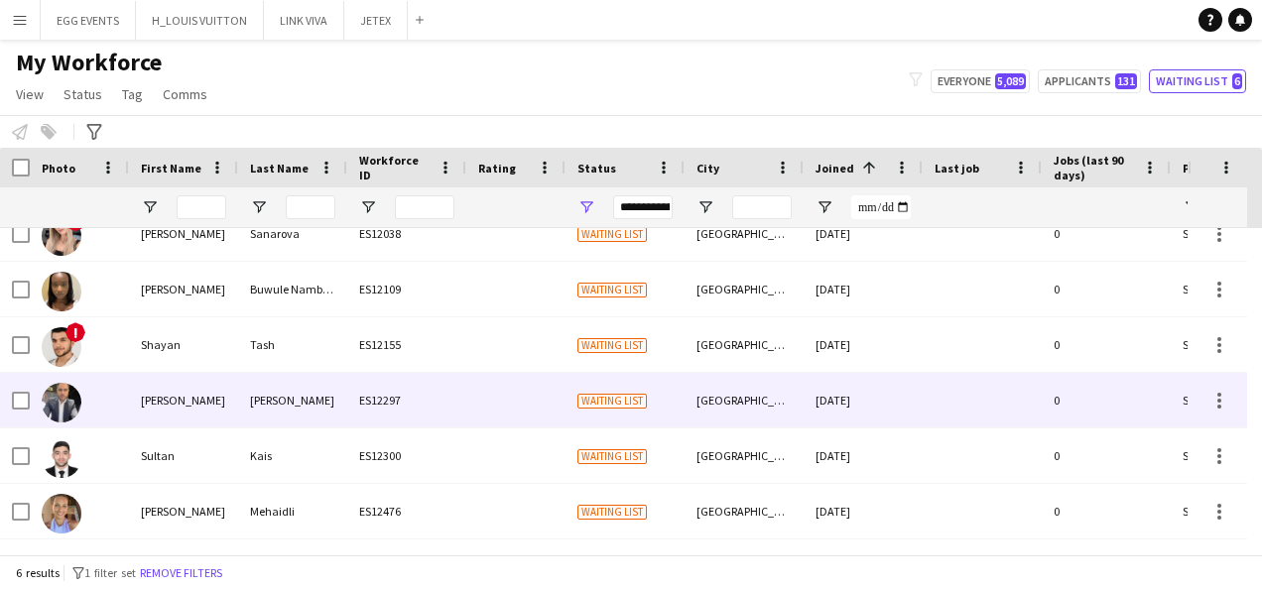
click at [192, 403] on div "[PERSON_NAME]" at bounding box center [183, 400] width 109 height 55
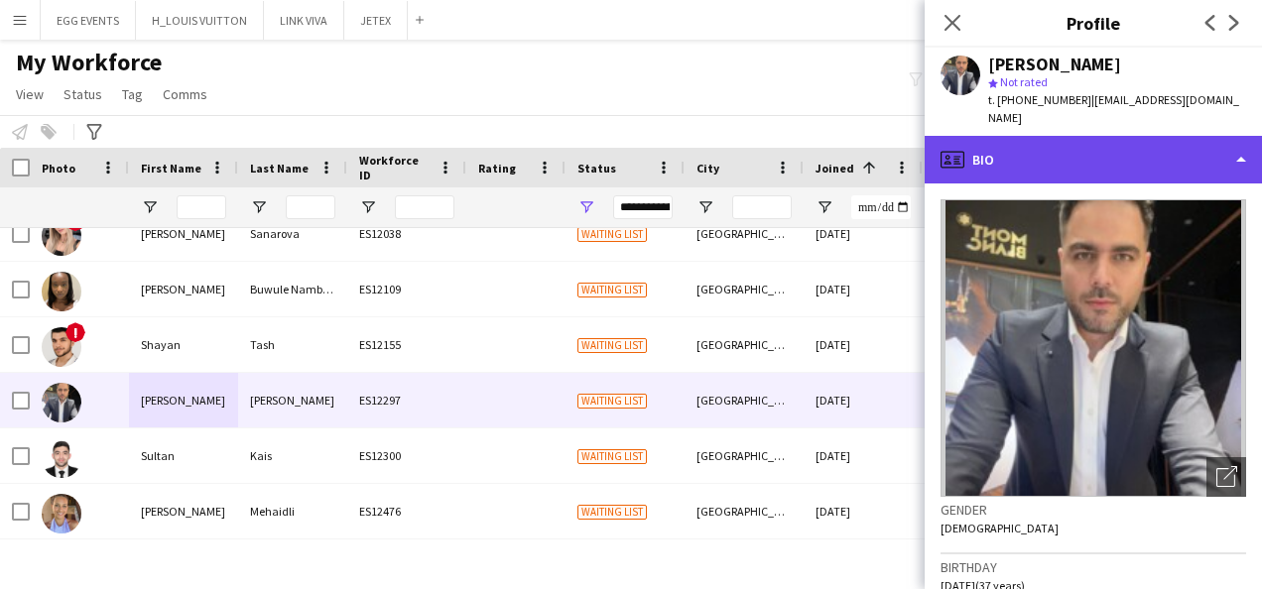
click at [1085, 165] on div "profile Bio" at bounding box center [1092, 160] width 337 height 48
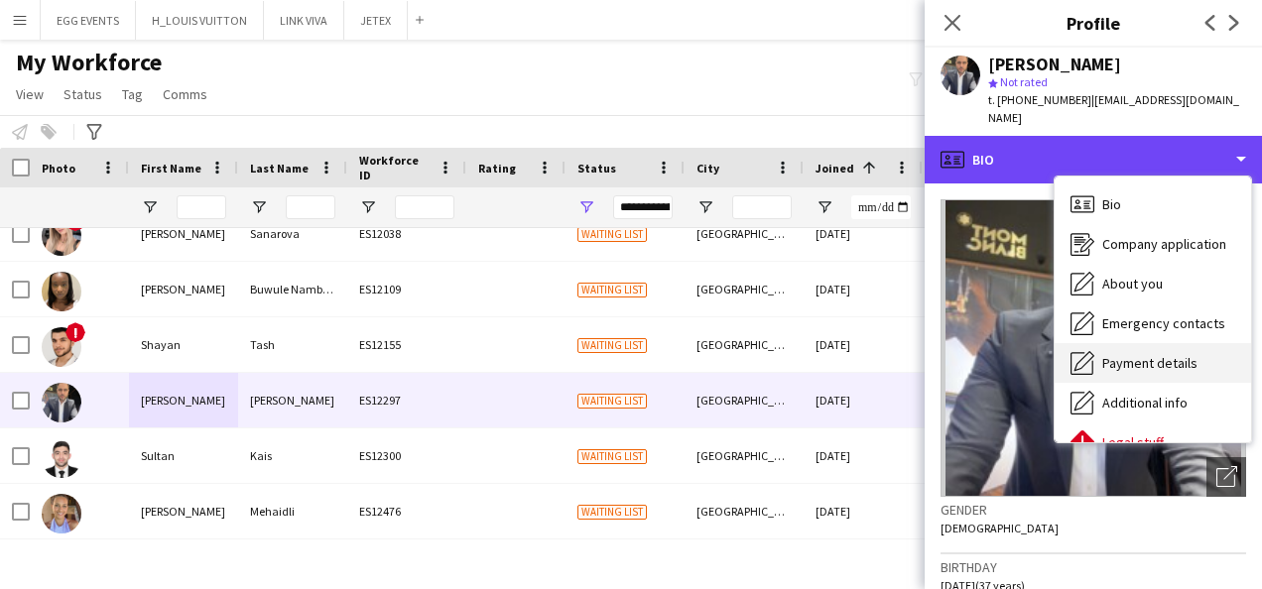
scroll to position [107, 0]
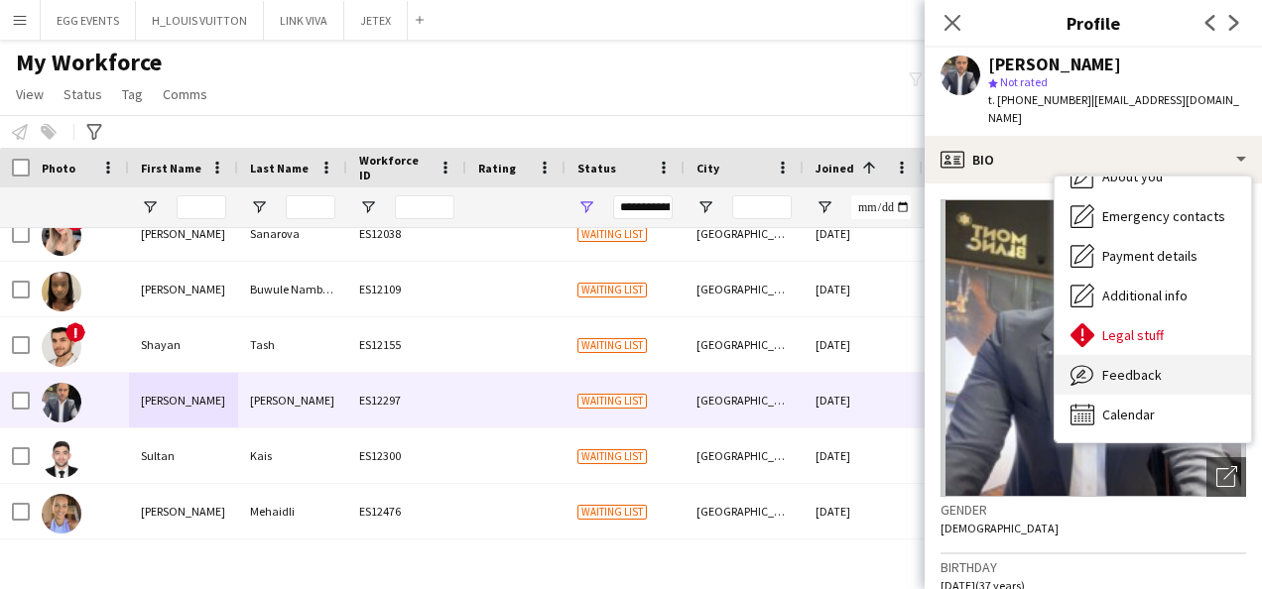
click at [1125, 366] on span "Feedback" at bounding box center [1132, 375] width 60 height 18
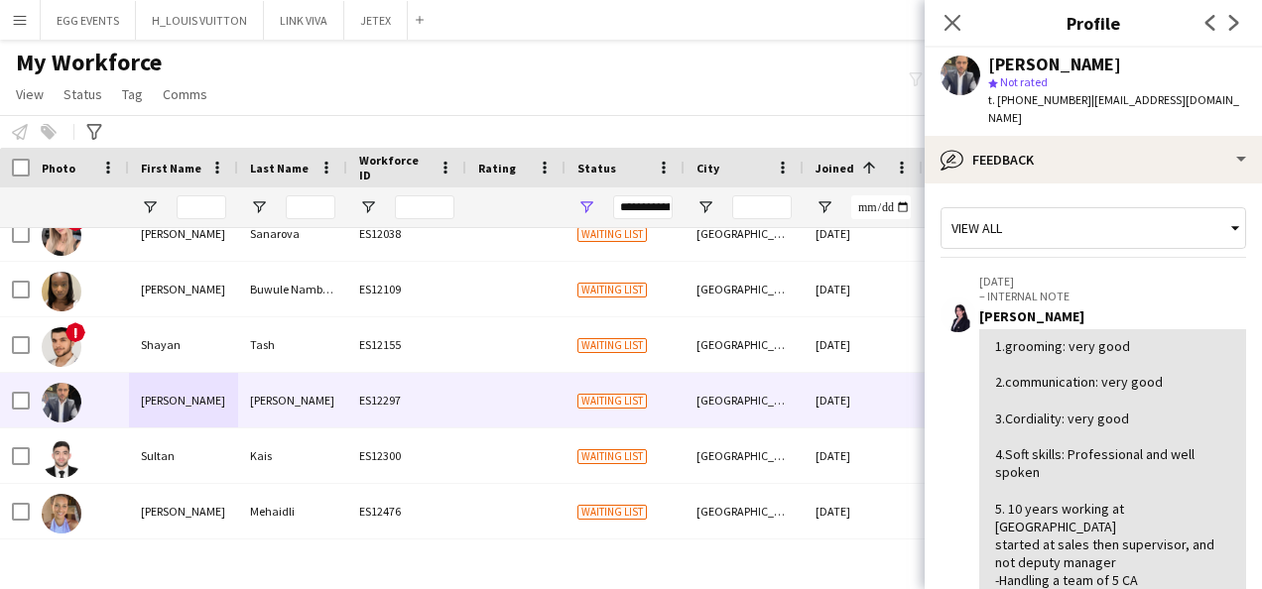
scroll to position [478, 0]
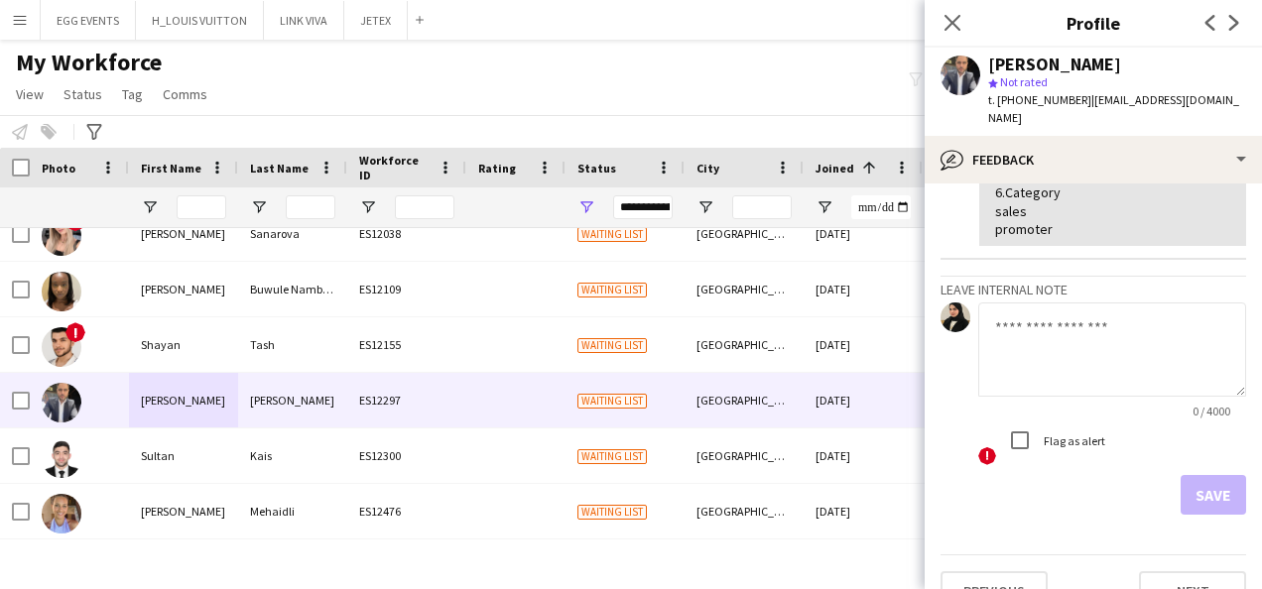
click at [1036, 351] on textarea at bounding box center [1112, 349] width 268 height 94
type textarea "*"
type textarea "**********"
click at [1180, 475] on button "Save" at bounding box center [1212, 495] width 65 height 40
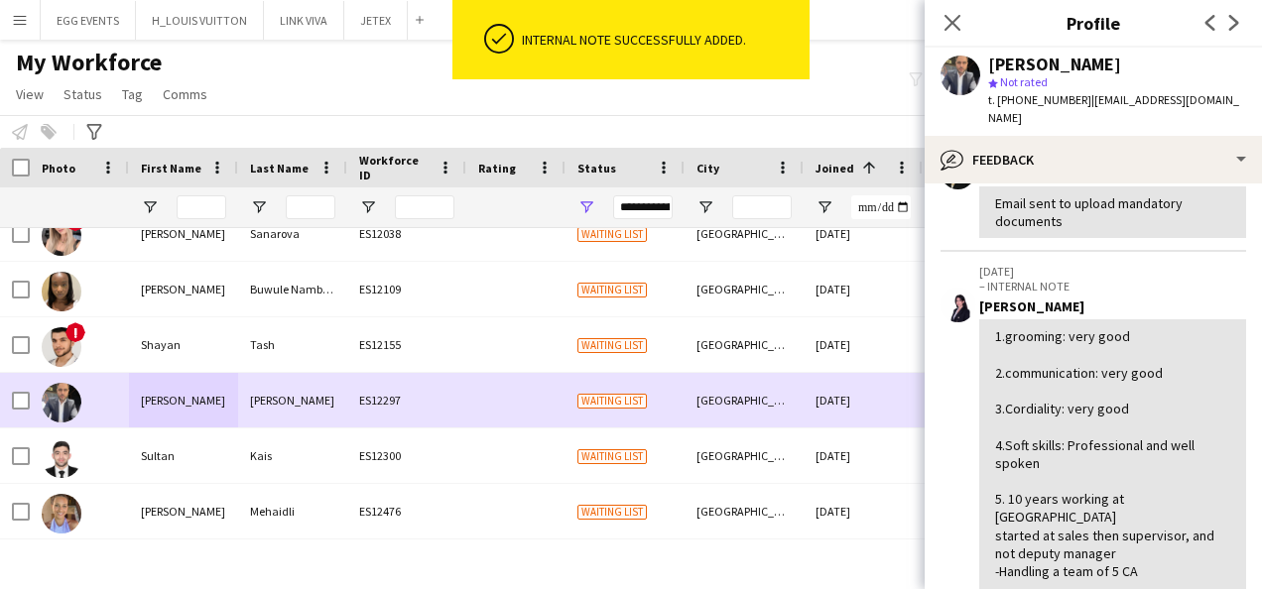
scroll to position [611, 0]
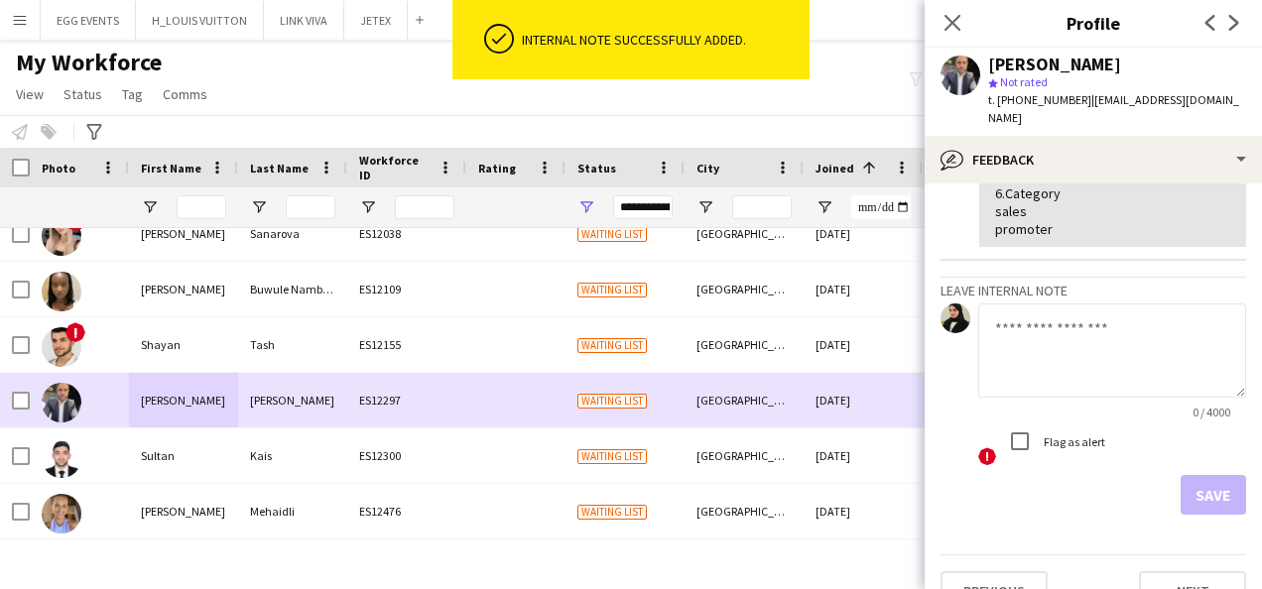
click at [383, 374] on div "ES12297" at bounding box center [406, 400] width 119 height 55
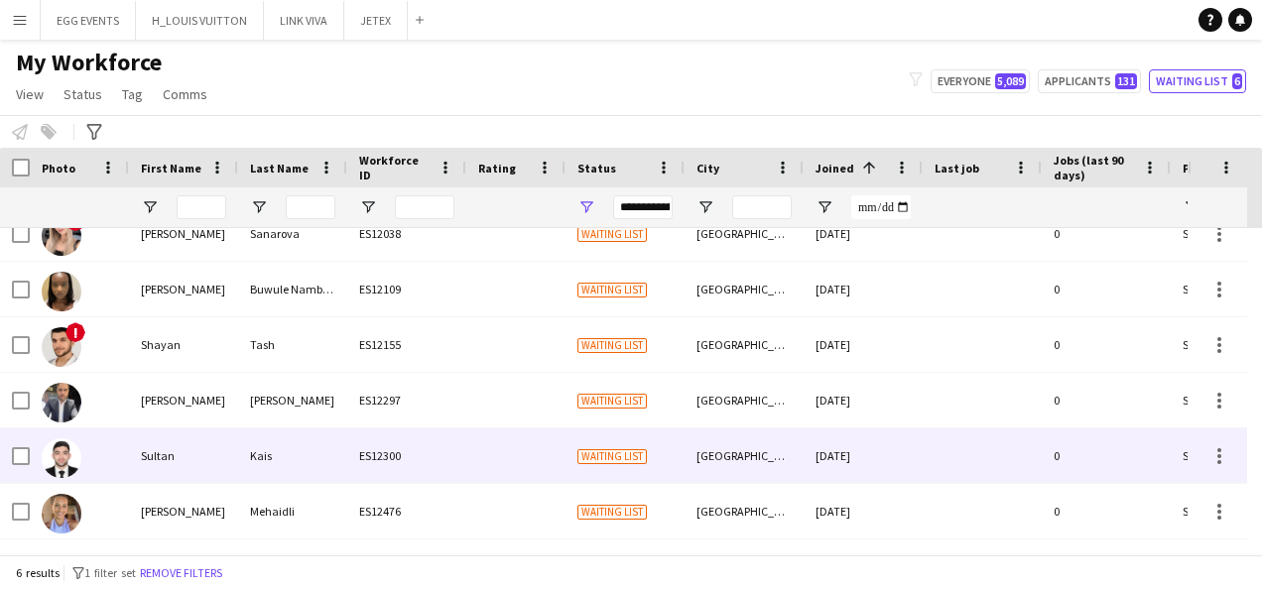
click at [379, 444] on div "ES12300" at bounding box center [406, 455] width 119 height 55
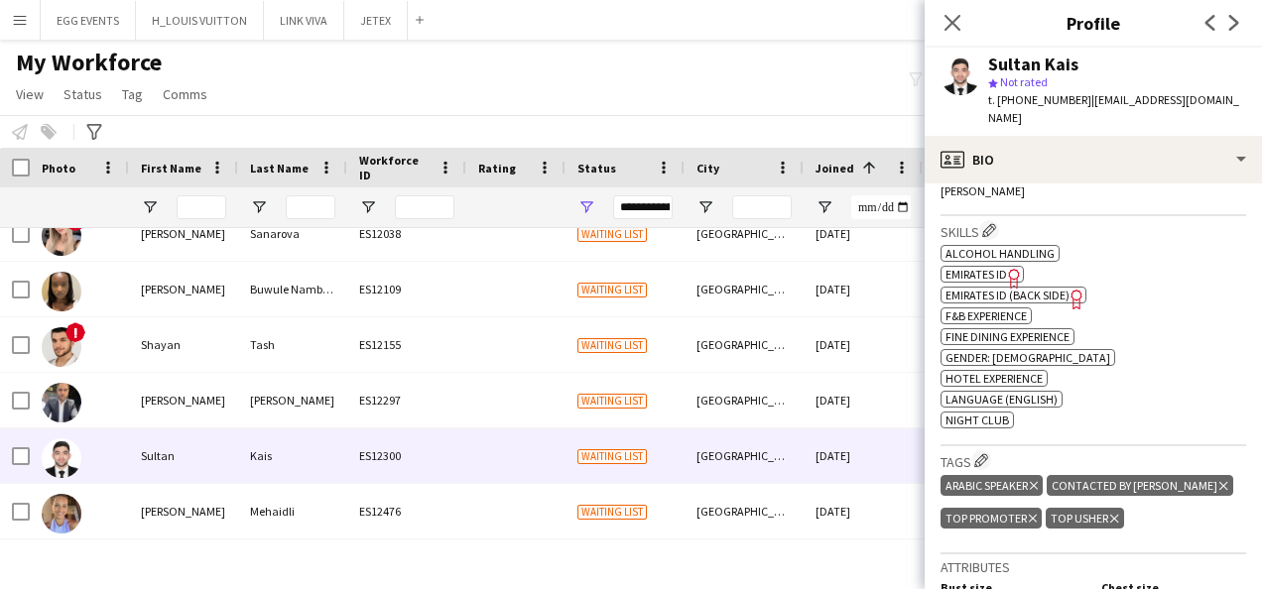
scroll to position [686, 0]
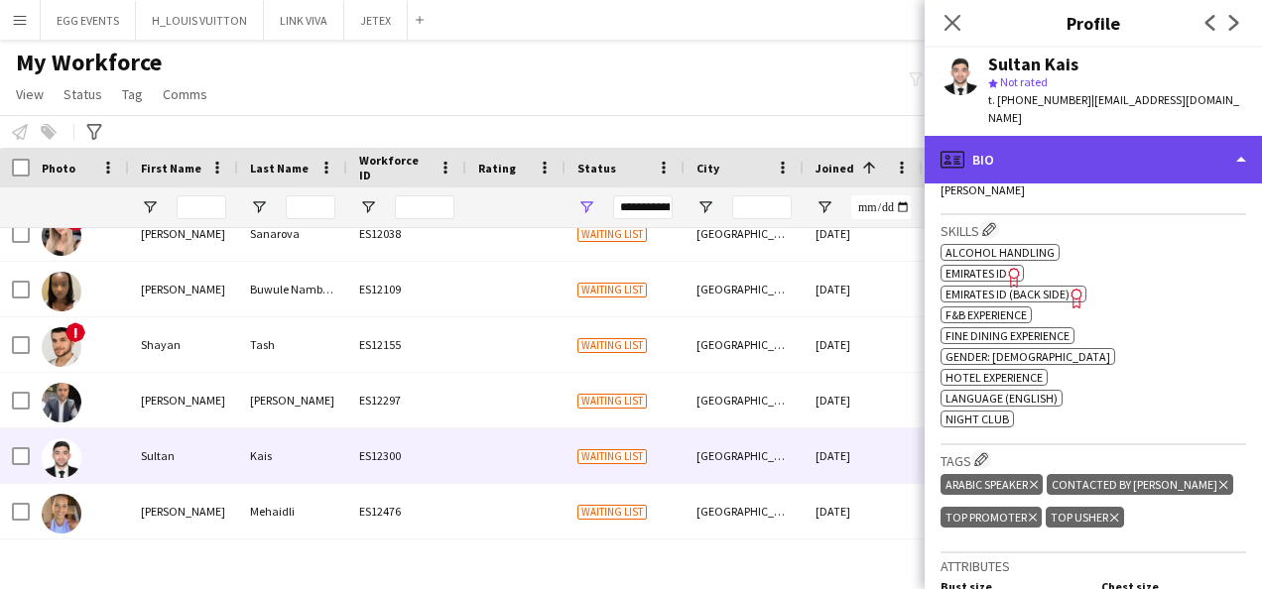
click at [1100, 158] on div "profile Bio" at bounding box center [1092, 160] width 337 height 48
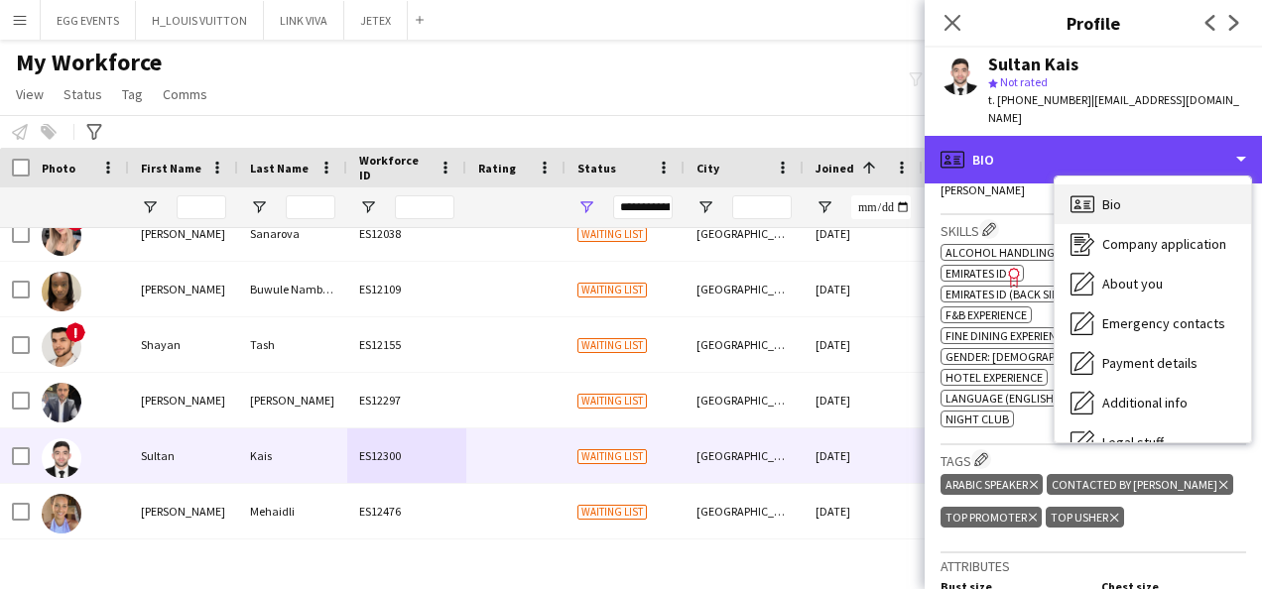
scroll to position [107, 0]
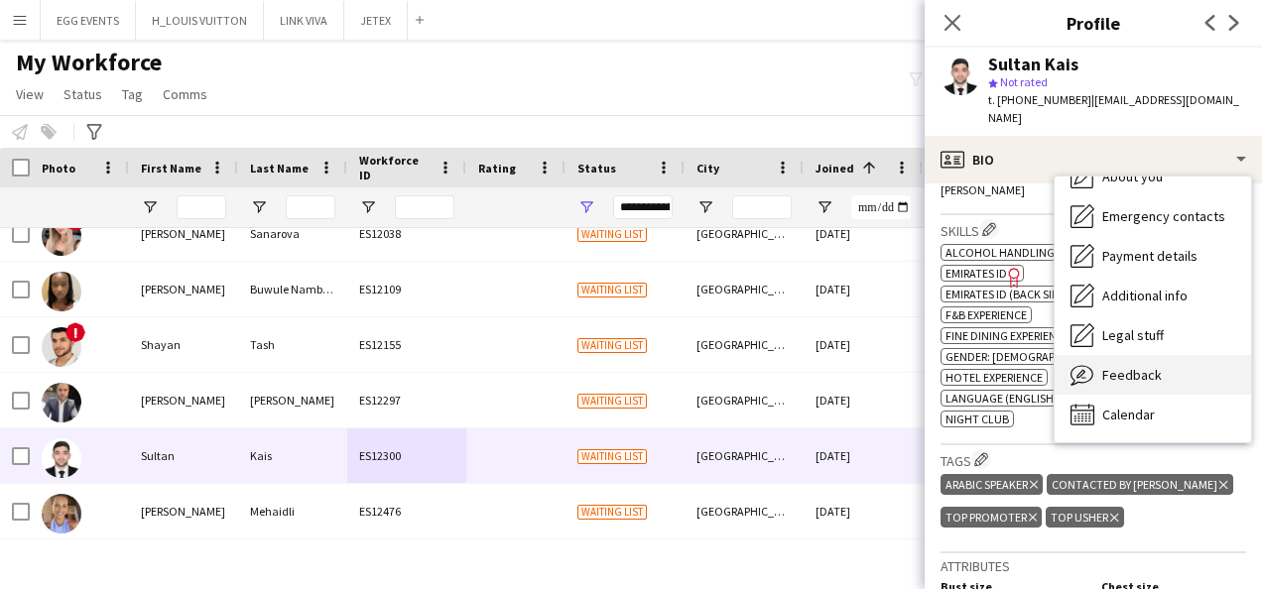
click at [1126, 366] on span "Feedback" at bounding box center [1132, 375] width 60 height 18
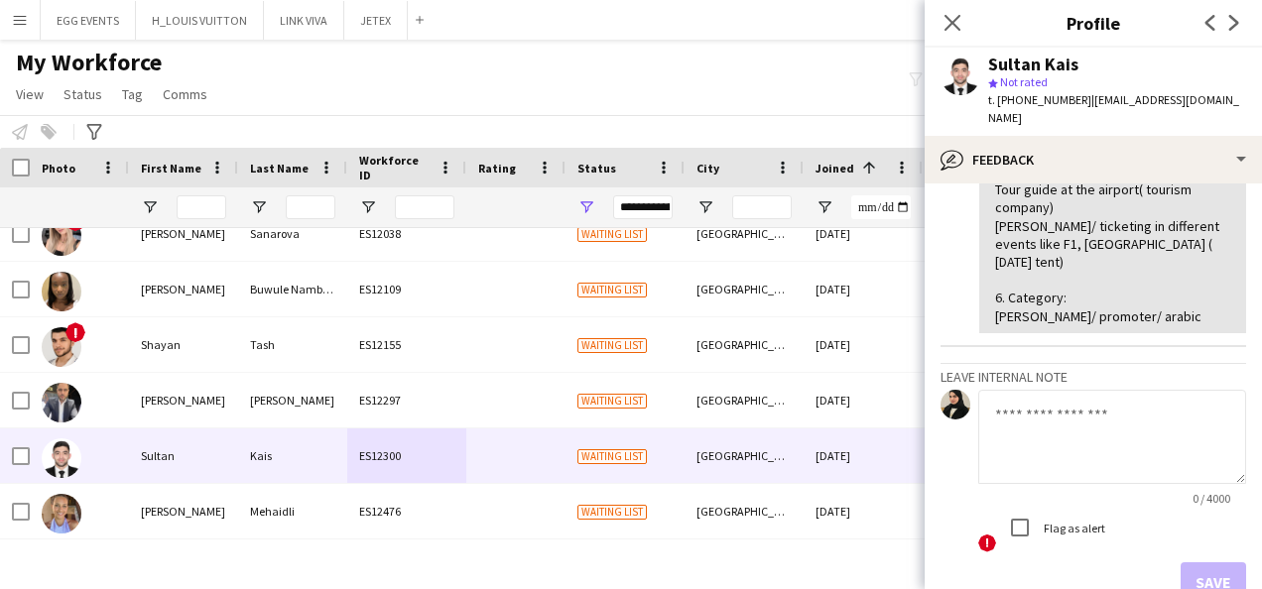
scroll to position [478, 0]
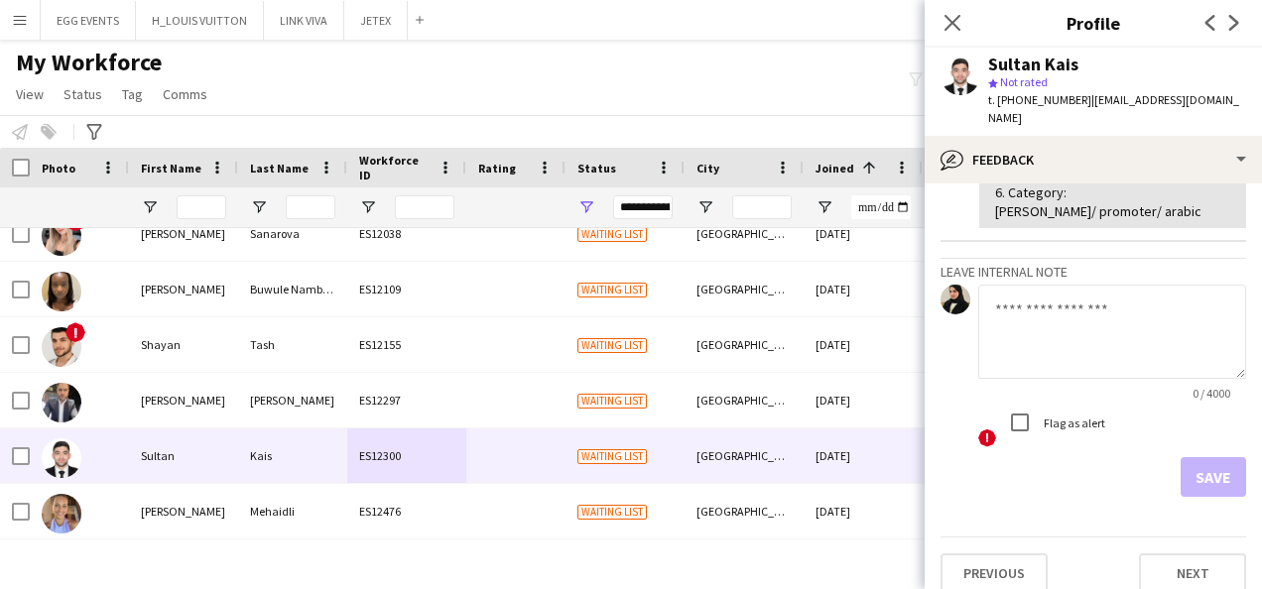
click at [1047, 386] on div "0 / 4000" at bounding box center [1112, 393] width 268 height 15
click at [1063, 285] on textarea at bounding box center [1112, 332] width 268 height 94
type textarea "**********"
click at [1220, 457] on button "Save" at bounding box center [1212, 477] width 65 height 40
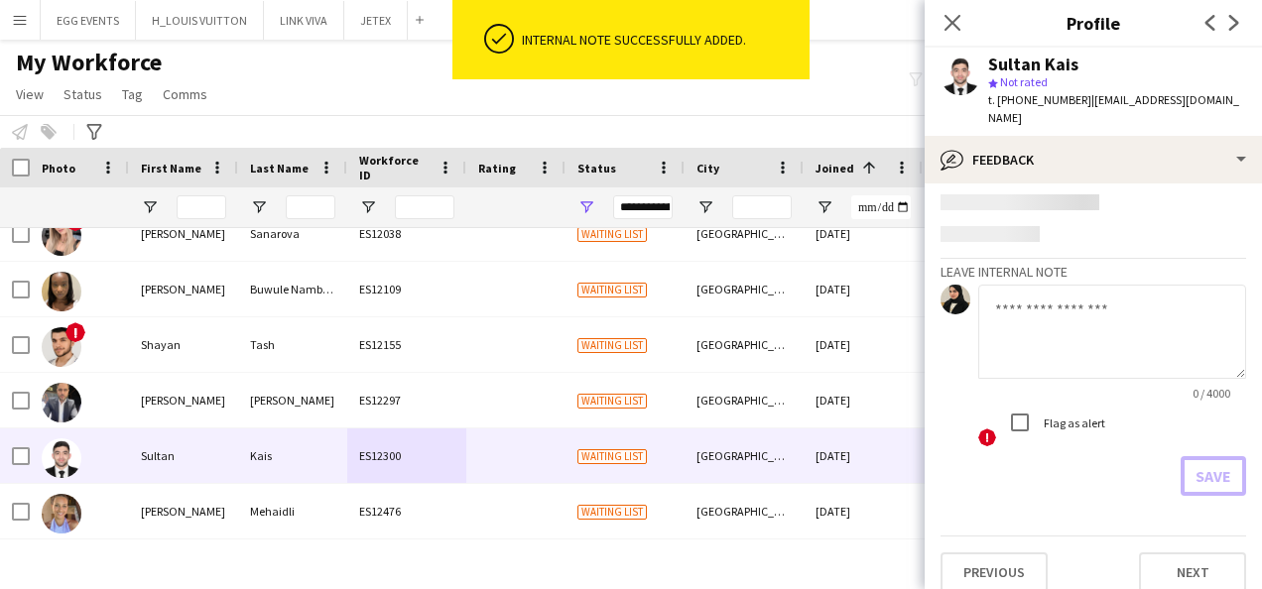
scroll to position [611, 0]
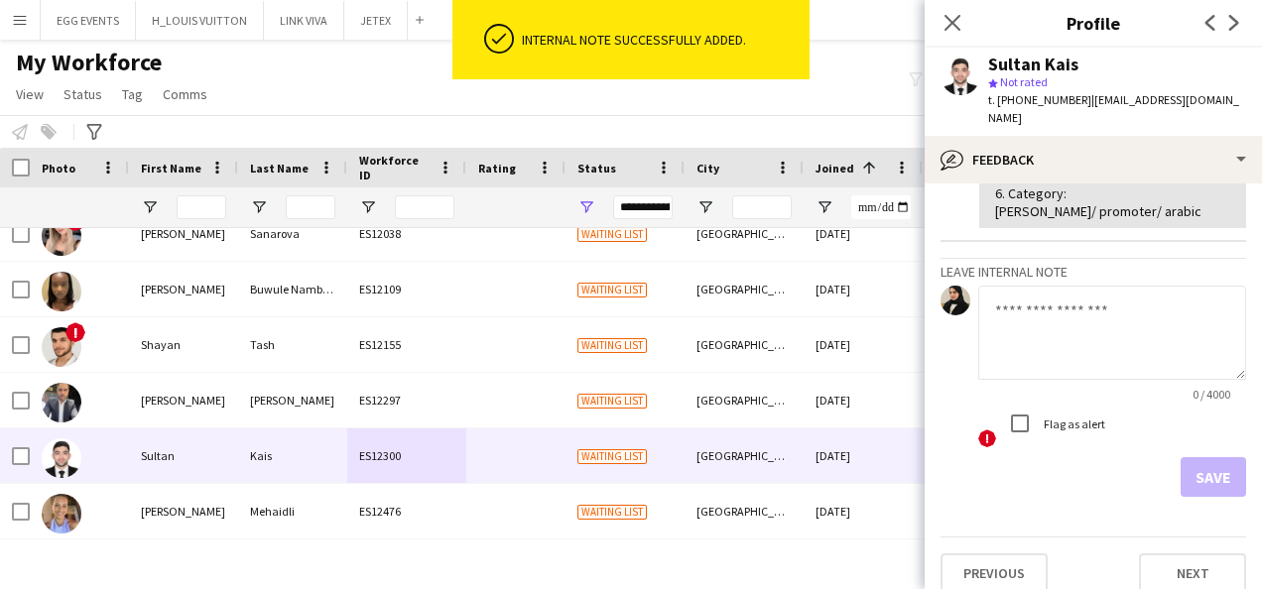
drag, startPoint x: 1110, startPoint y: 60, endPoint x: 966, endPoint y: 44, distance: 144.7
click at [966, 44] on app-crew-profile "Close pop-in Profile Previous Next Sultan Kais star Not rated t. [PHONE_NUMBER]…" at bounding box center [1092, 294] width 337 height 589
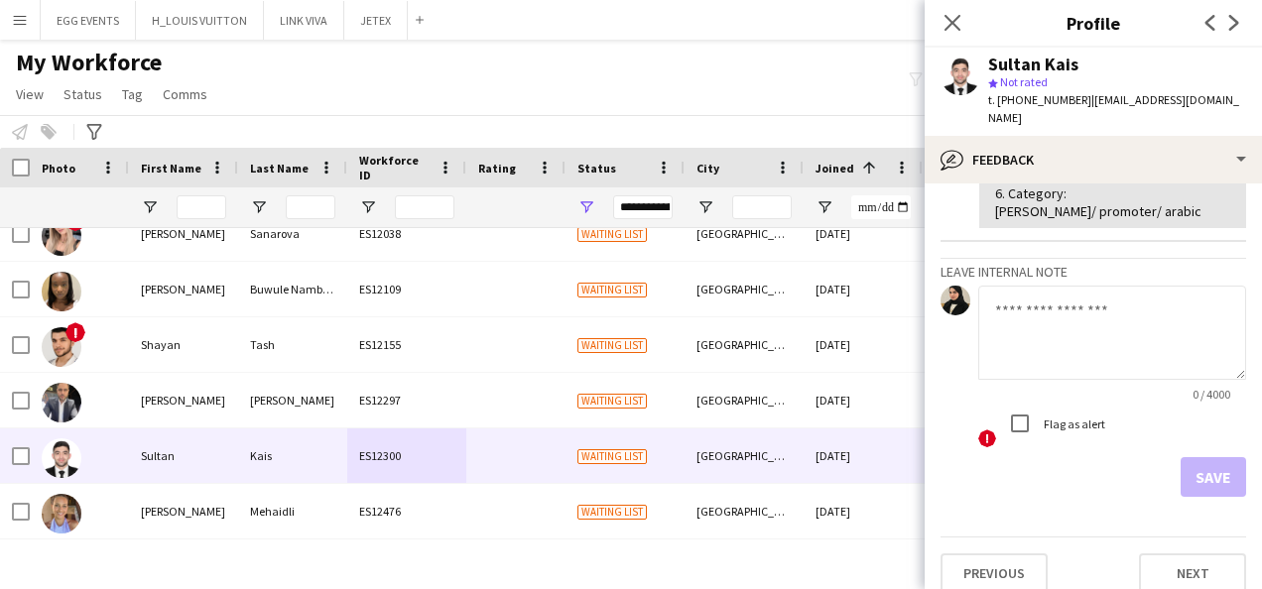
copy app-crew-profile "Profile Previous Next [PERSON_NAME]"
click at [1110, 87] on div "star Not rated" at bounding box center [1117, 82] width 258 height 18
drag, startPoint x: 1072, startPoint y: 100, endPoint x: 1020, endPoint y: 94, distance: 52.9
click at [1020, 94] on span "t. [PHONE_NUMBER]" at bounding box center [1039, 99] width 103 height 15
copy span "507530548"
